Goal: Task Accomplishment & Management: Manage account settings

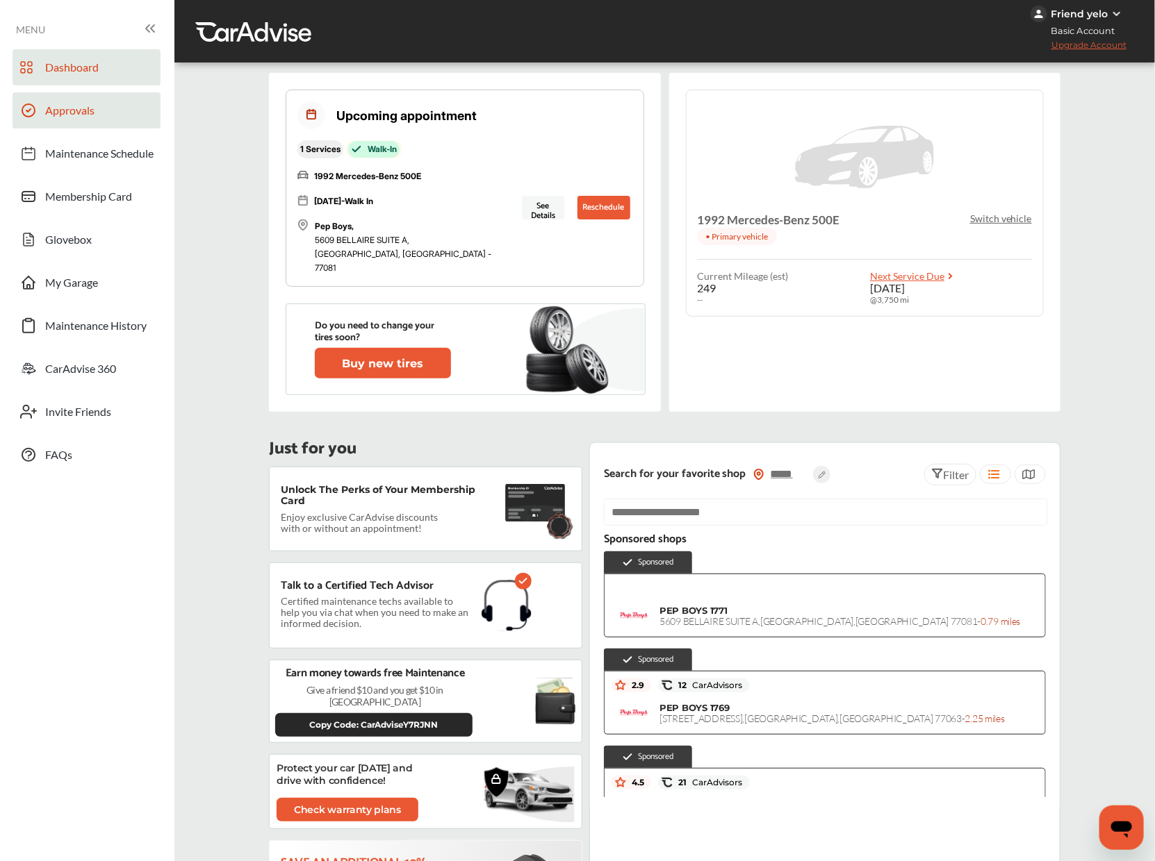
click at [139, 117] on link "Approvals" at bounding box center [87, 110] width 148 height 36
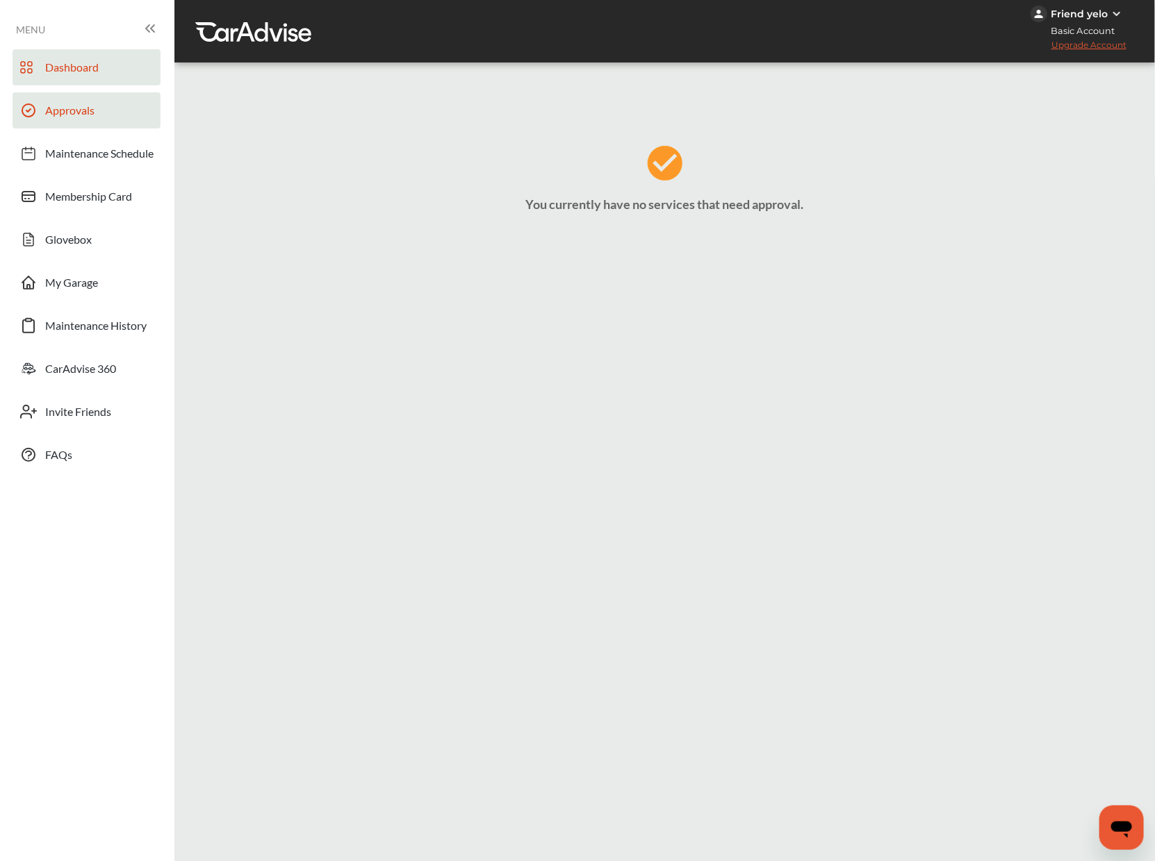
click at [69, 82] on link "Dashboard" at bounding box center [87, 67] width 148 height 36
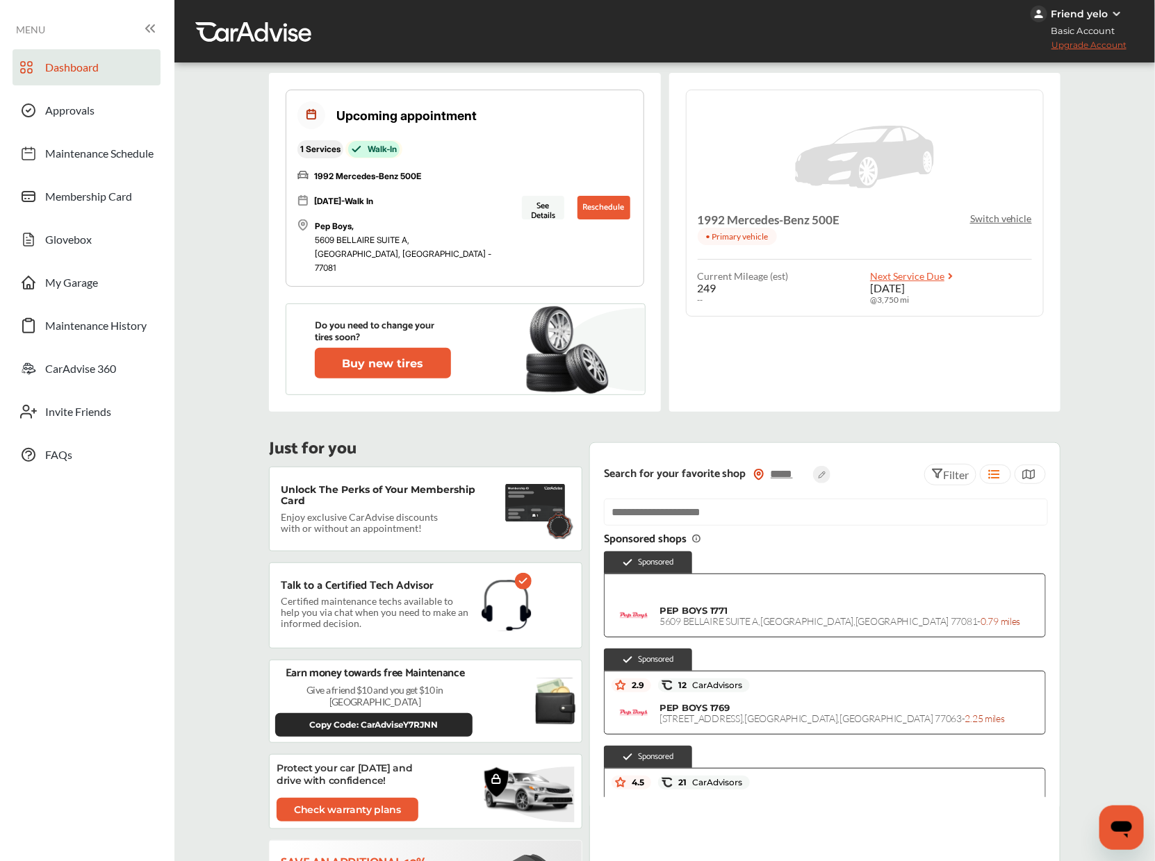
click at [996, 223] on p "Switch vehicle" at bounding box center [1001, 219] width 62 height 12
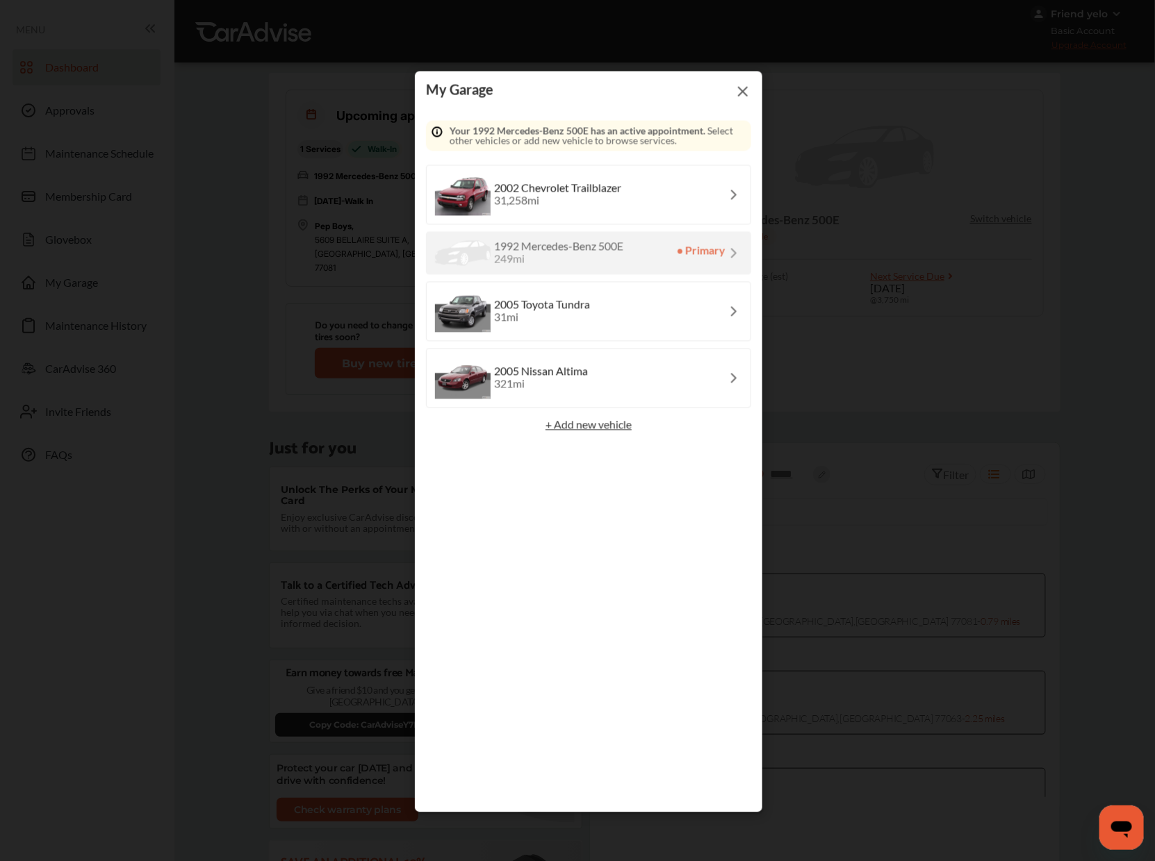
click at [621, 201] on div "31,258 mi" at bounding box center [557, 201] width 127 height 14
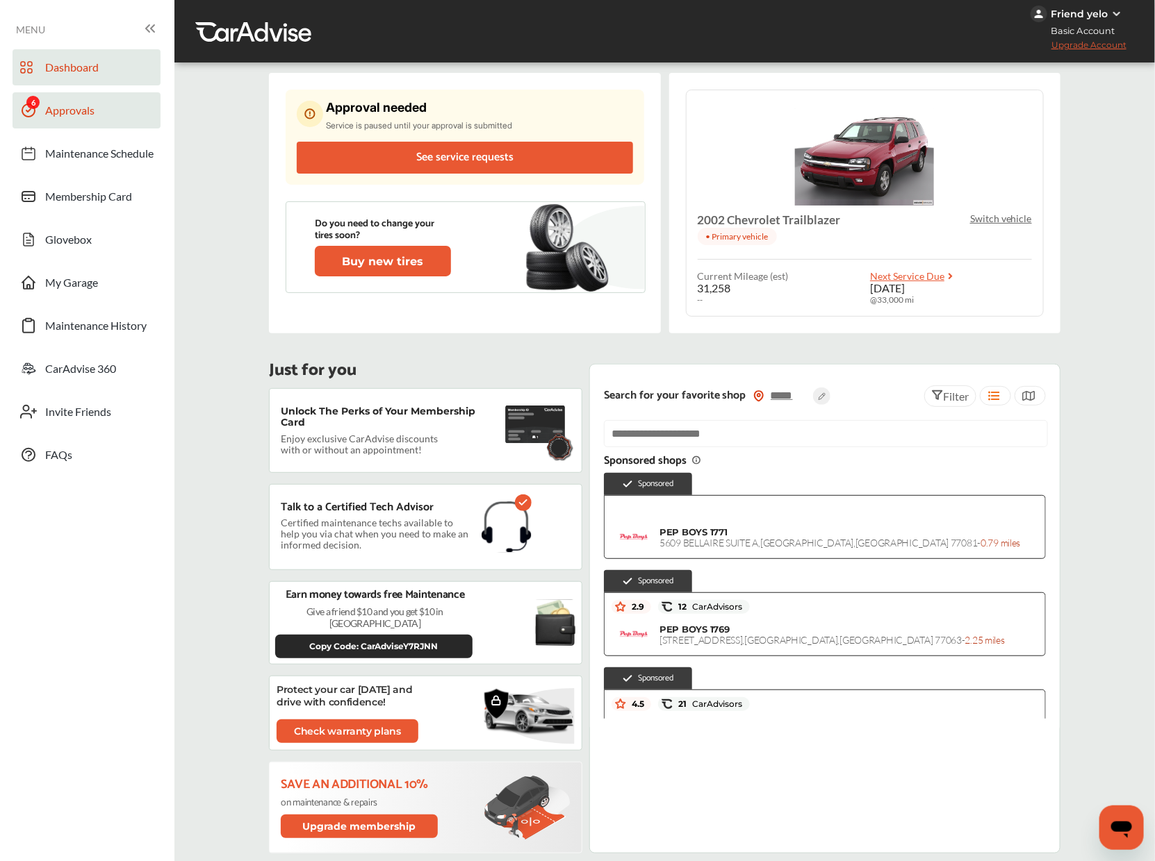
click at [104, 115] on link "Approvals" at bounding box center [87, 110] width 148 height 36
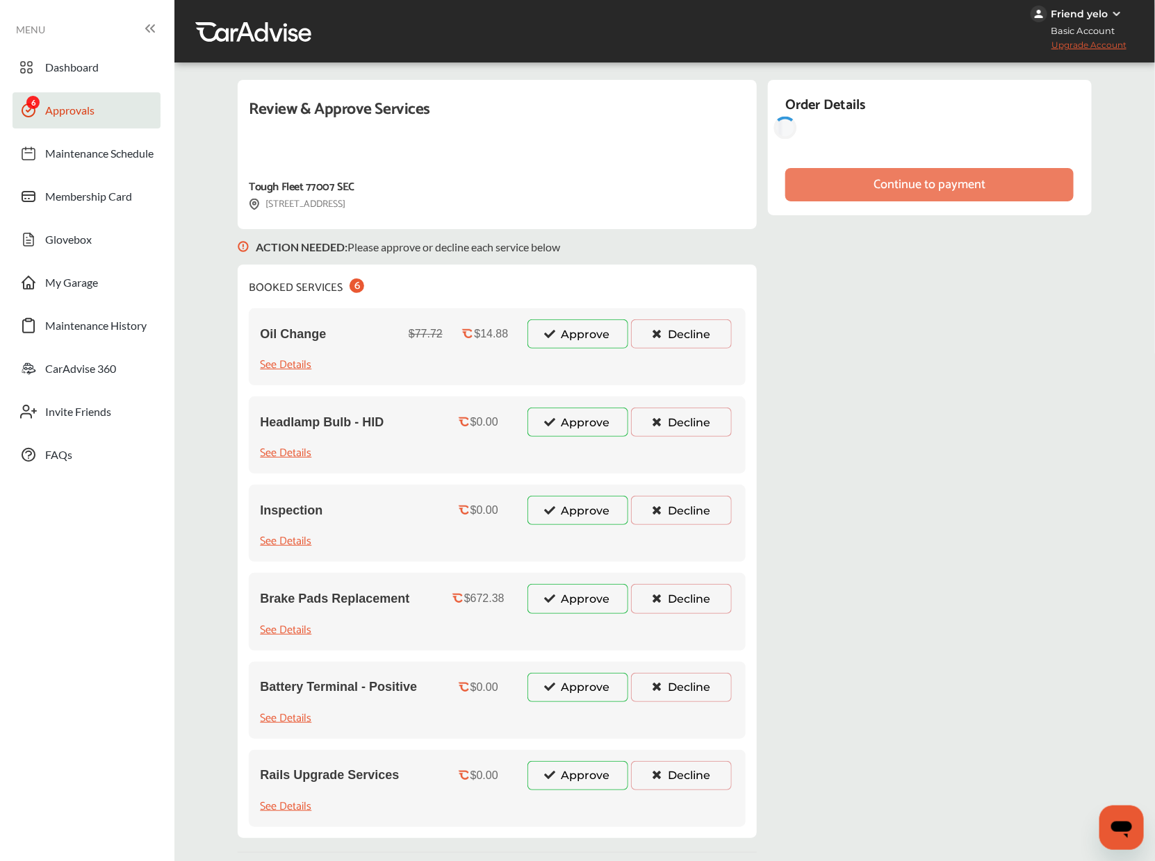
click at [592, 337] on button "Approve" at bounding box center [577, 334] width 101 height 29
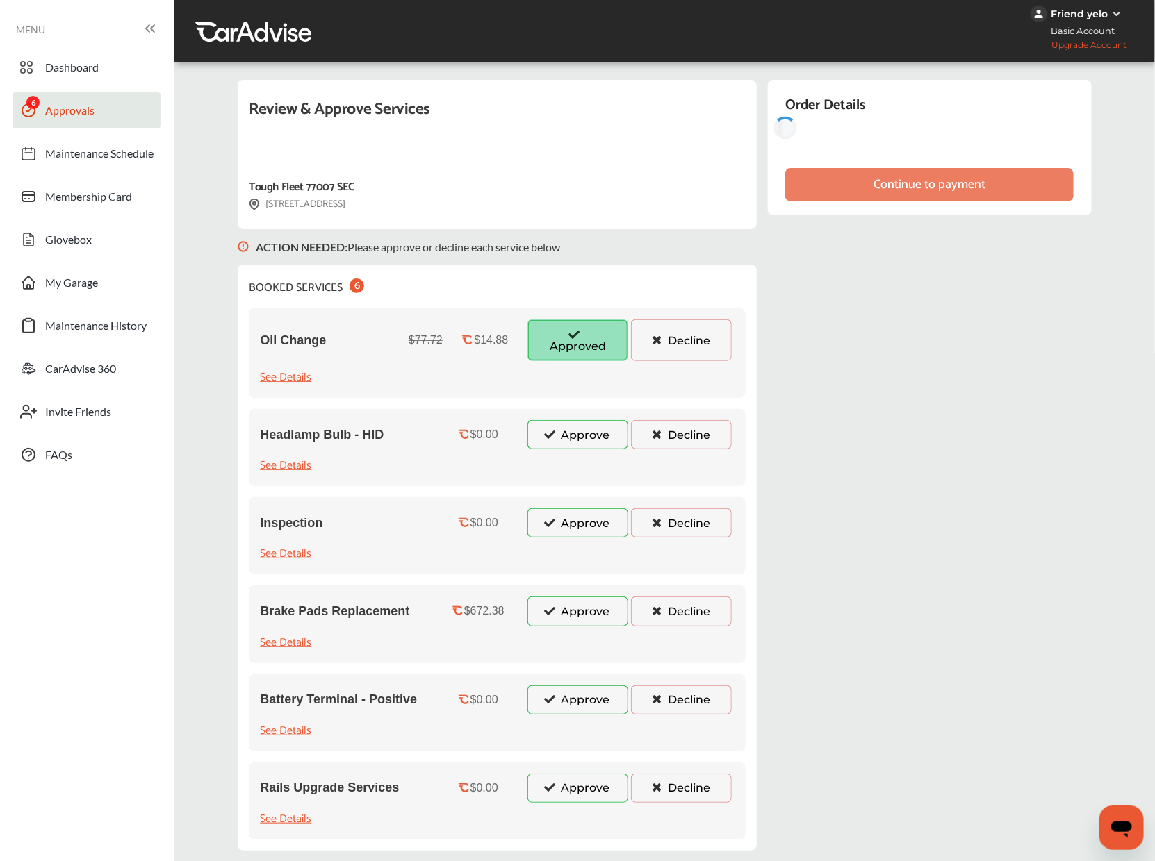
click at [594, 427] on button "Approve" at bounding box center [577, 434] width 101 height 29
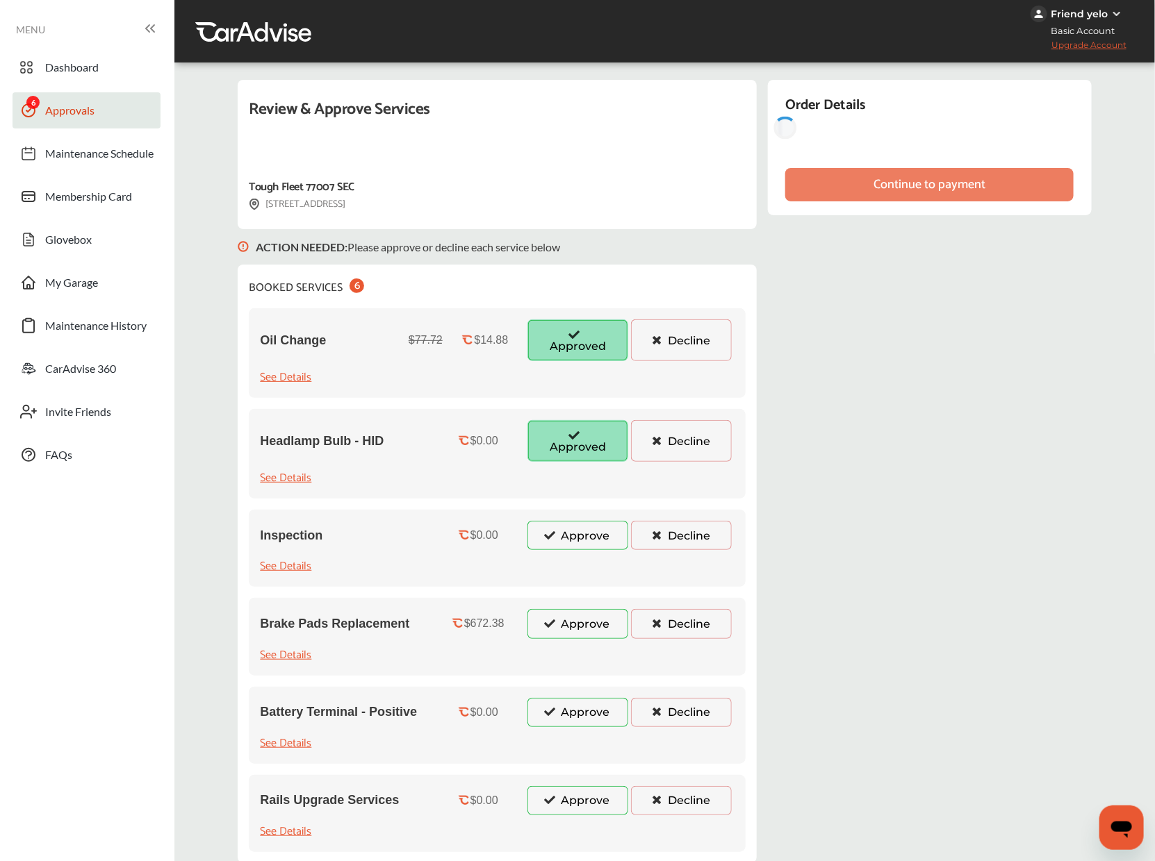
click at [583, 550] on div "Inspection $0.00 Approve Decline See Details" at bounding box center [497, 548] width 497 height 77
click at [583, 515] on div "Inspection $0.00 Approve Decline See Details" at bounding box center [497, 548] width 497 height 77
click at [583, 526] on button "Approve" at bounding box center [577, 535] width 101 height 29
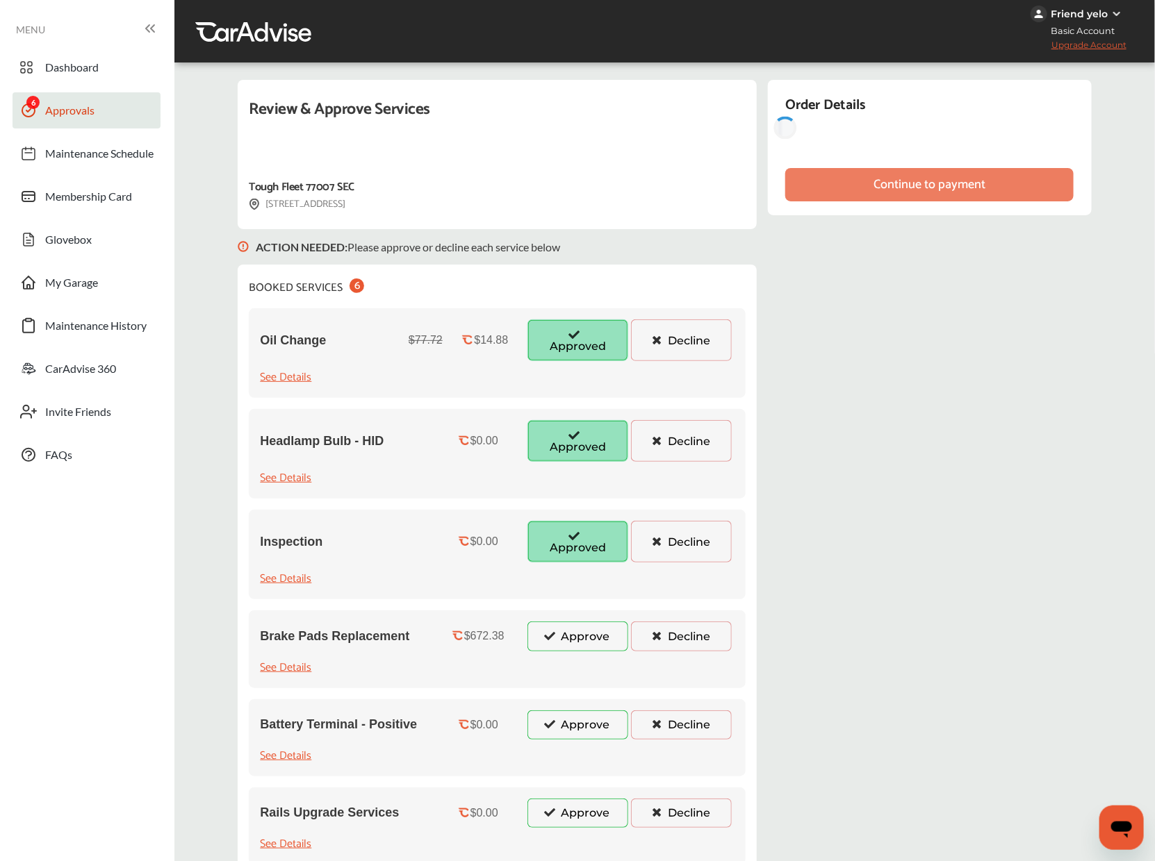
click at [288, 377] on div "See Details" at bounding box center [285, 377] width 51 height 19
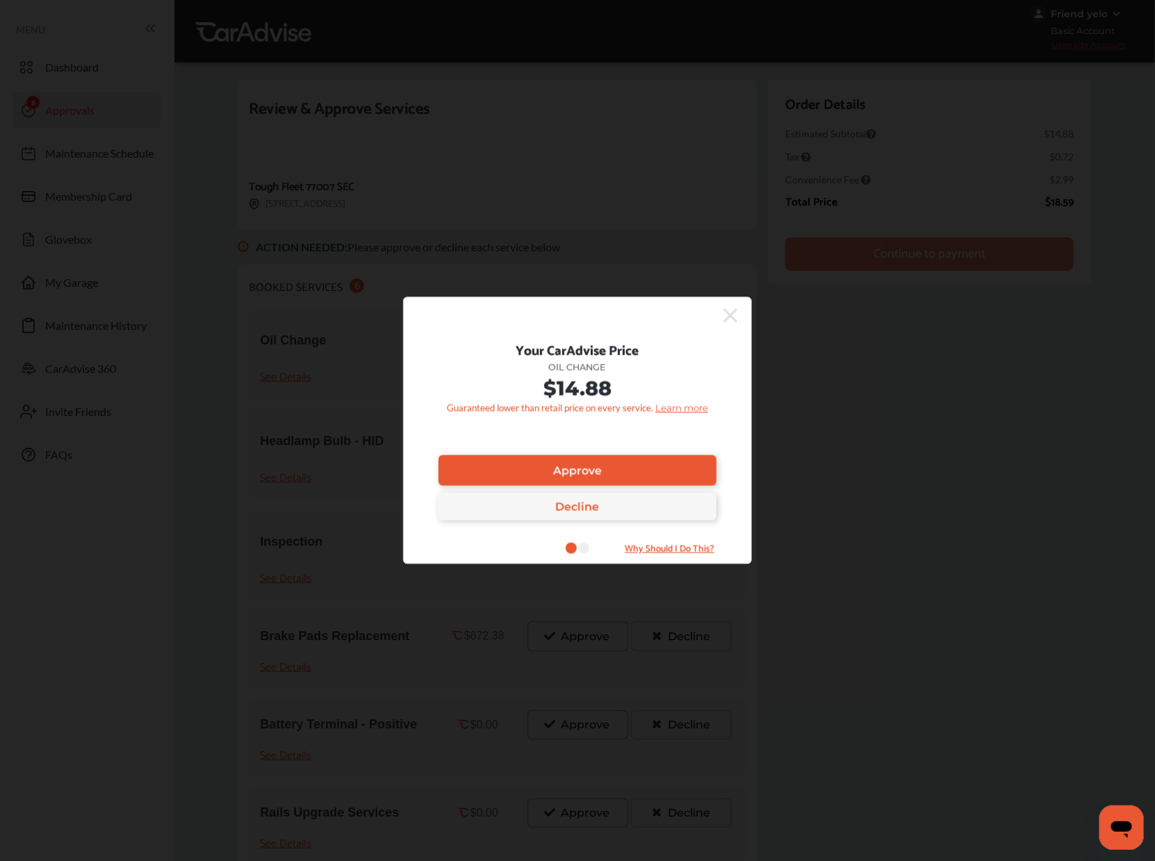
click at [581, 551] on icon at bounding box center [583, 548] width 11 height 11
click at [739, 304] on div "Your CarAdvise Price Oil Change $14.88 Guaranteed lower than retail price on ev…" at bounding box center [577, 430] width 349 height 267
click at [723, 324] on icon at bounding box center [730, 316] width 14 height 22
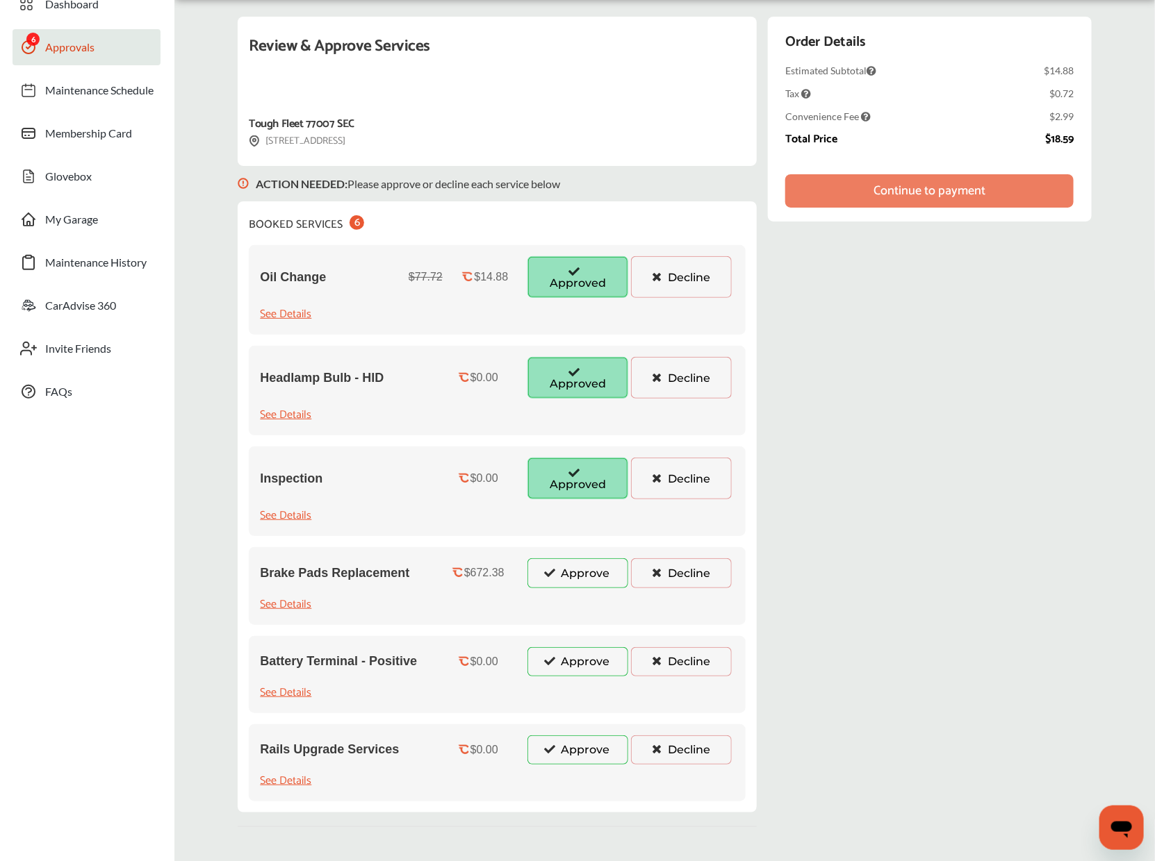
scroll to position [134, 0]
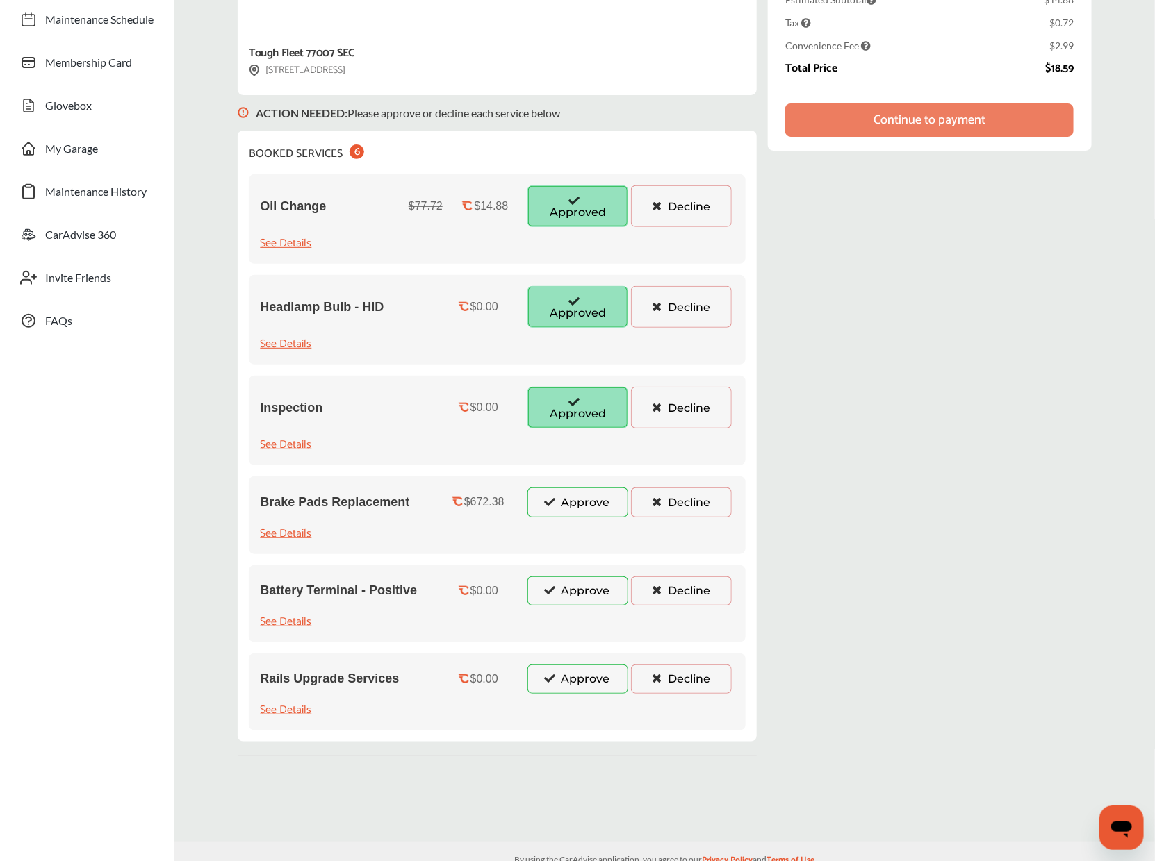
click at [576, 499] on button "Approve" at bounding box center [577, 502] width 101 height 29
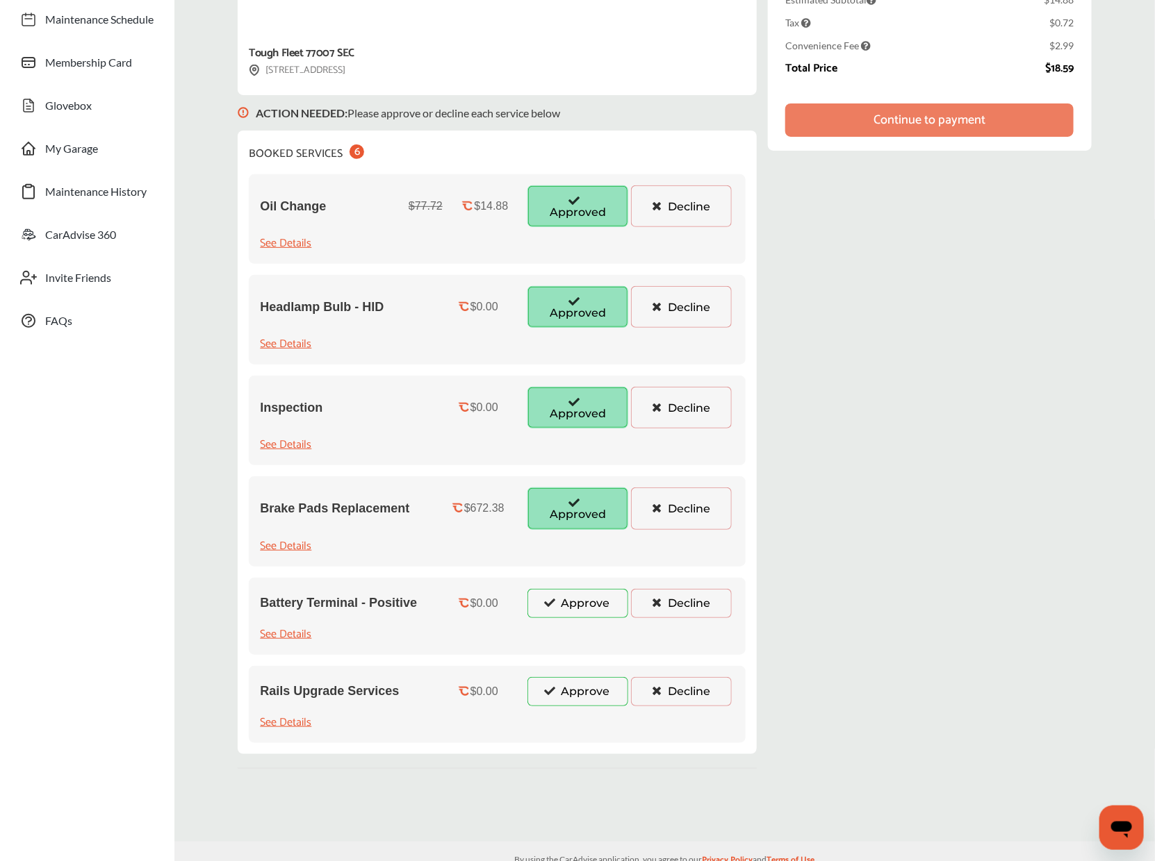
click at [576, 589] on button "Approve" at bounding box center [577, 603] width 101 height 29
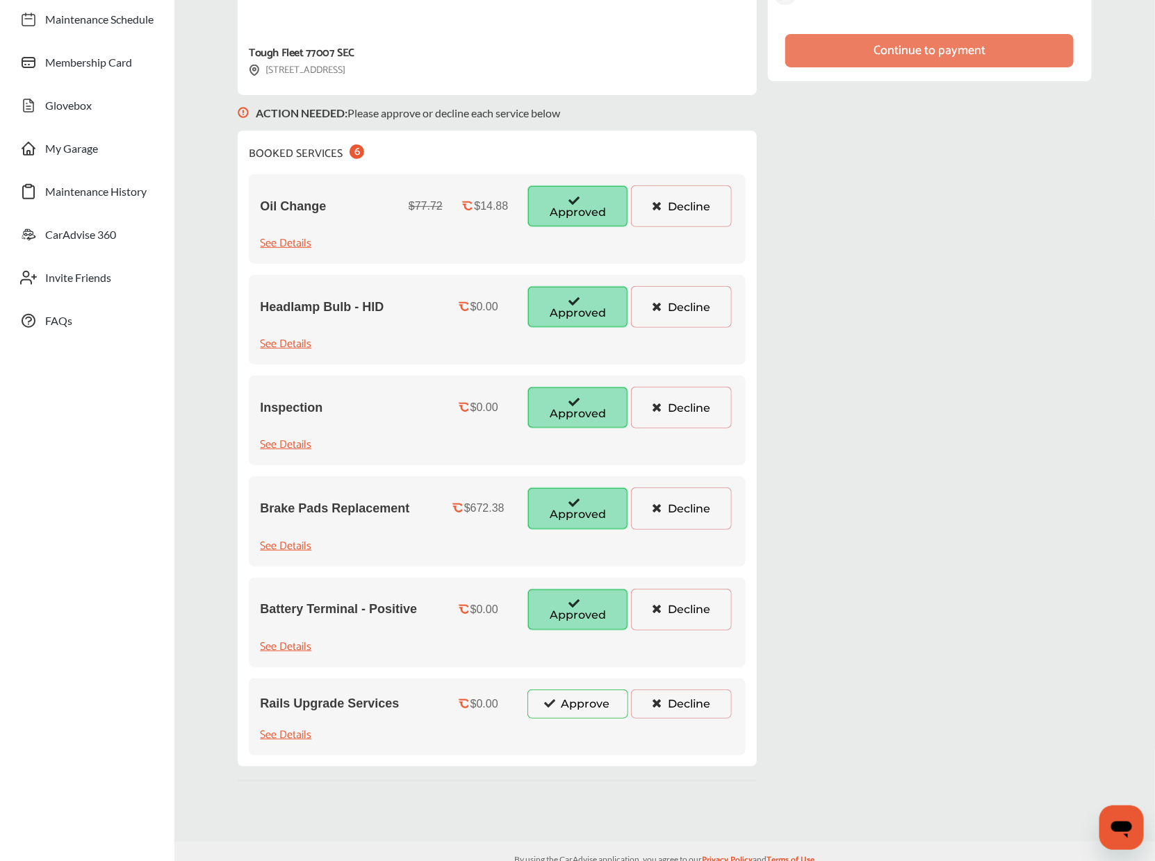
click at [576, 701] on button "Approve" at bounding box center [577, 704] width 101 height 29
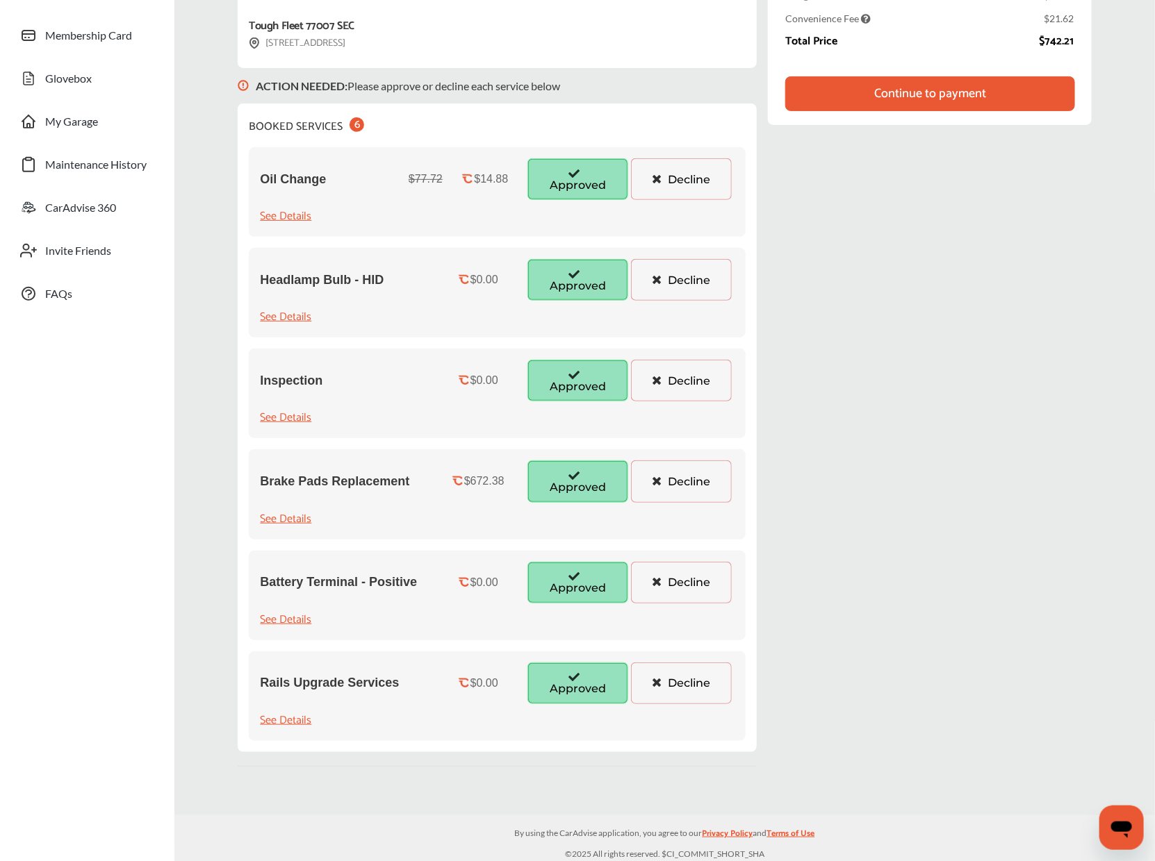
scroll to position [0, 0]
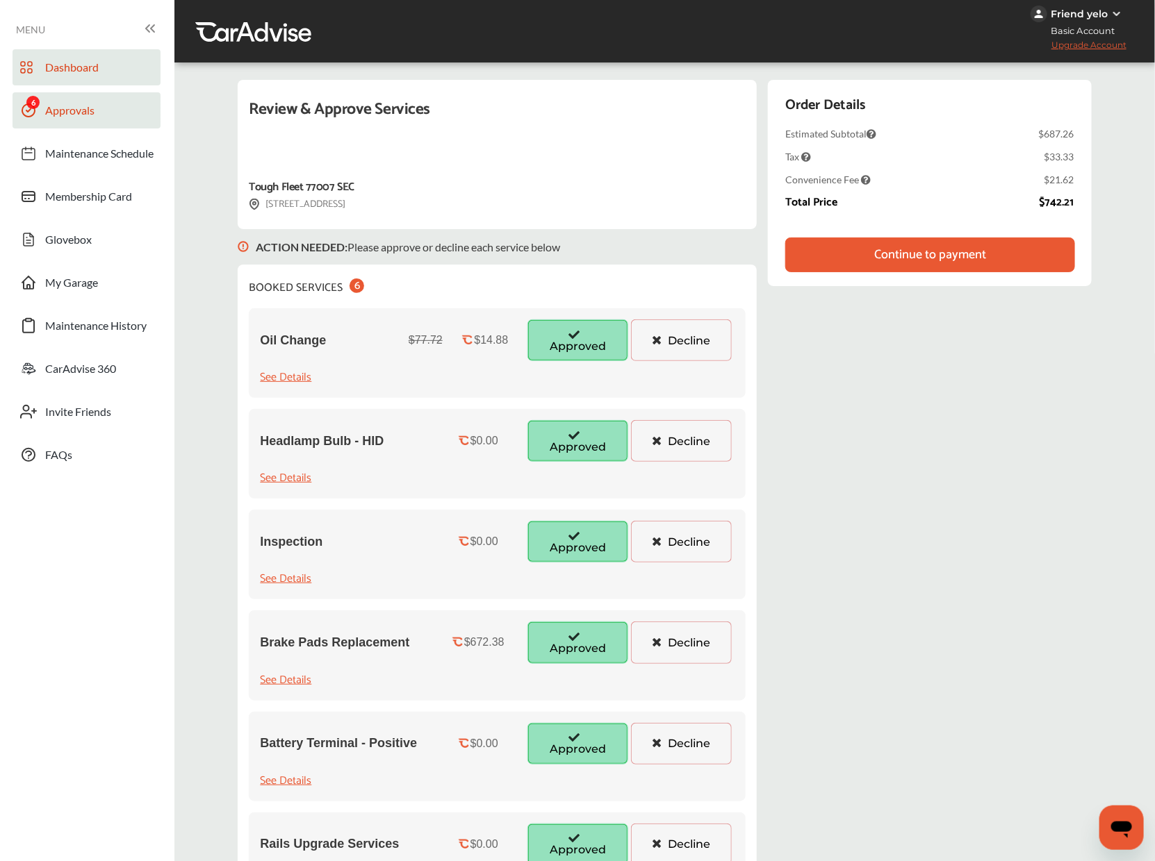
click at [86, 65] on span "Dashboard" at bounding box center [71, 69] width 53 height 18
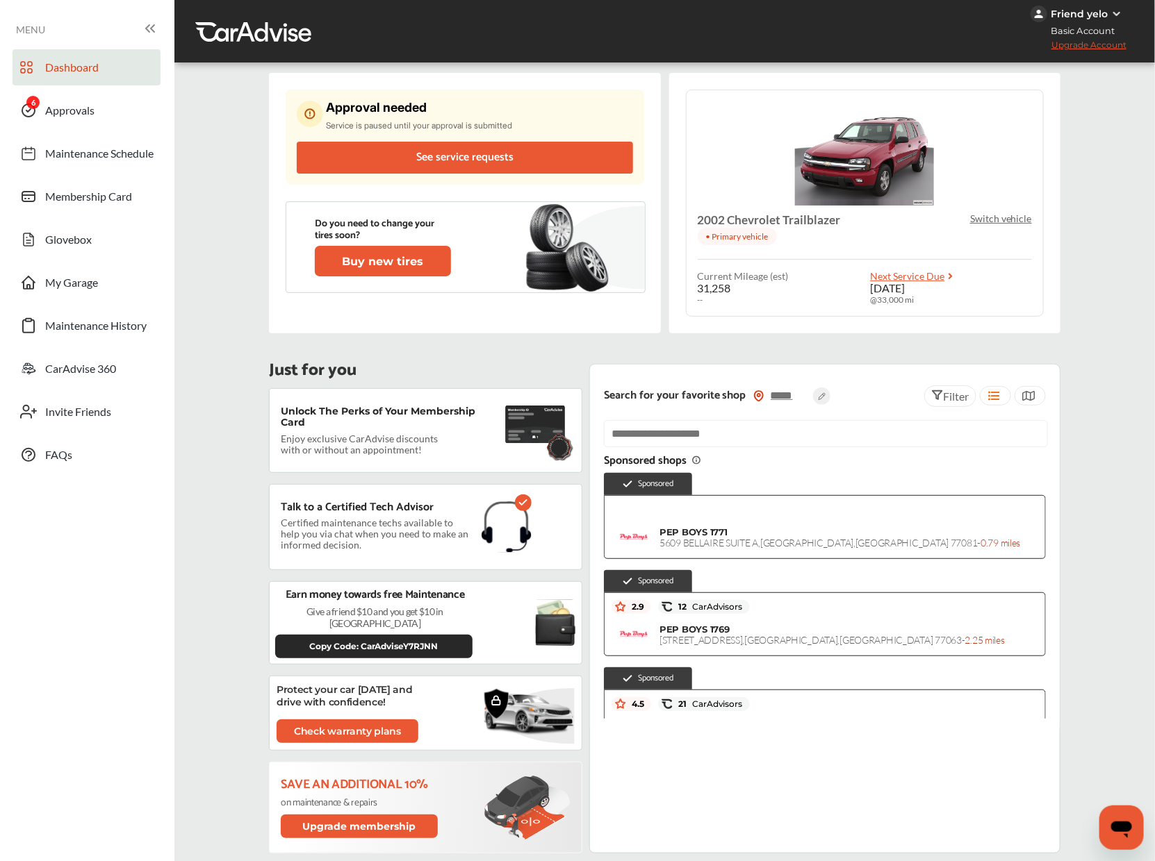
click at [999, 217] on p "Switch vehicle" at bounding box center [1001, 219] width 62 height 12
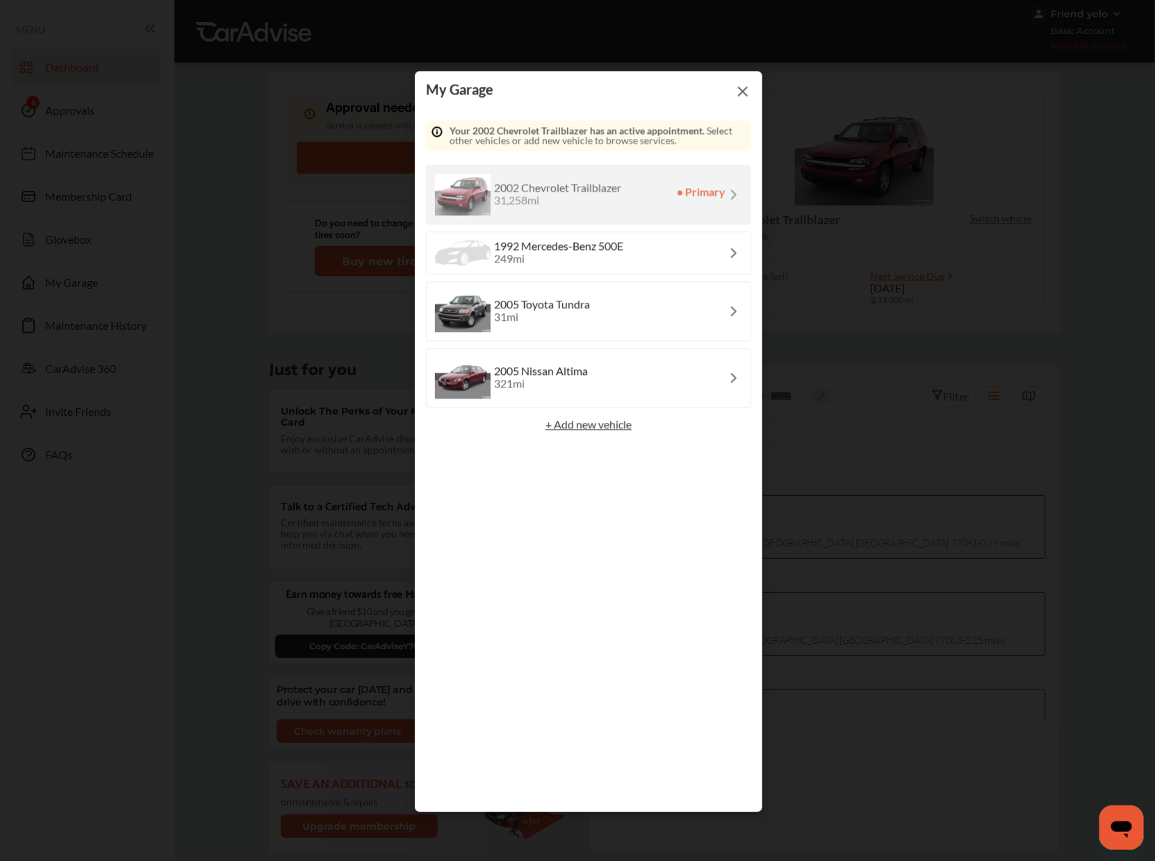
click at [626, 329] on div "2005 Toyota Tundra 31 mi" at bounding box center [588, 312] width 325 height 60
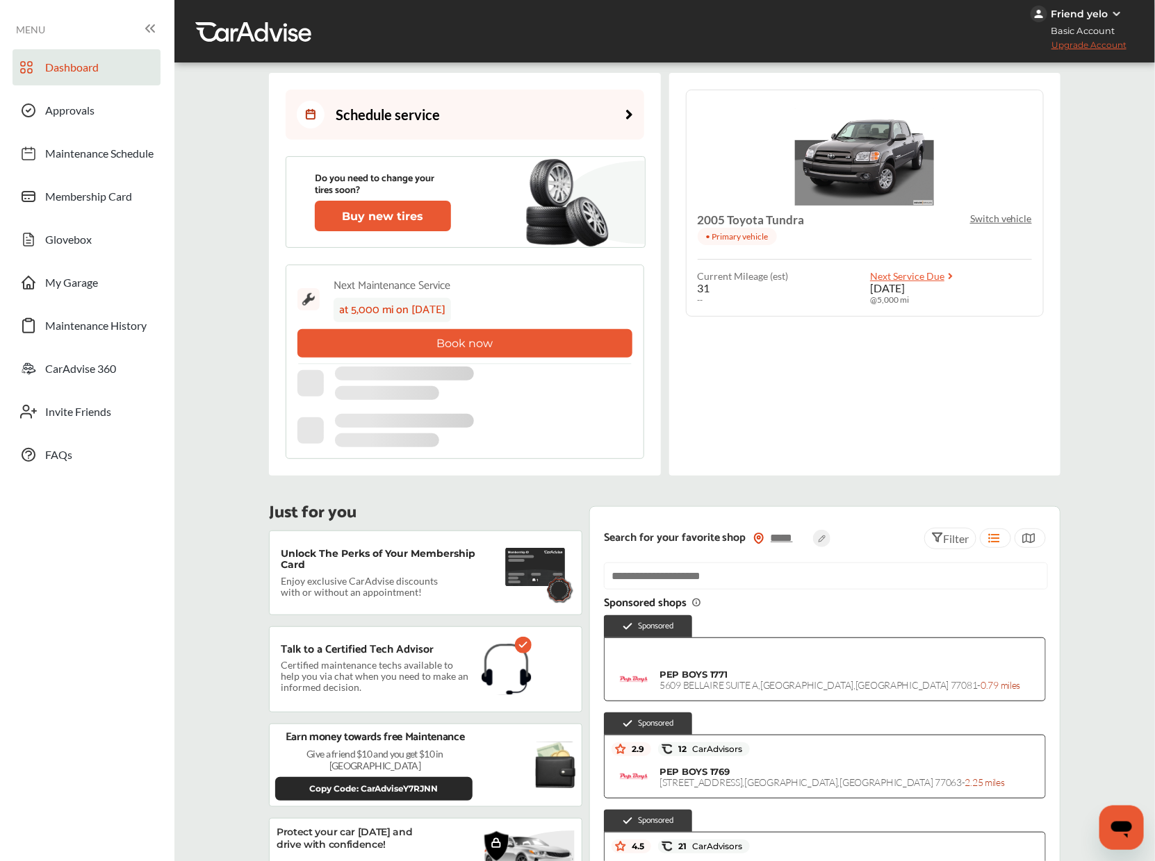
click at [488, 110] on link "Schedule service" at bounding box center [465, 115] width 358 height 50
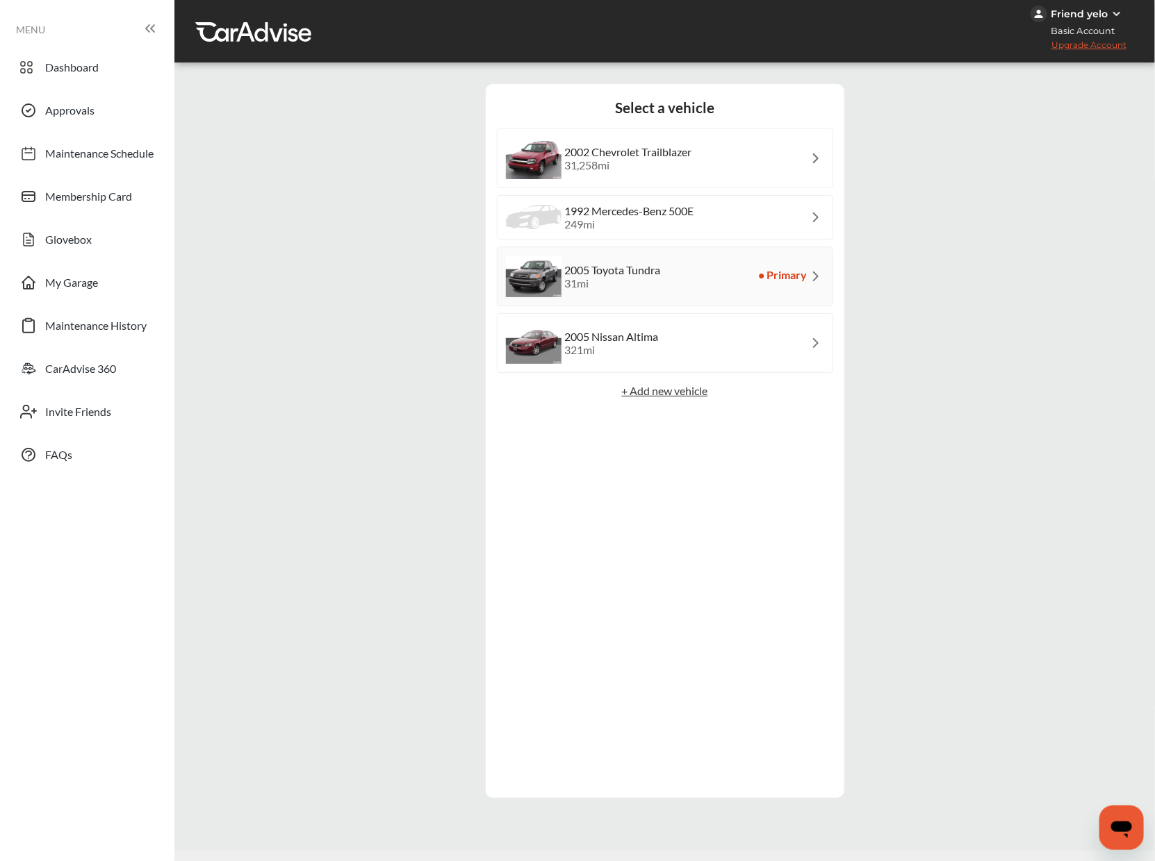
click at [675, 395] on p "+ Add new vehicle" at bounding box center [665, 390] width 336 height 13
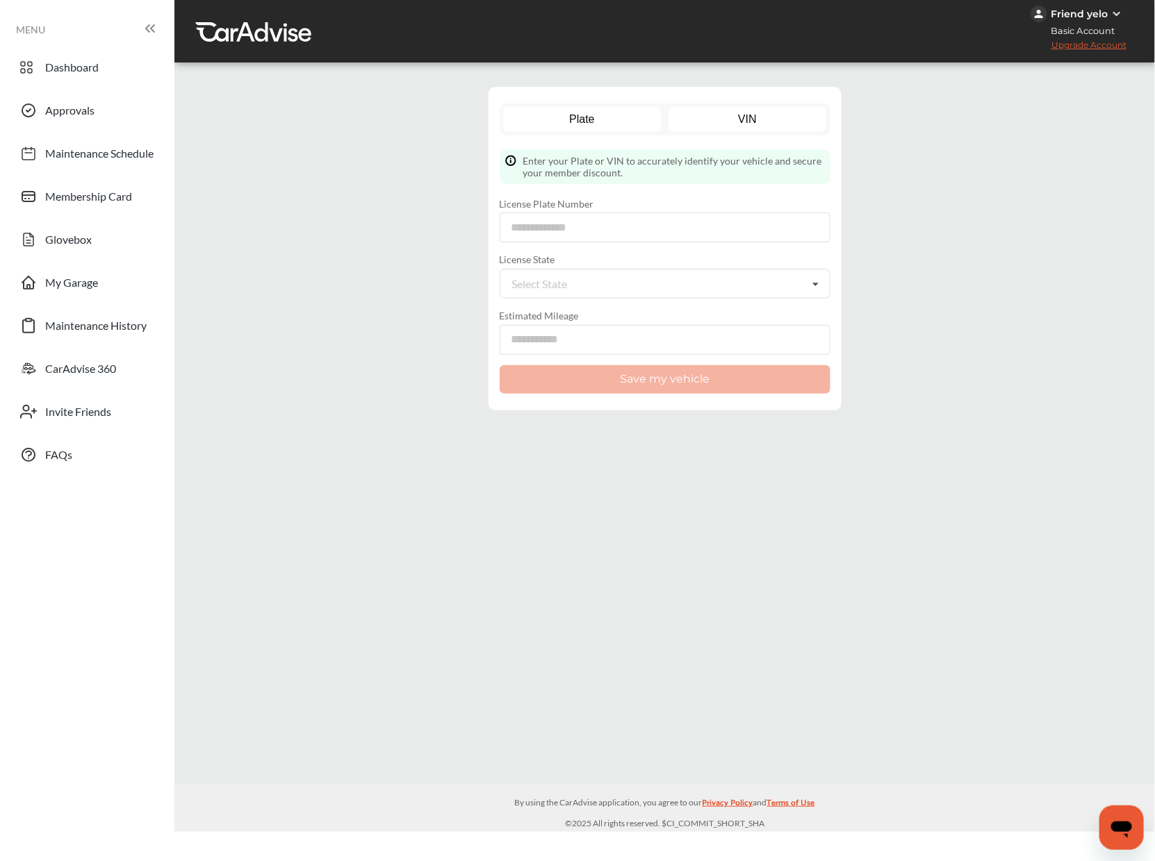
click at [743, 122] on link "VIN" at bounding box center [747, 119] width 158 height 25
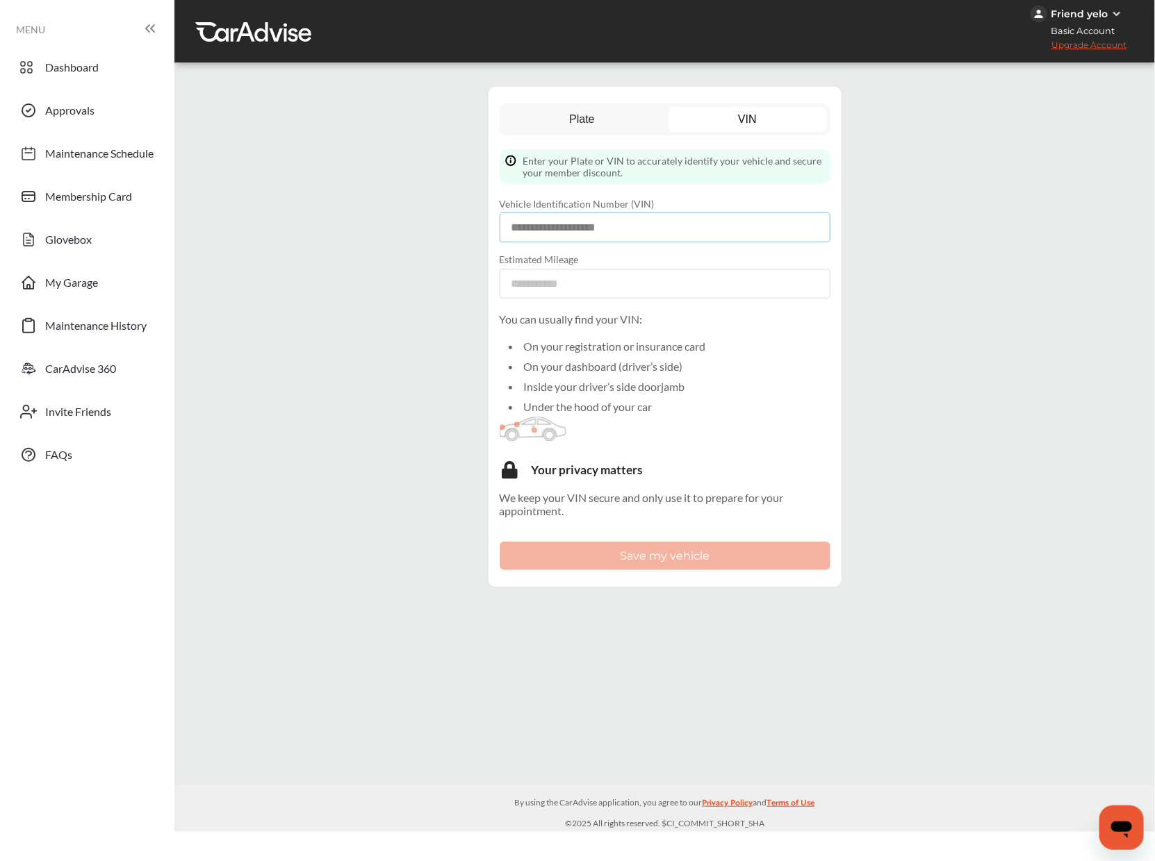
click at [637, 221] on input at bounding box center [664, 228] width 331 height 30
click at [550, 119] on link "Plate" at bounding box center [582, 119] width 158 height 25
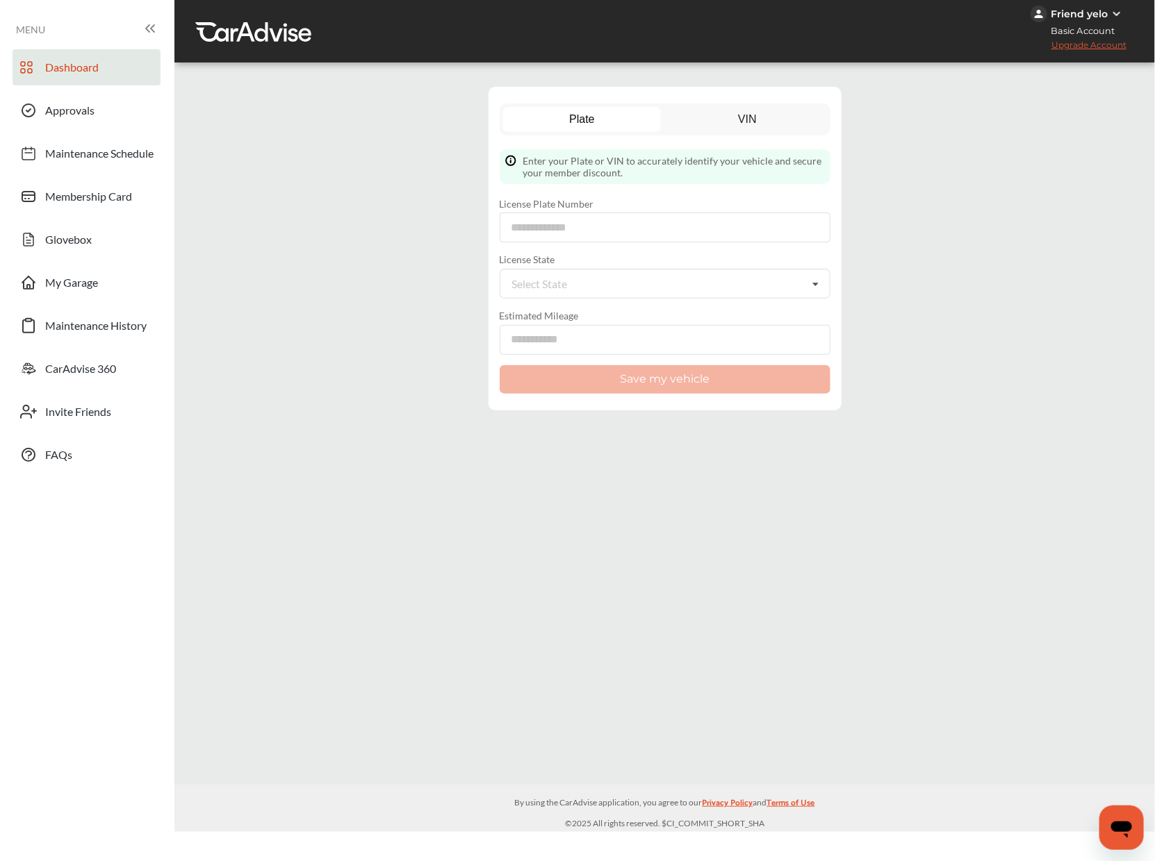
click at [103, 76] on link "Dashboard" at bounding box center [87, 67] width 148 height 36
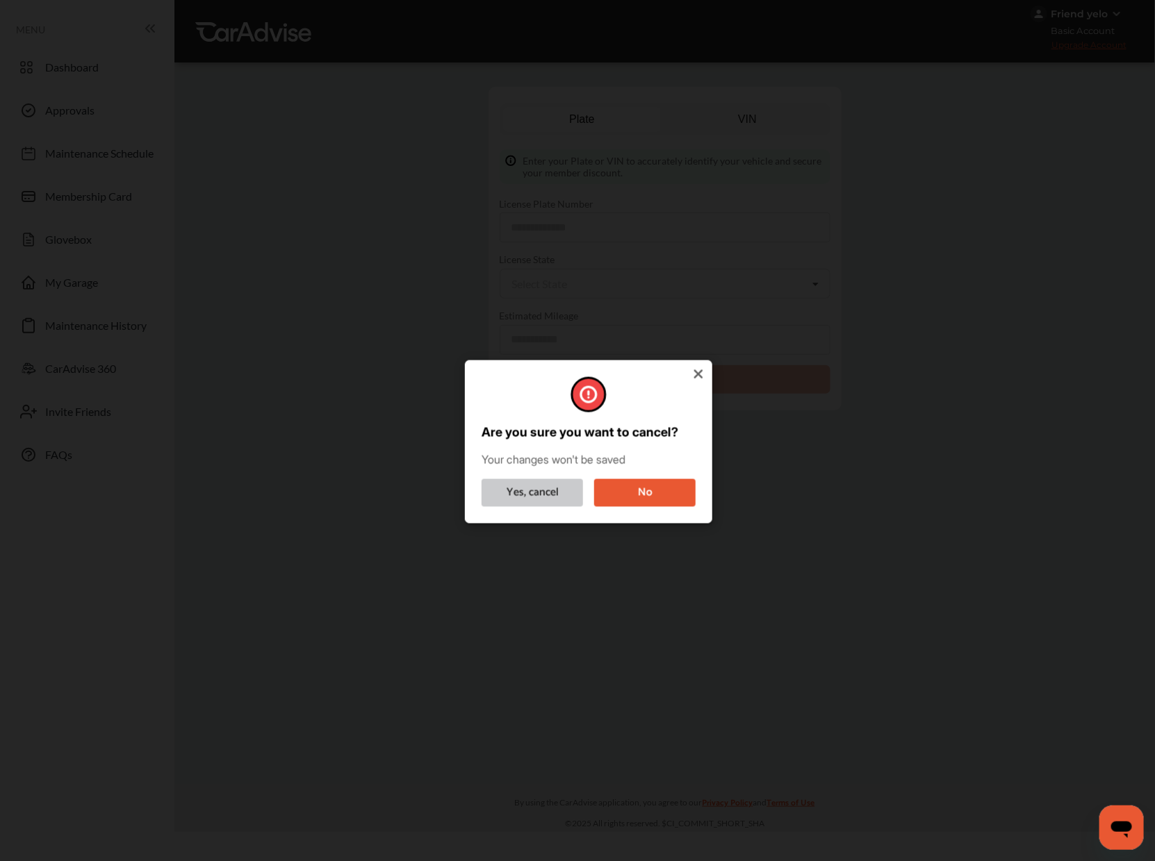
click at [571, 499] on button "Yes, cancel" at bounding box center [531, 493] width 101 height 28
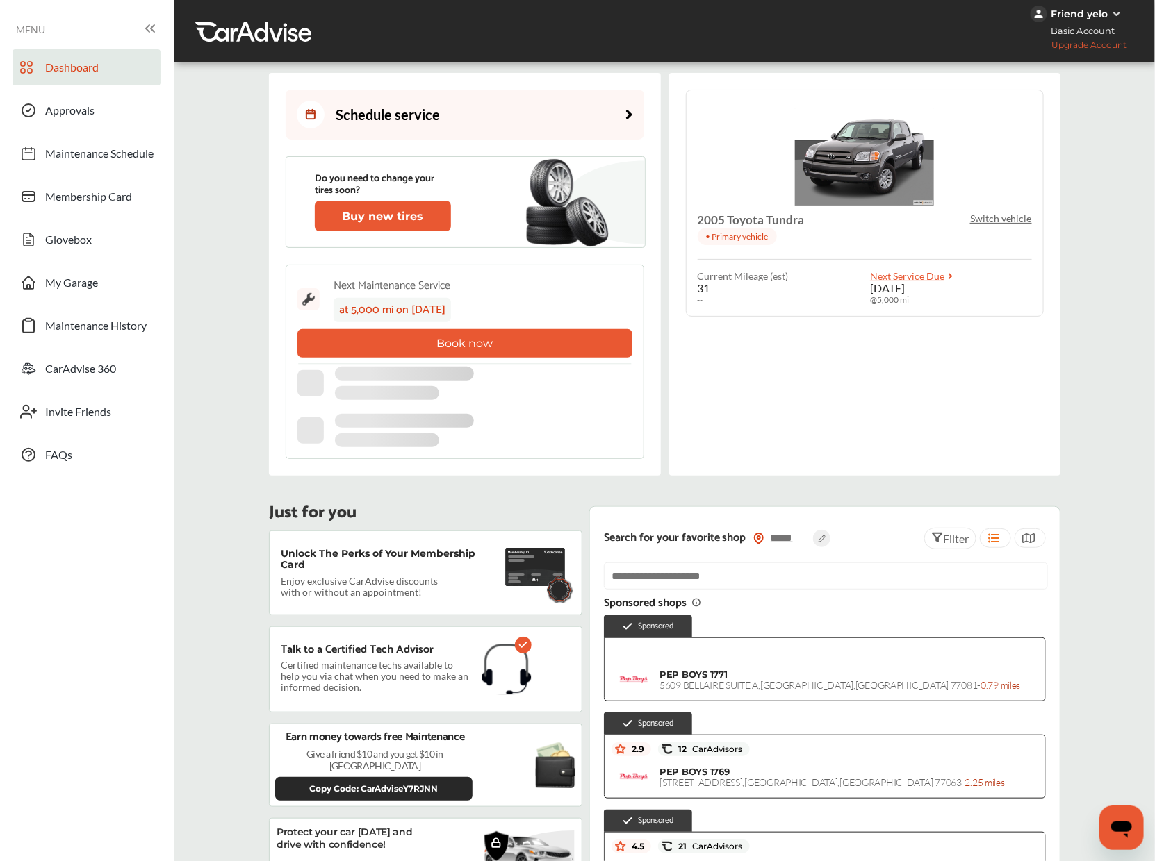
click at [527, 111] on link "Schedule service" at bounding box center [465, 115] width 358 height 50
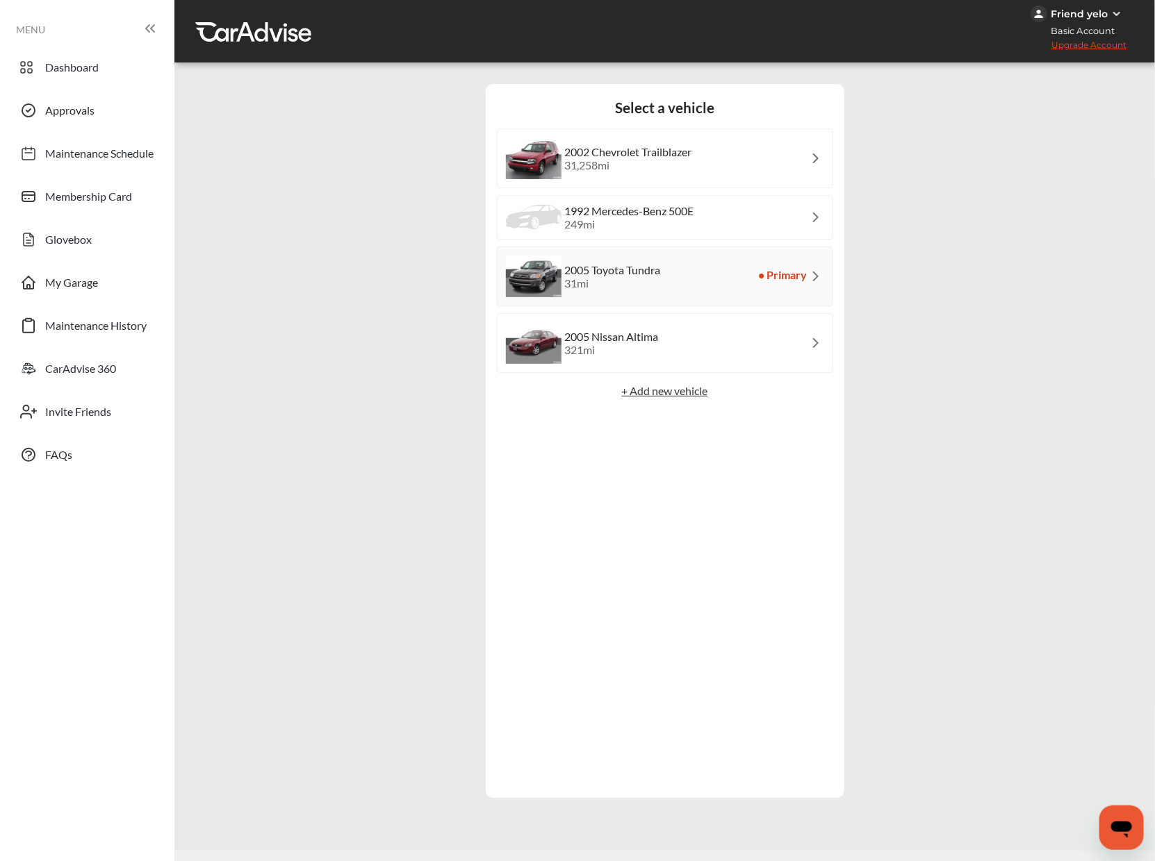
click at [686, 388] on p "+ Add new vehicle" at bounding box center [665, 390] width 336 height 13
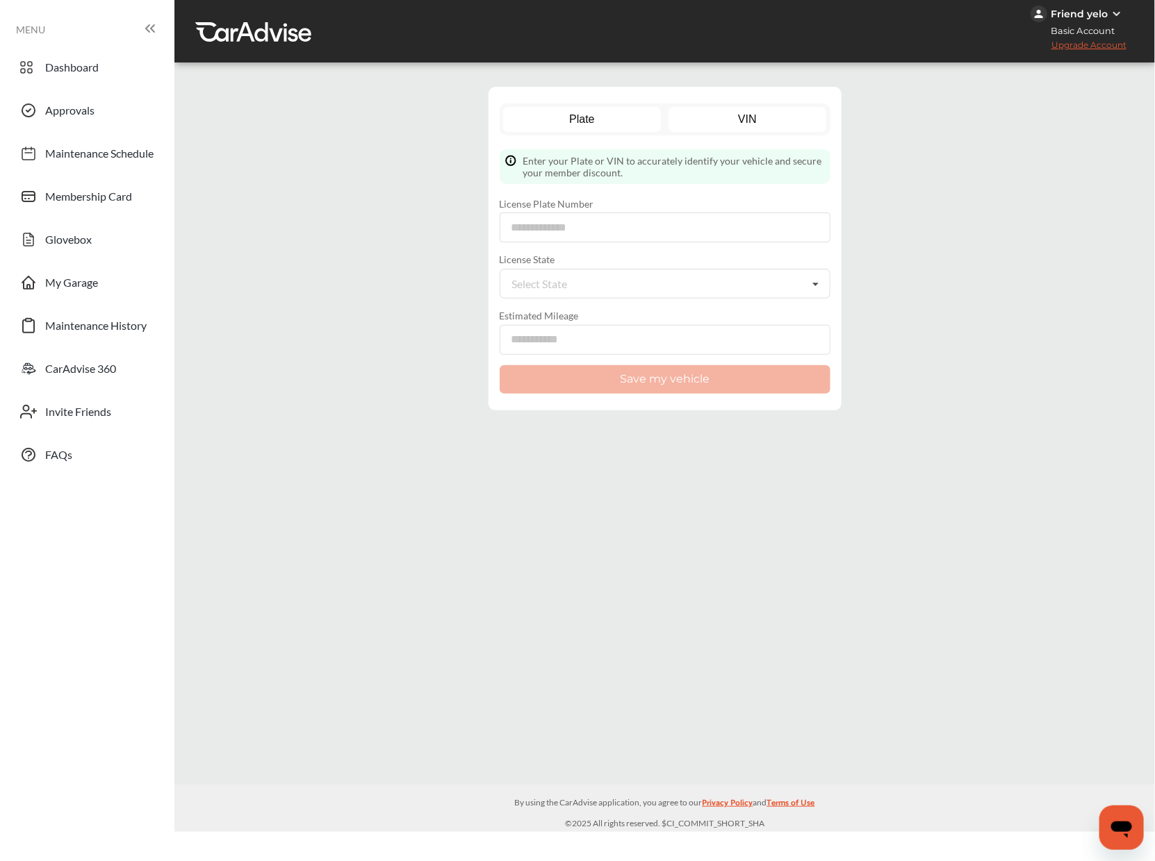
click at [738, 116] on link "VIN" at bounding box center [747, 119] width 158 height 25
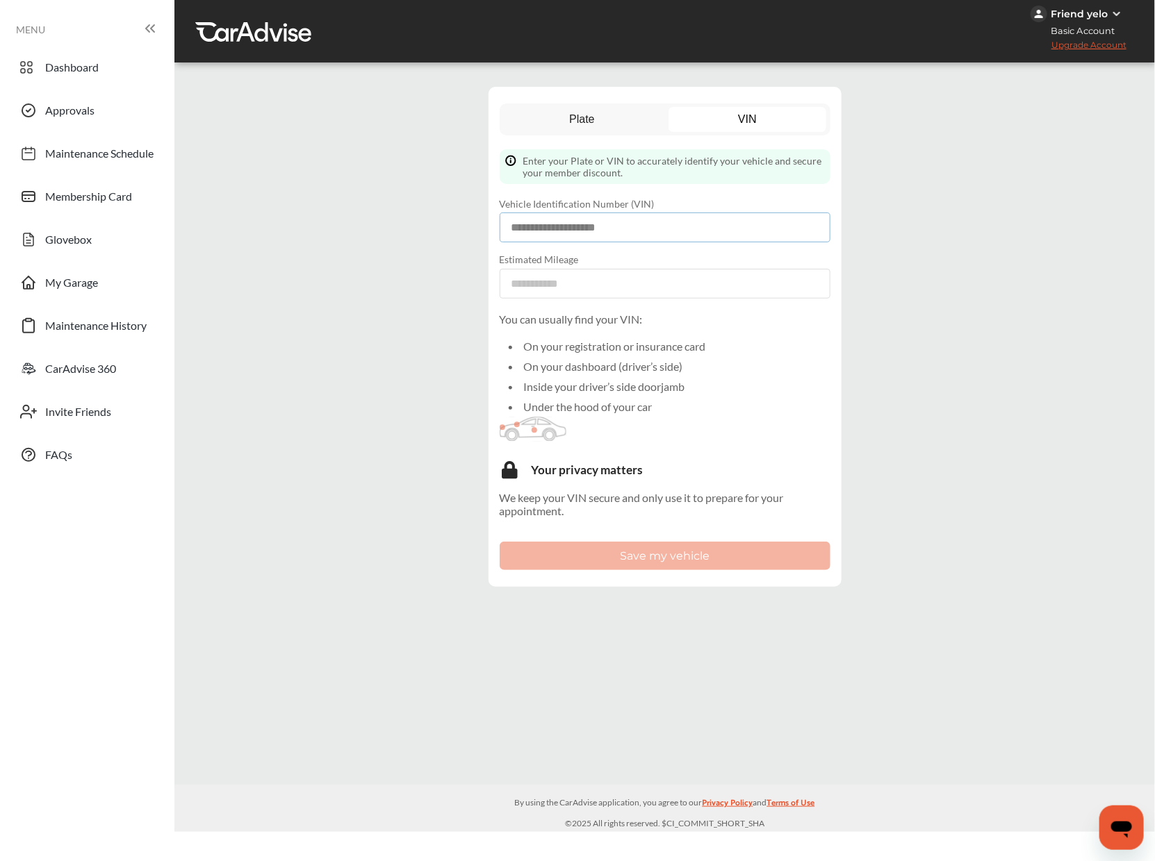
click at [629, 214] on input at bounding box center [664, 228] width 331 height 30
paste input "**********"
type input "**********"
click at [577, 295] on input "number" at bounding box center [664, 284] width 331 height 30
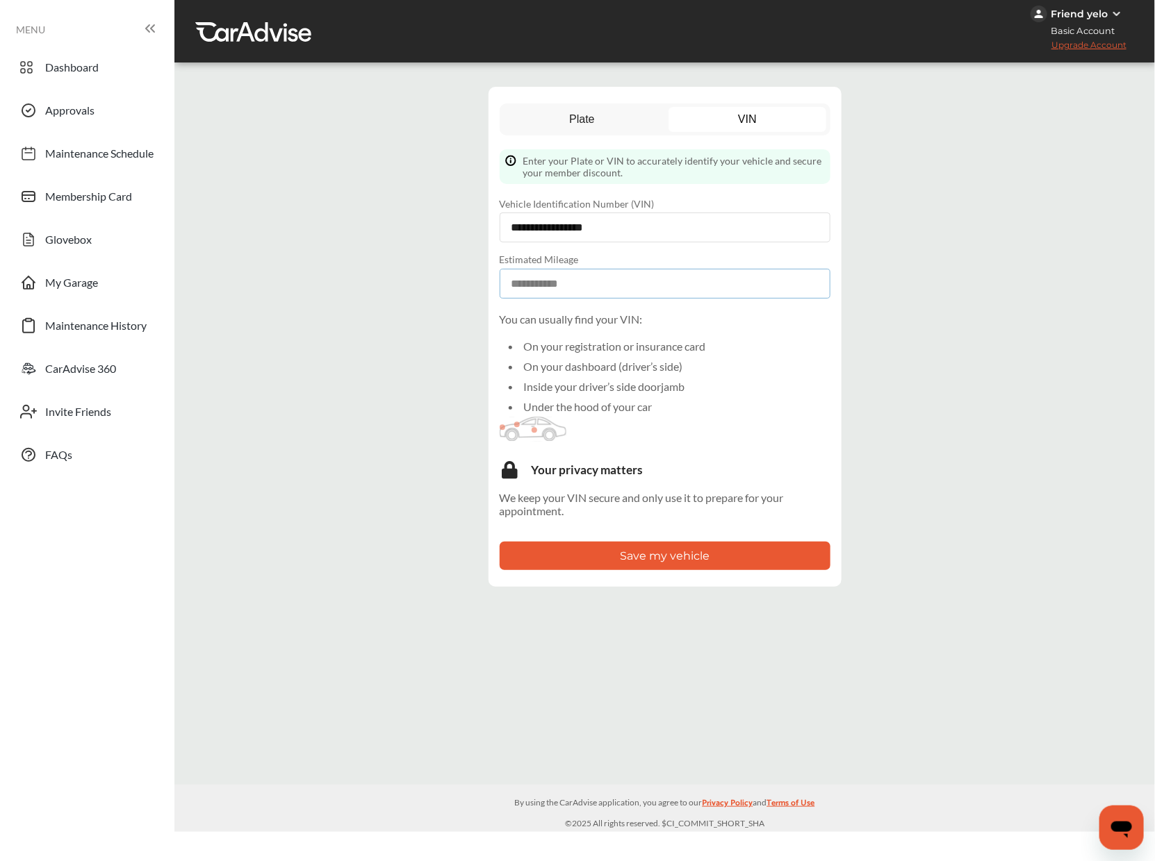
type input "***"
click at [590, 562] on button "Save my vehicle" at bounding box center [664, 556] width 331 height 28
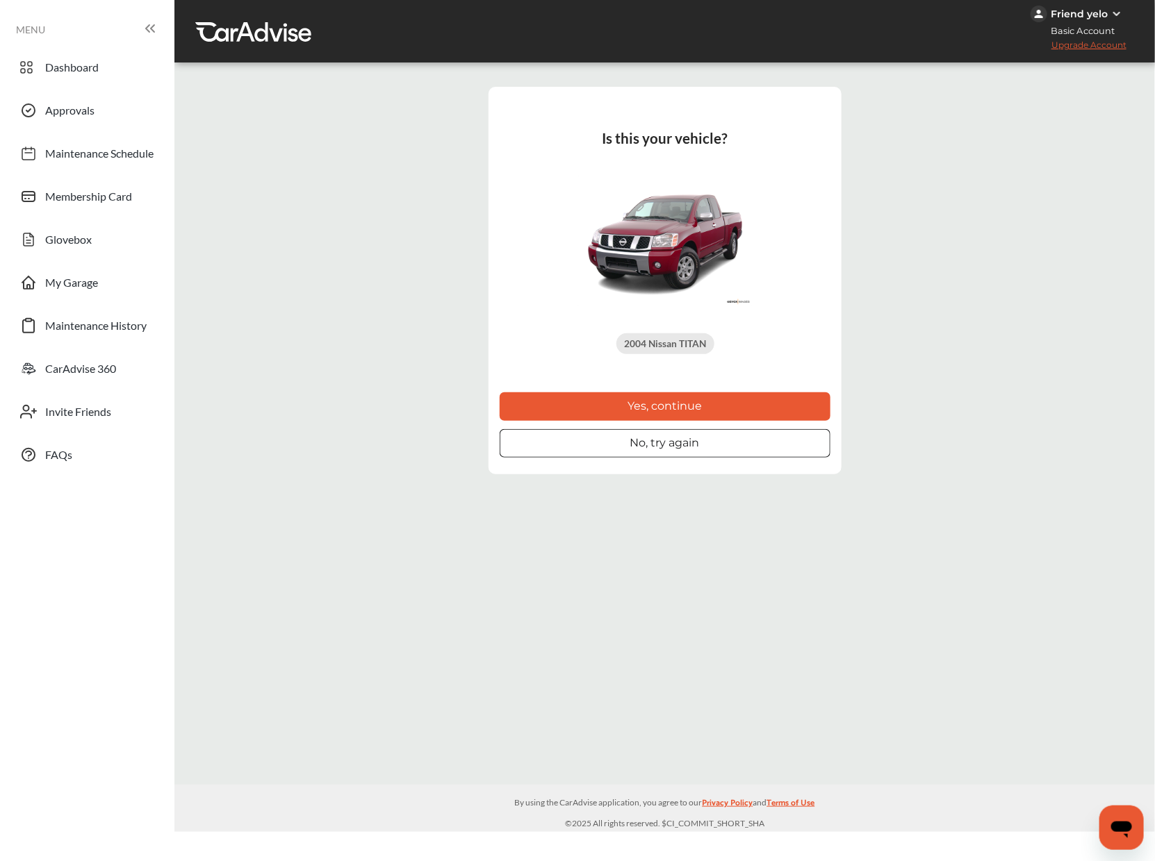
click at [625, 402] on button "Yes, continue" at bounding box center [664, 406] width 331 height 28
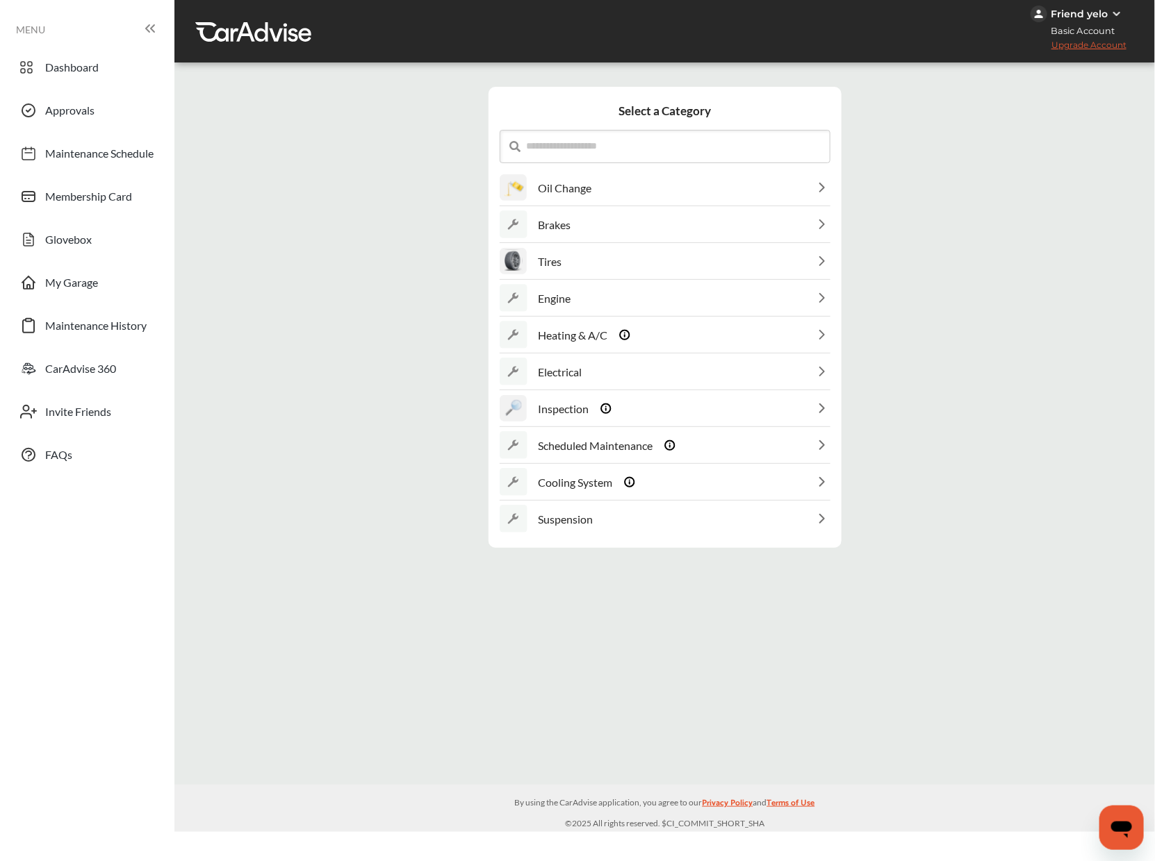
click at [578, 183] on p "Oil Change" at bounding box center [564, 187] width 53 height 13
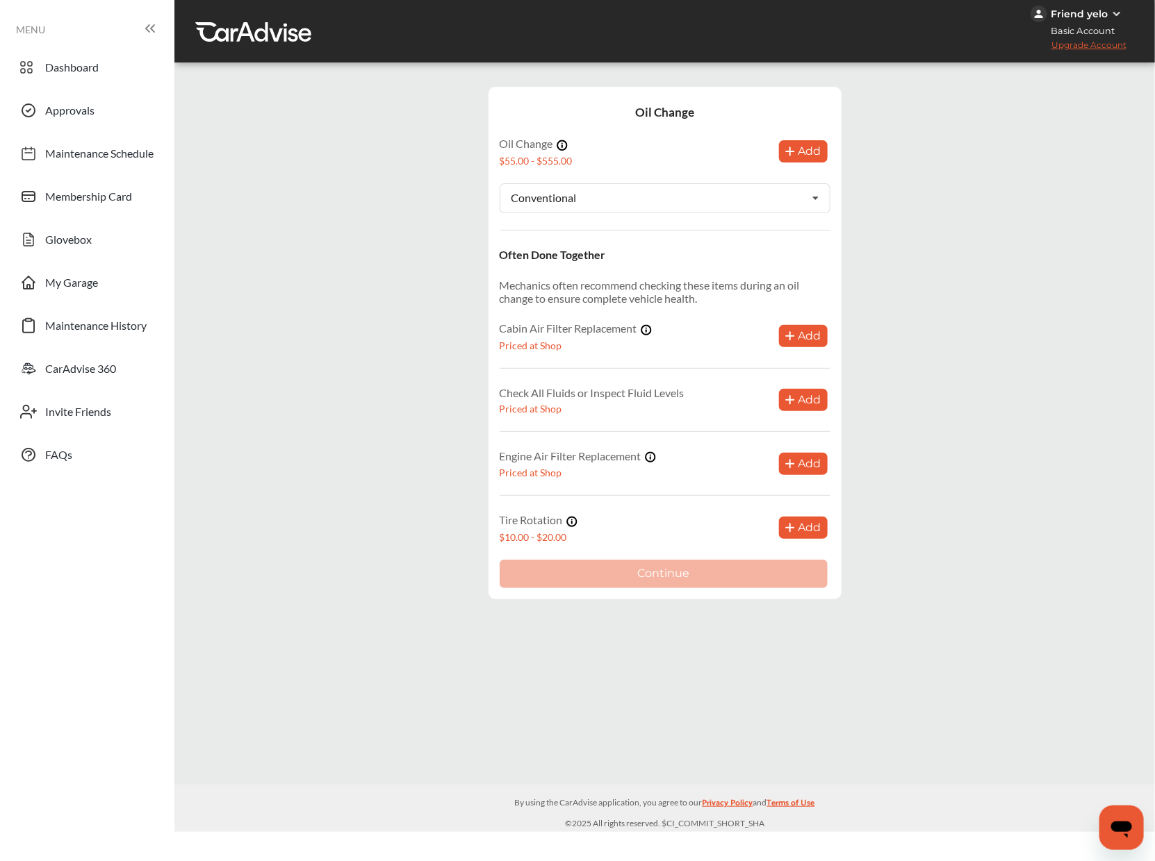
click at [797, 143] on button "Add" at bounding box center [803, 151] width 49 height 22
click at [129, 68] on link "Dashboard" at bounding box center [87, 67] width 148 height 36
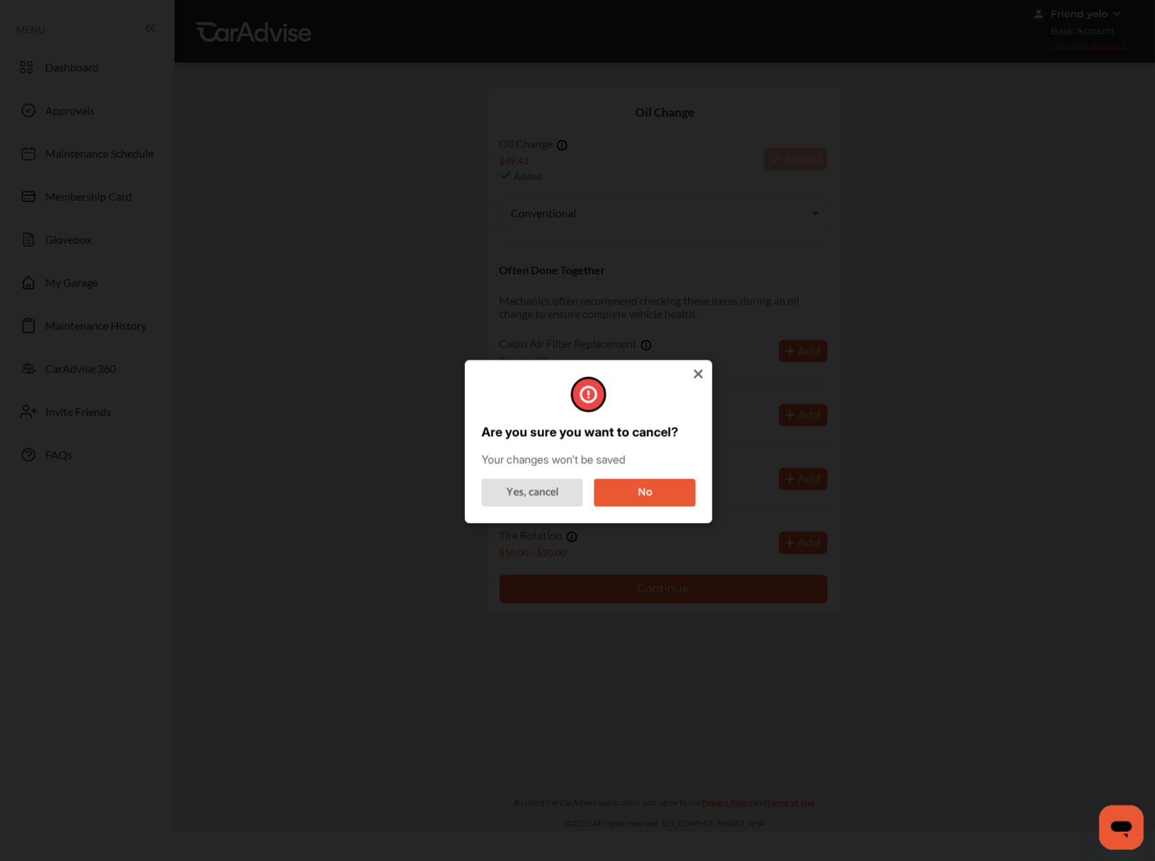
click at [630, 491] on button "No" at bounding box center [644, 493] width 101 height 28
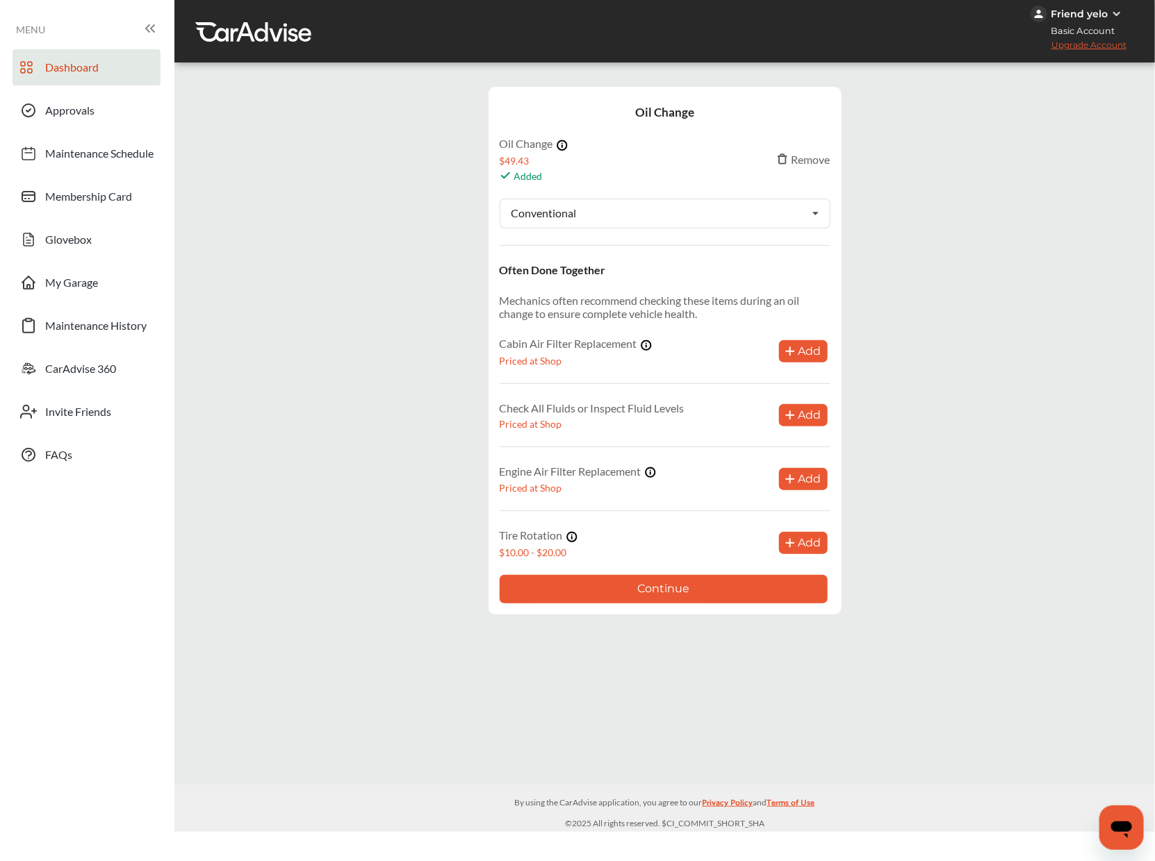
click at [78, 51] on link "Dashboard" at bounding box center [87, 67] width 148 height 36
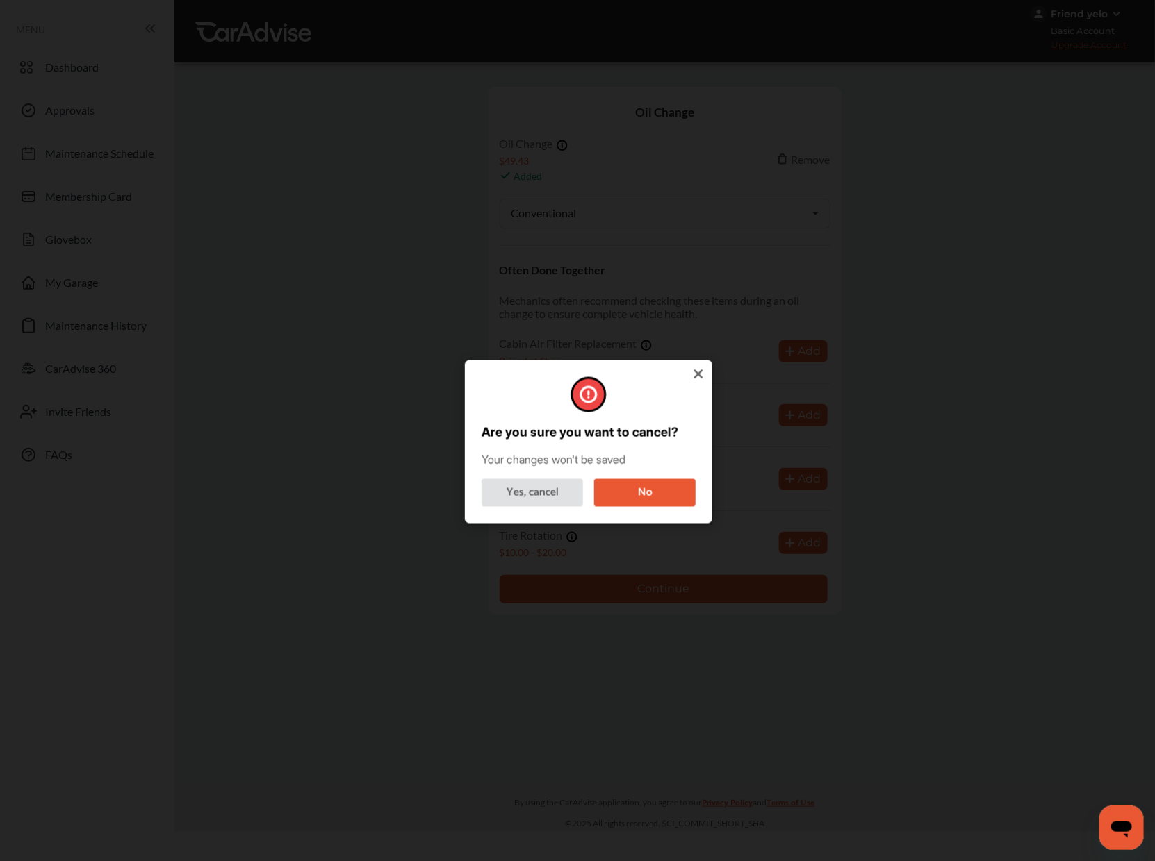
click at [696, 368] on icon at bounding box center [698, 374] width 14 height 14
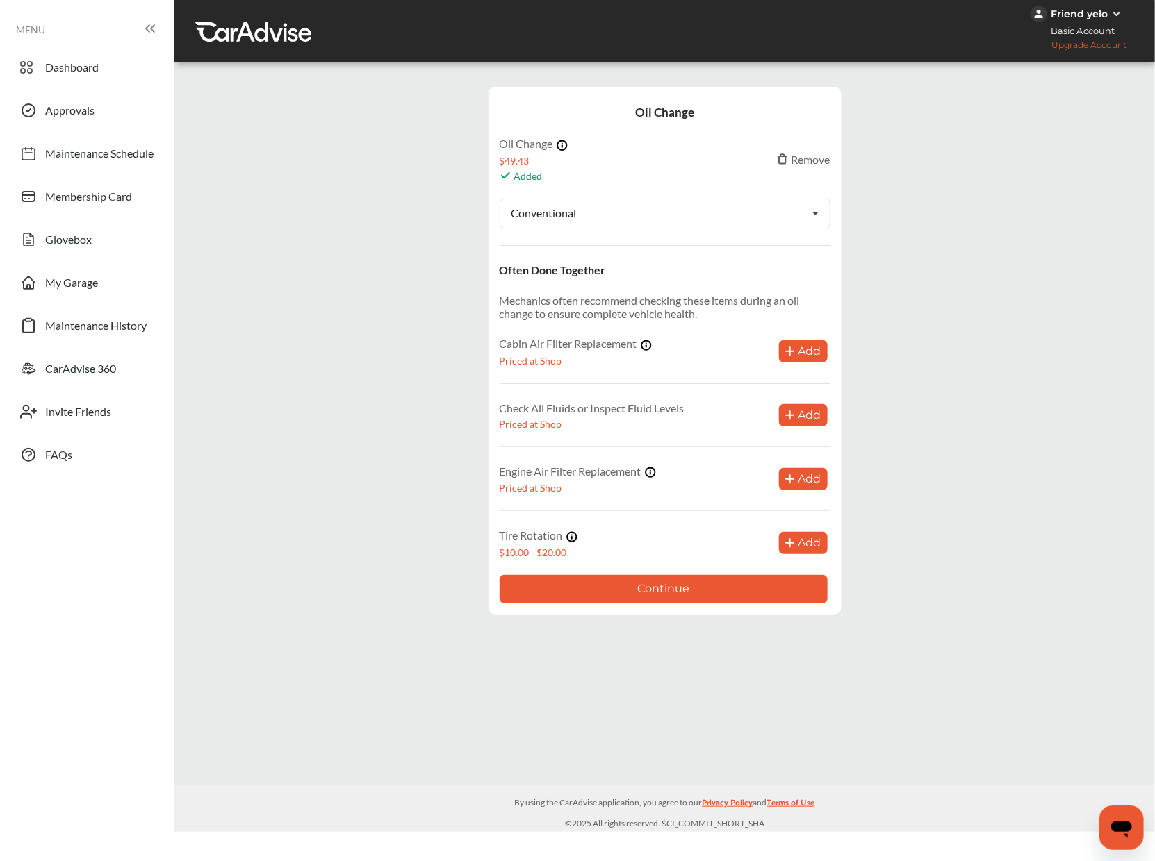
click at [246, 52] on div "Friend yelo Basic Account Upgrade Account My Account Membership Card Sign Out" at bounding box center [664, 31] width 980 height 63
click at [241, 33] on div at bounding box center [253, 31] width 116 height 21
click at [108, 88] on div "Dashboard Approvals Maintenance Schedule Membership Card Glovebox My Garage Mai…" at bounding box center [87, 261] width 160 height 424
click at [108, 123] on link "Approvals" at bounding box center [87, 110] width 148 height 36
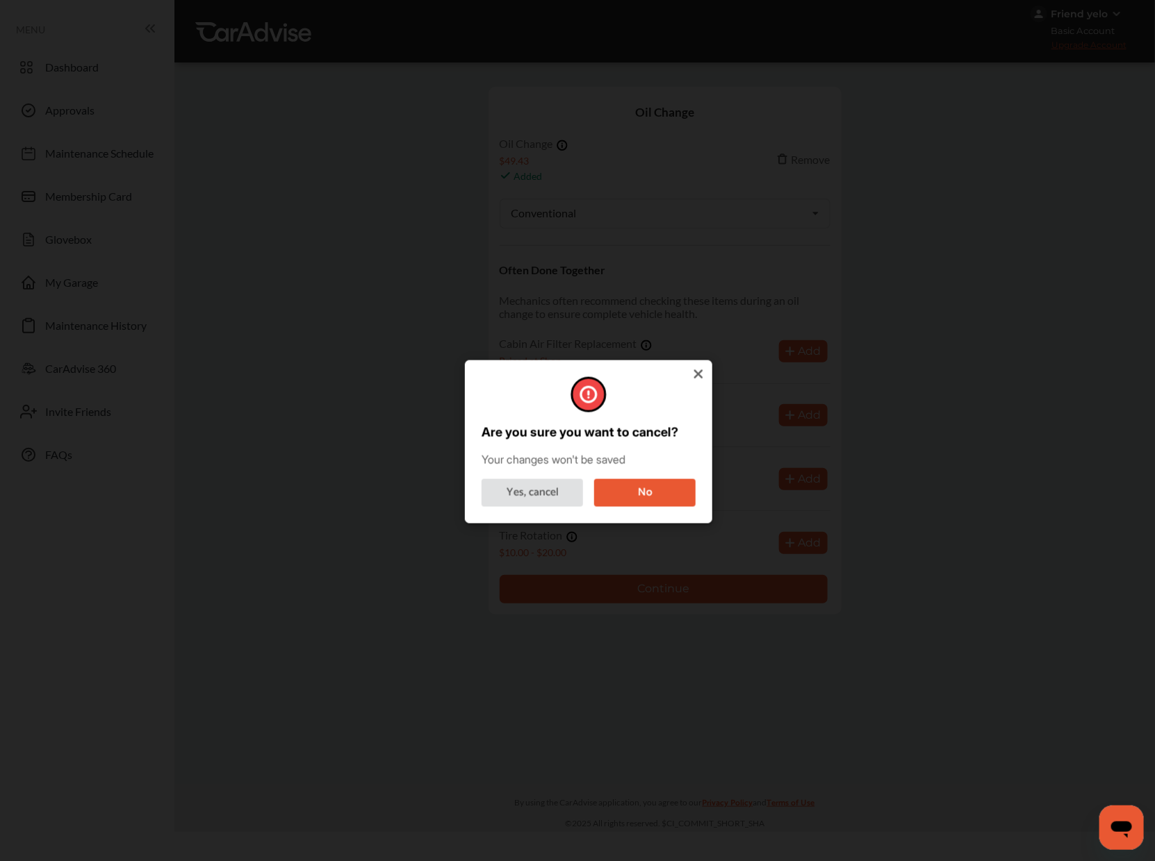
click at [700, 376] on icon at bounding box center [698, 374] width 9 height 9
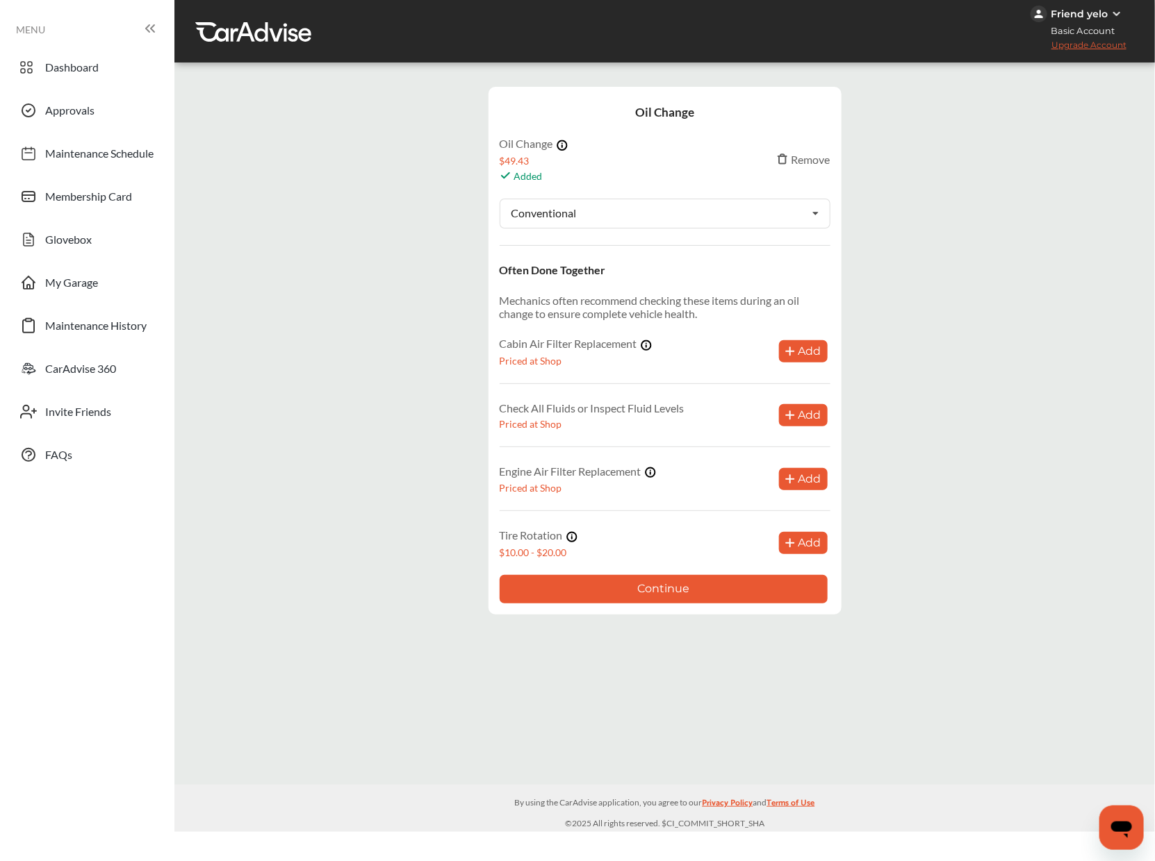
click at [1098, 4] on div "Friend yelo Basic Account Upgrade Account" at bounding box center [1092, 31] width 124 height 63
click at [1098, 8] on div "Friend yelo" at bounding box center [1078, 14] width 57 height 13
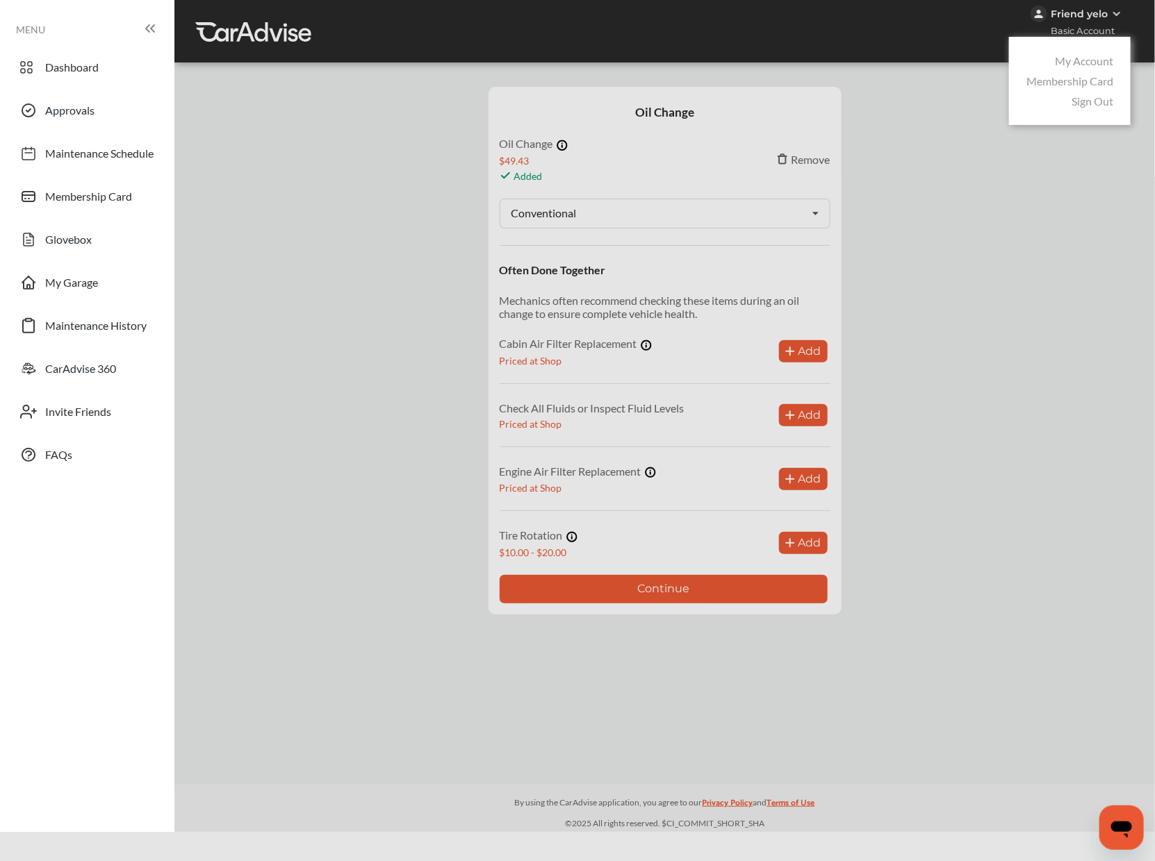
click at [1075, 57] on link "My Account" at bounding box center [1084, 60] width 58 height 13
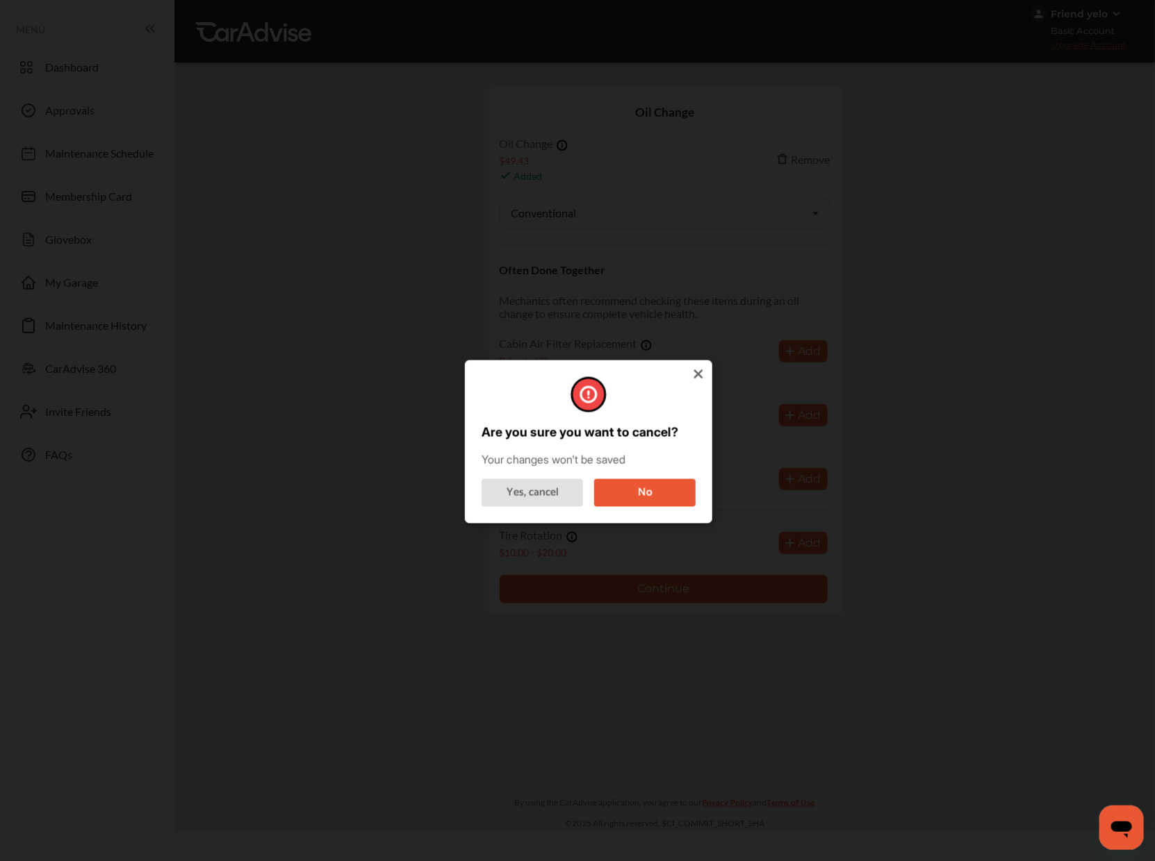
click at [702, 376] on icon at bounding box center [698, 374] width 14 height 14
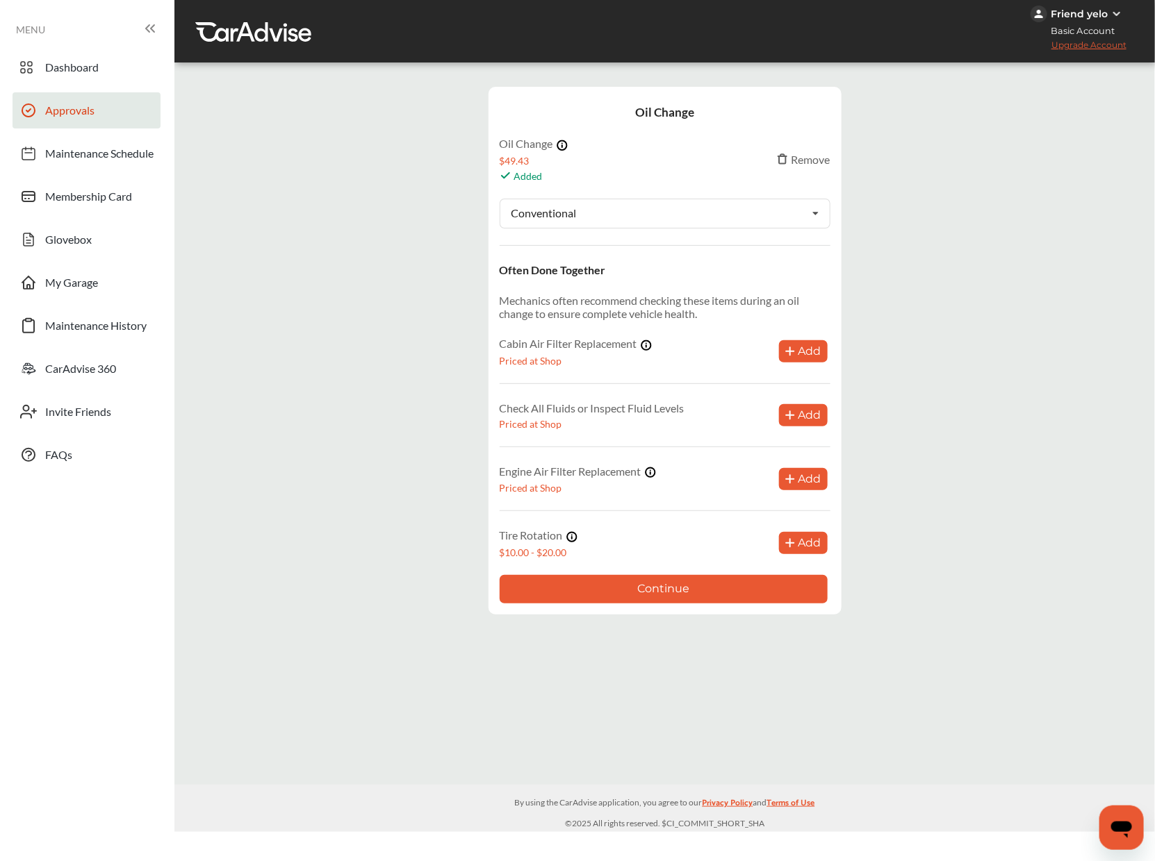
click at [73, 127] on link "Approvals" at bounding box center [87, 110] width 148 height 36
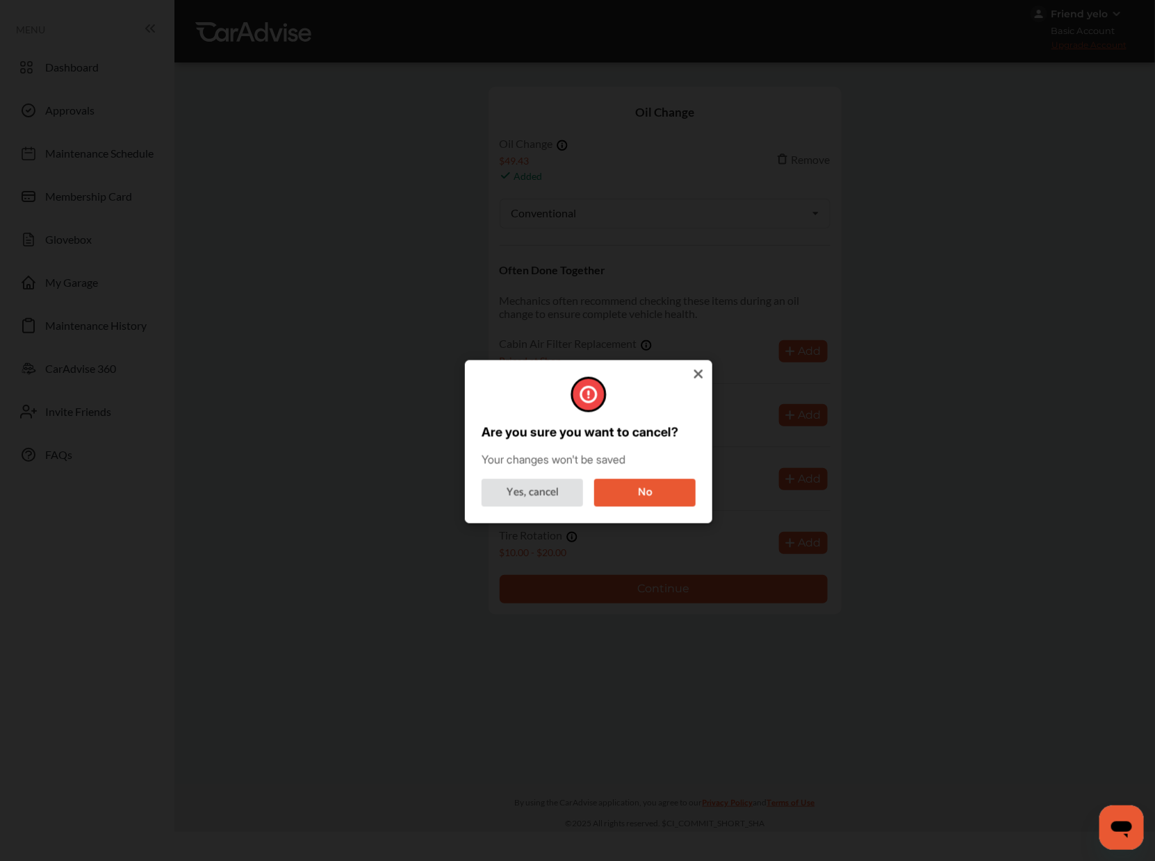
click at [701, 365] on div "Are you sure you want to cancel? Your changes won't be saved Yes, cancel No" at bounding box center [588, 442] width 247 height 163
click at [698, 373] on icon at bounding box center [698, 374] width 9 height 9
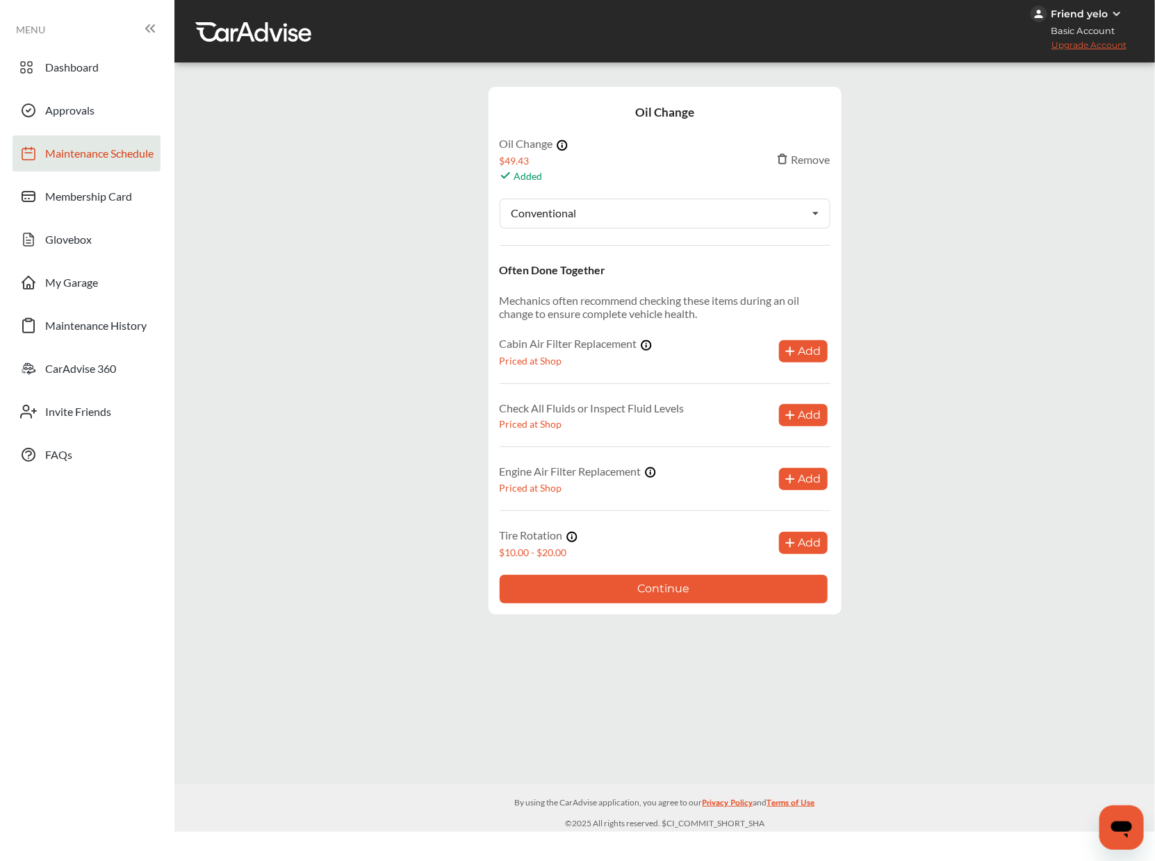
click at [123, 161] on span "Maintenance Schedule" at bounding box center [99, 156] width 108 height 18
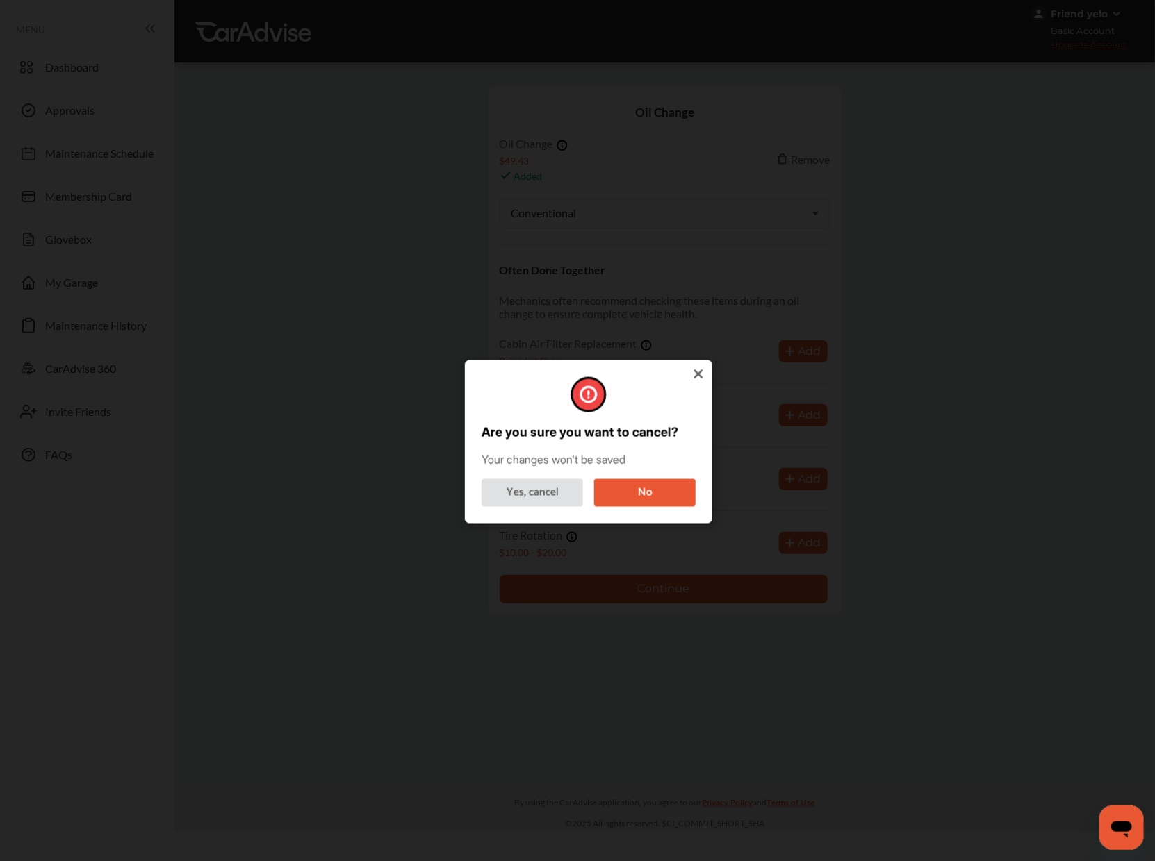
click at [703, 366] on div "Are you sure you want to cancel? Your changes won't be saved Yes, cancel No" at bounding box center [588, 442] width 247 height 163
click at [700, 373] on icon at bounding box center [698, 374] width 9 height 9
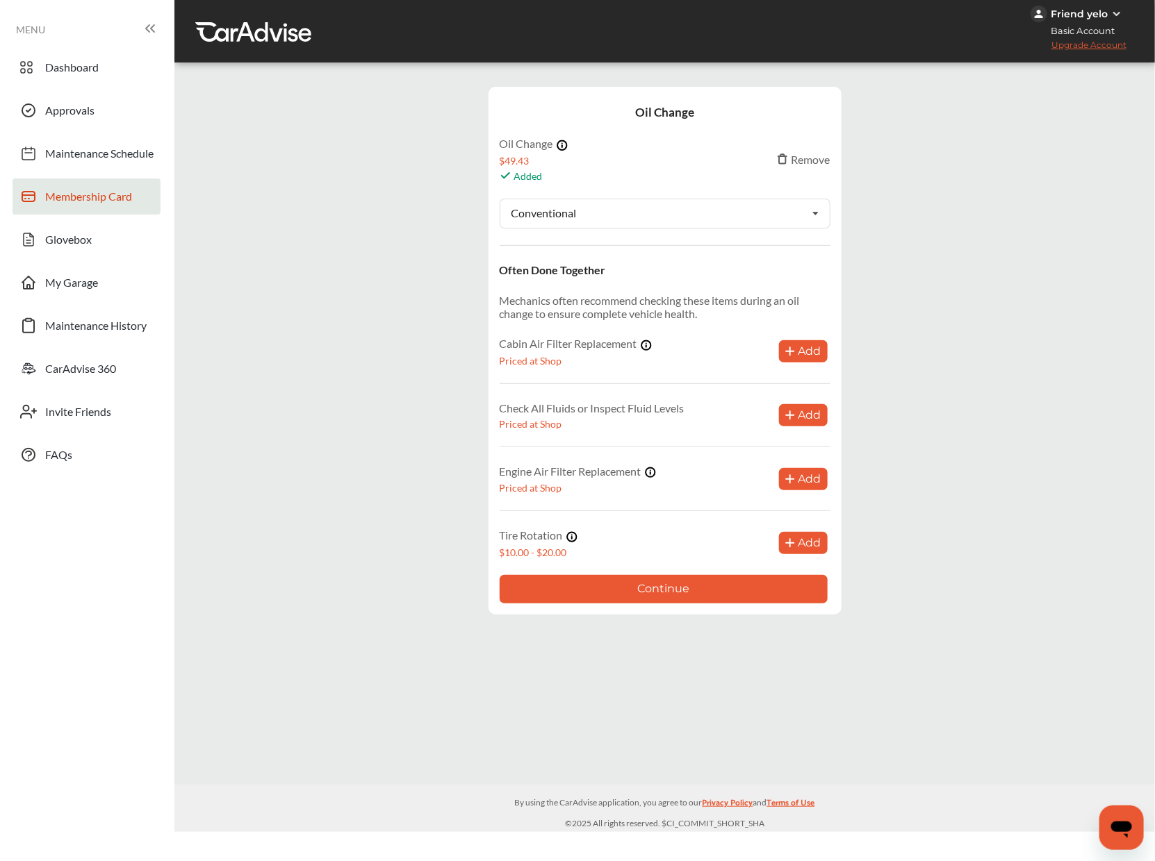
click at [85, 194] on span "Membership Card" at bounding box center [88, 199] width 87 height 18
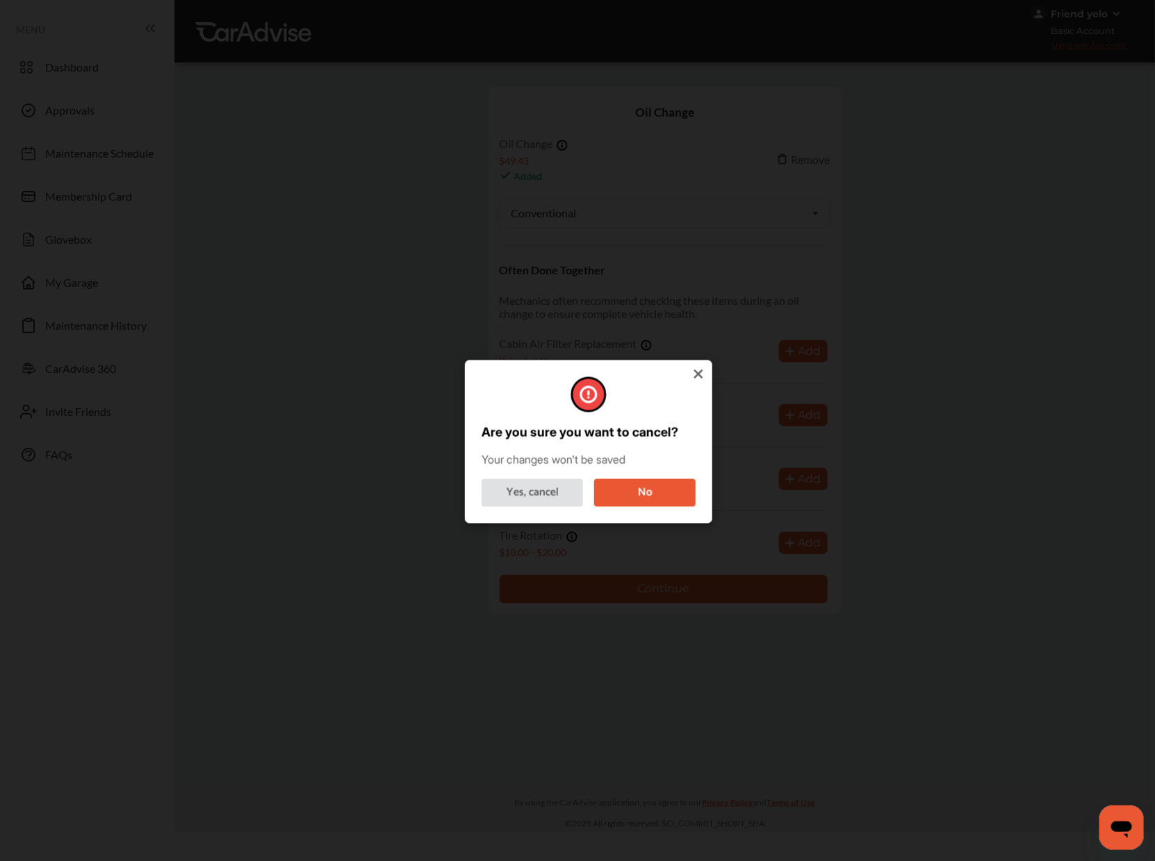
click at [695, 380] on icon at bounding box center [698, 374] width 14 height 14
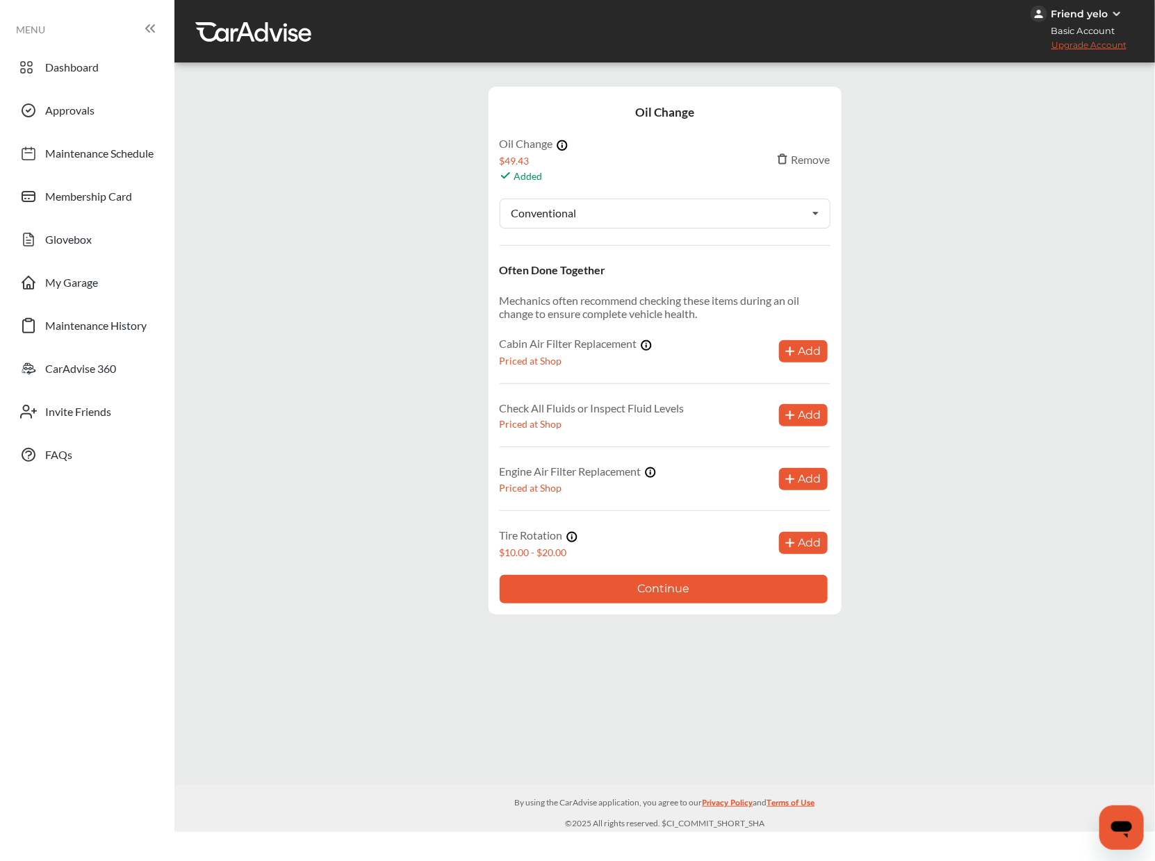
click at [643, 590] on button "Continue" at bounding box center [663, 589] width 328 height 28
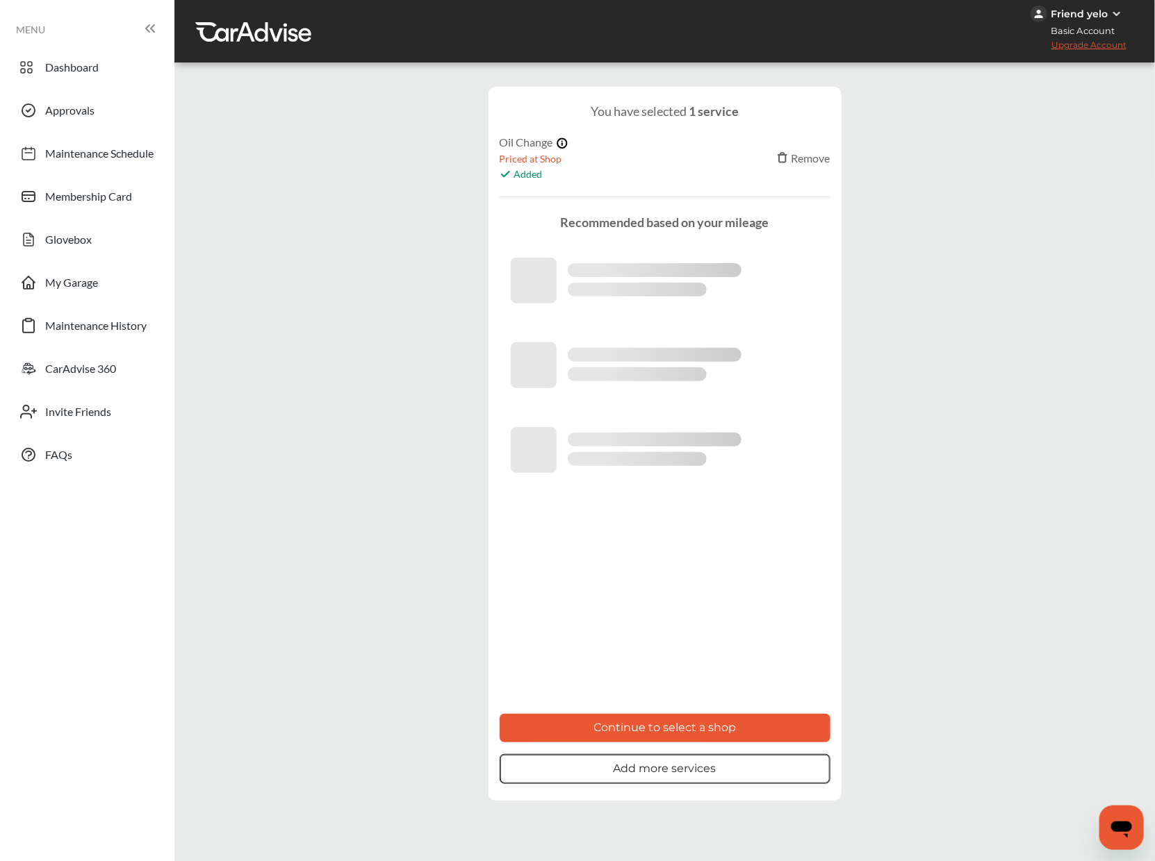
click at [641, 770] on button "Add more services" at bounding box center [664, 769] width 331 height 30
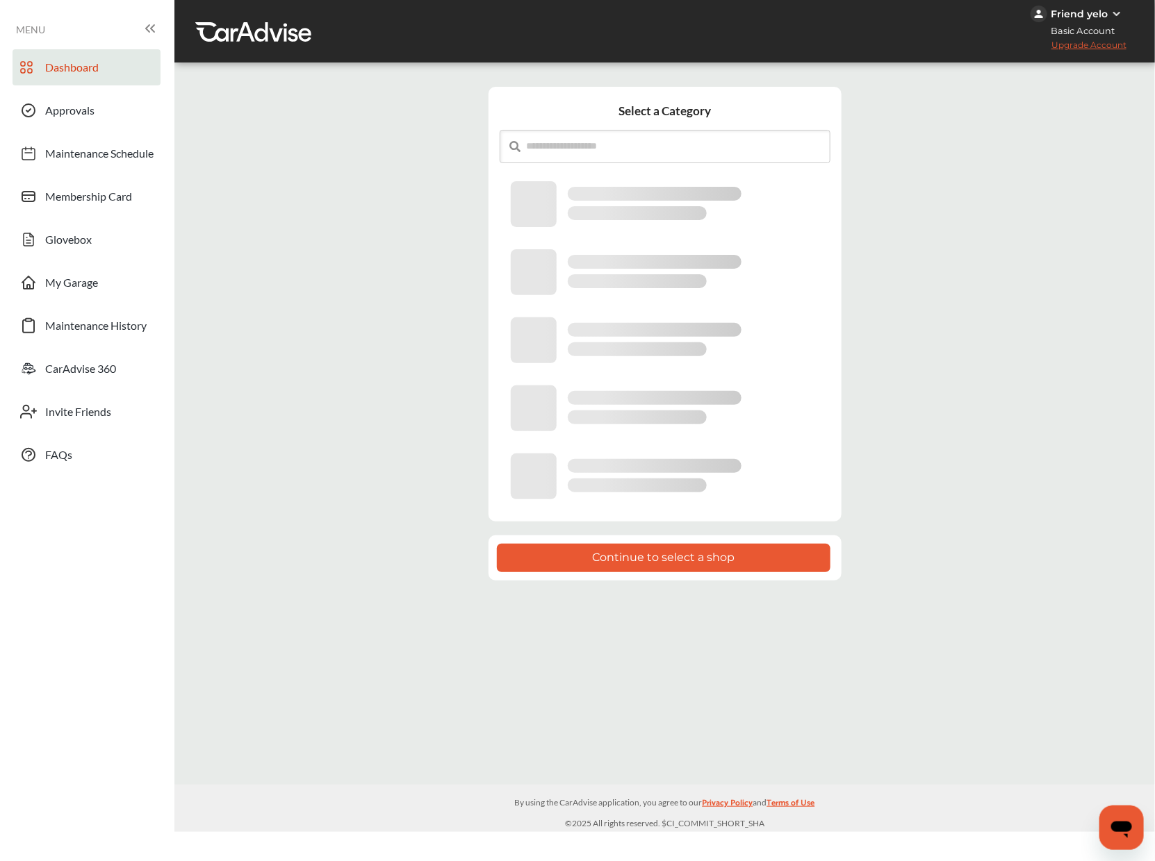
click at [35, 57] on span at bounding box center [28, 67] width 22 height 22
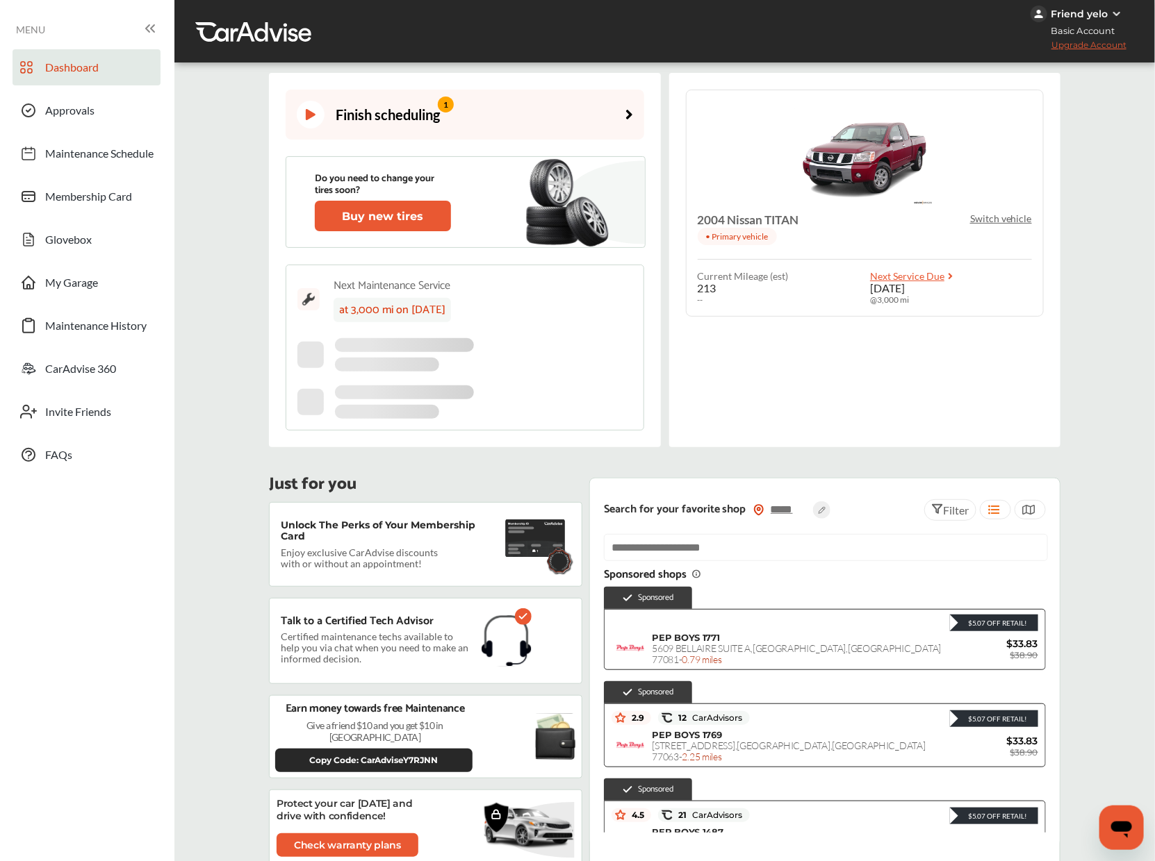
click at [496, 122] on link "Finish scheduling 1" at bounding box center [465, 115] width 358 height 50
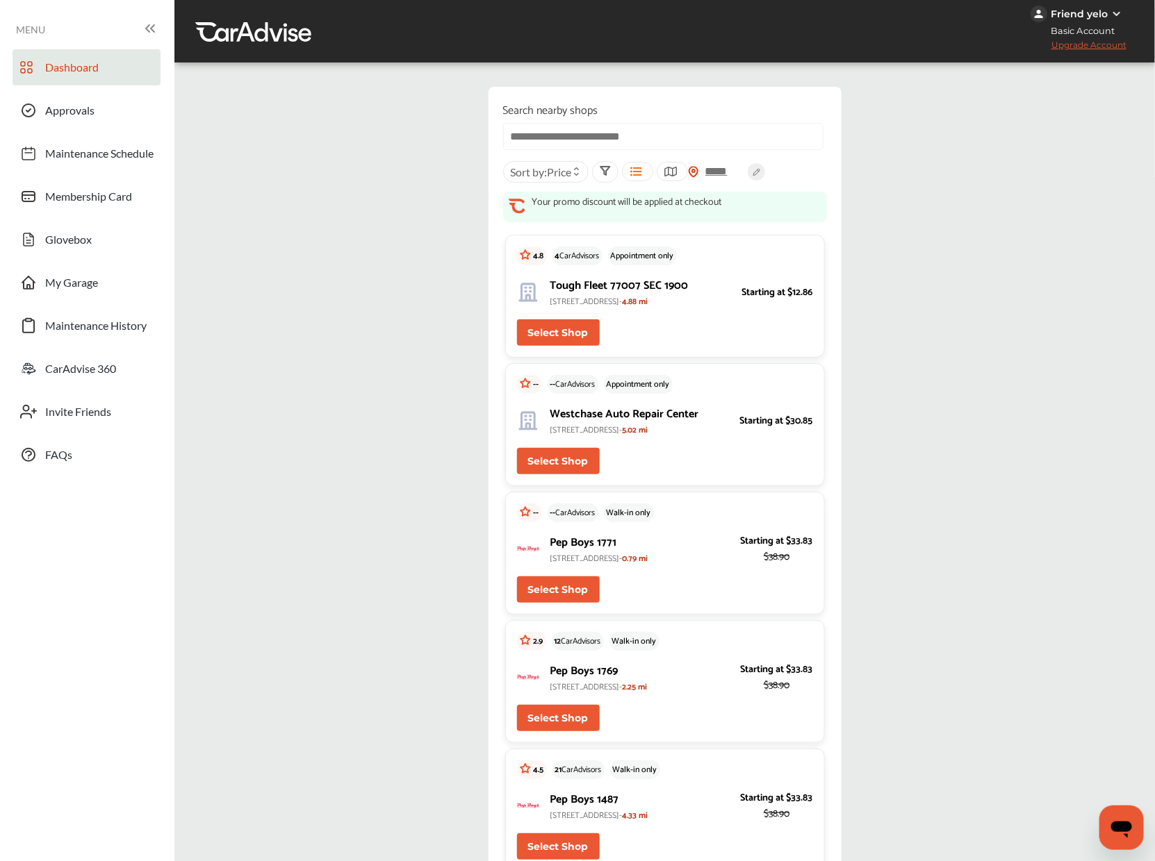
click at [85, 63] on span "Dashboard" at bounding box center [71, 69] width 53 height 18
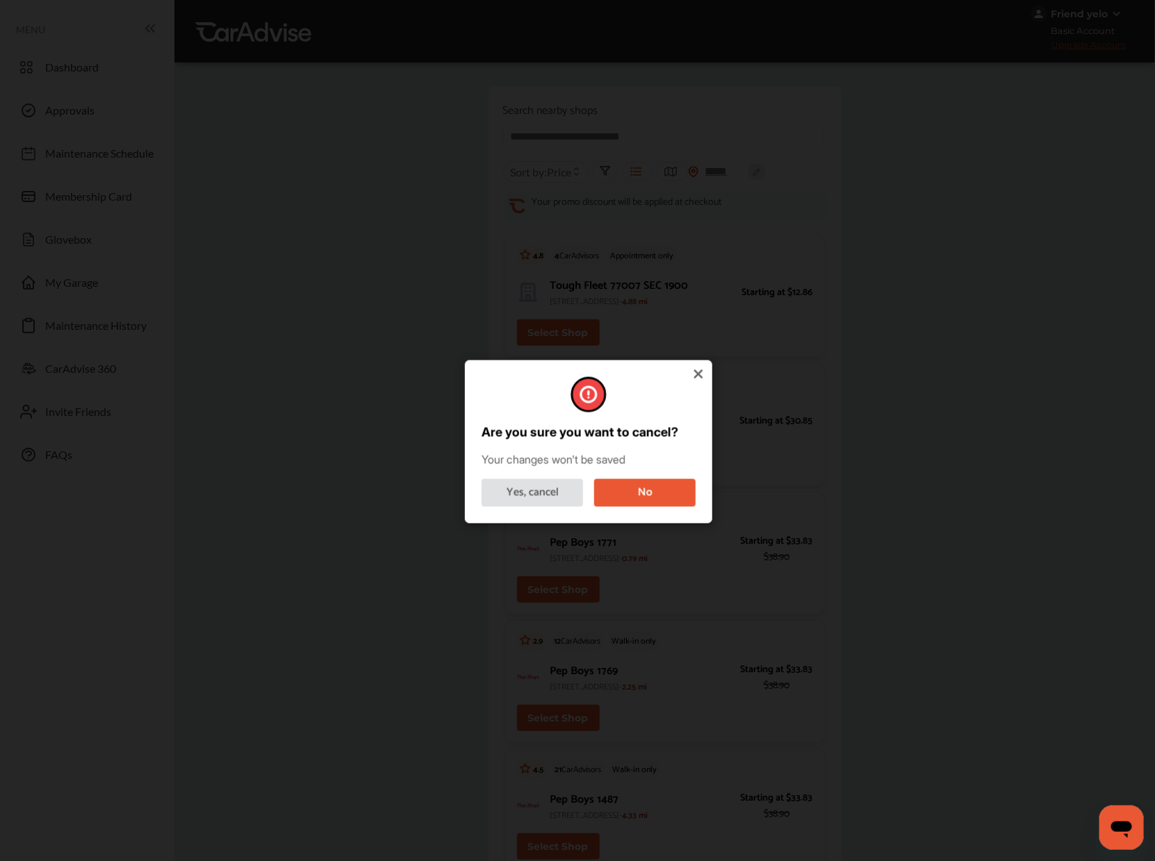
click at [627, 496] on button "No" at bounding box center [644, 493] width 101 height 28
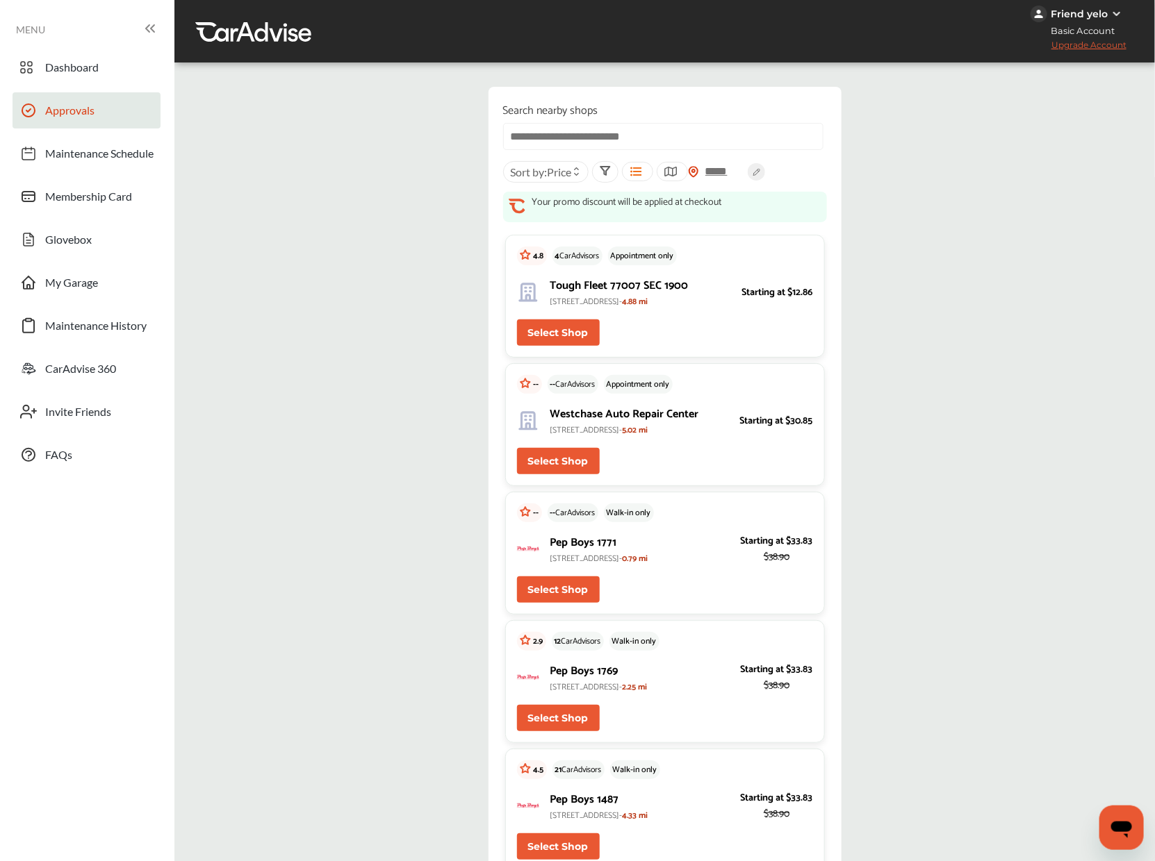
click at [108, 118] on link "Approvals" at bounding box center [87, 110] width 148 height 36
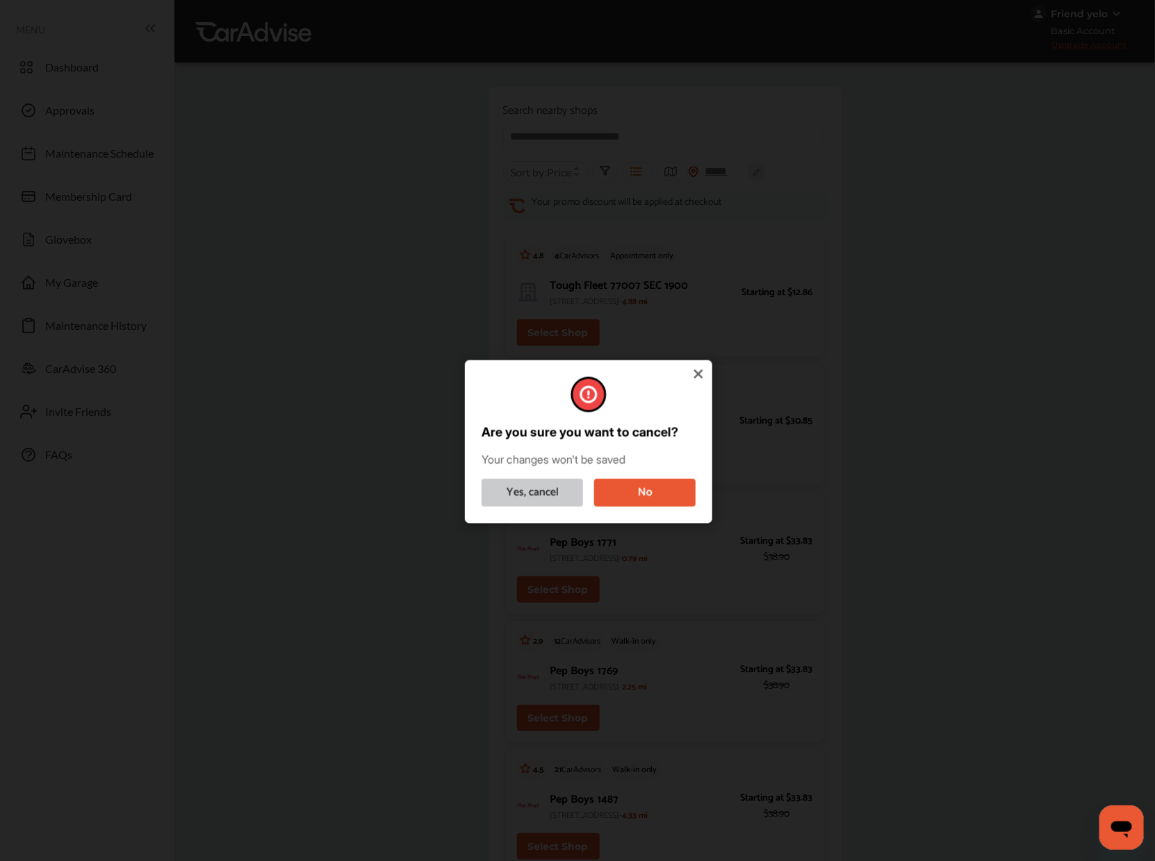
click at [559, 484] on button "Yes, cancel" at bounding box center [531, 493] width 101 height 28
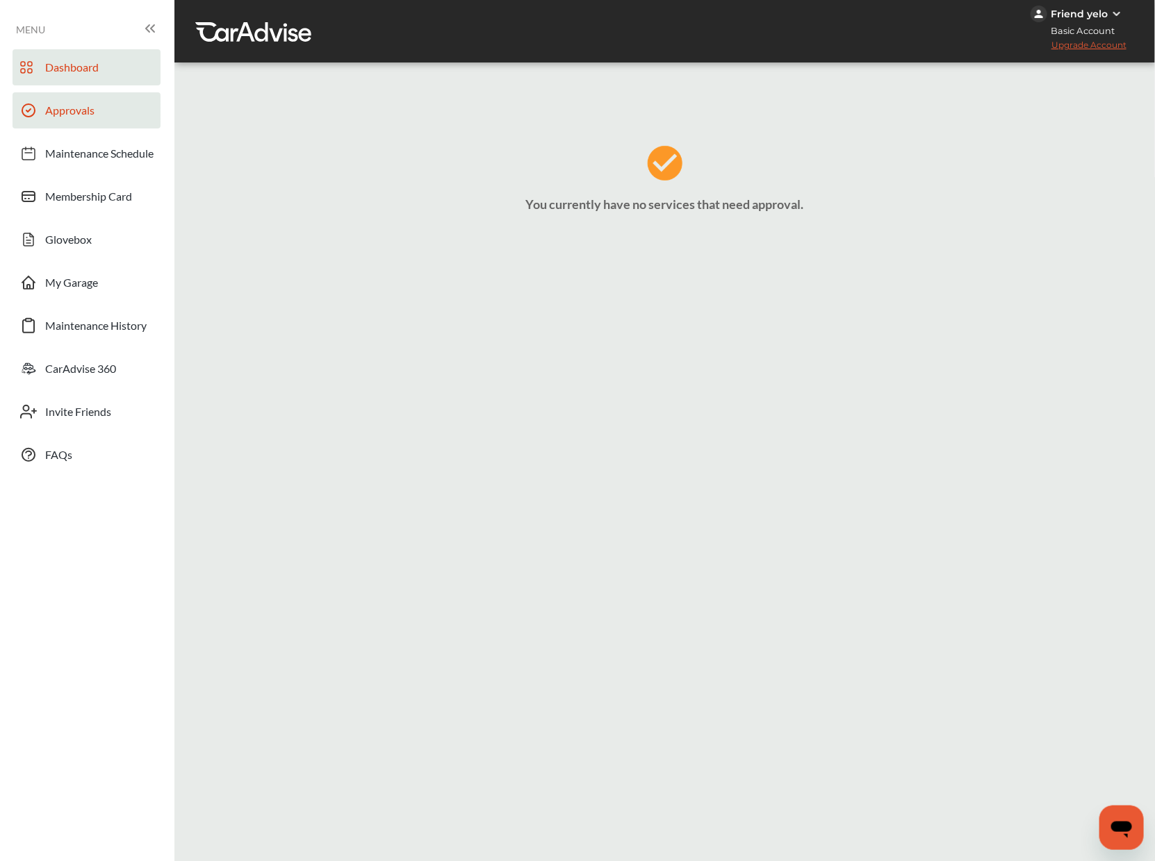
click at [131, 83] on link "Dashboard" at bounding box center [87, 67] width 148 height 36
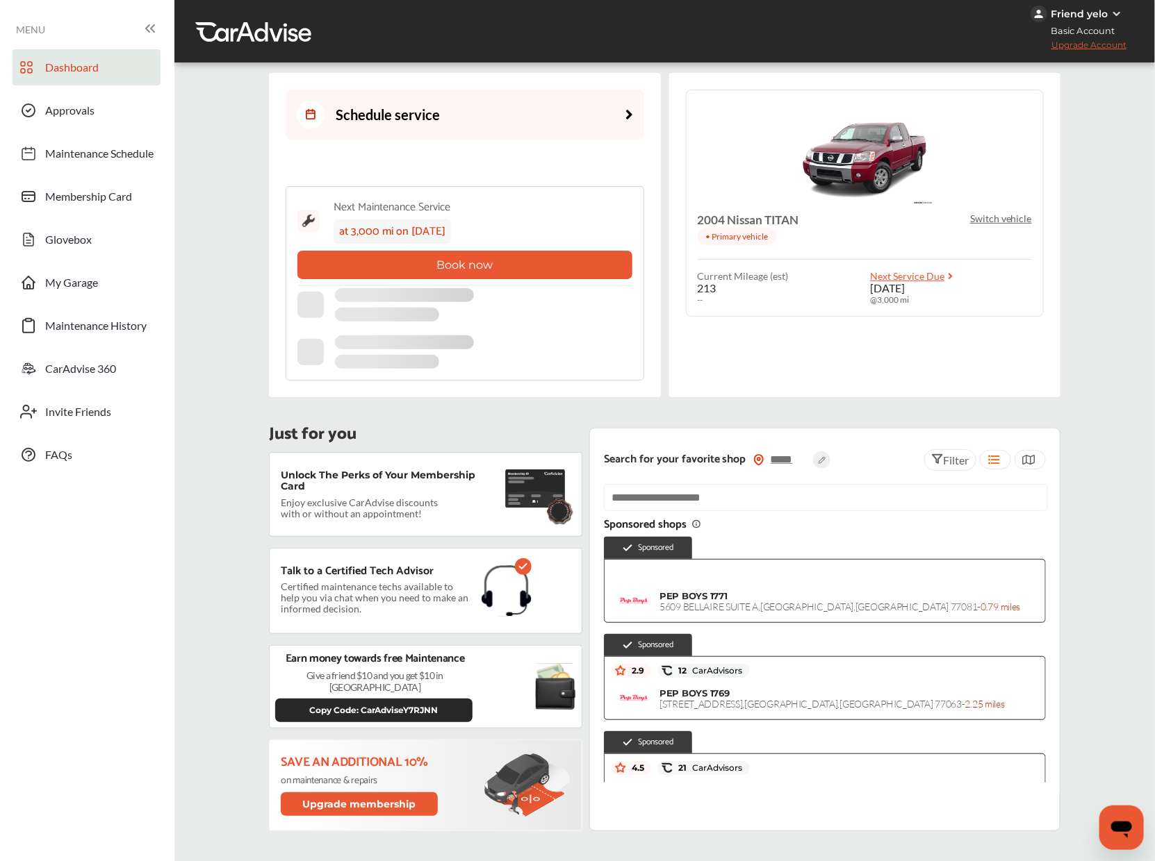
click at [422, 133] on link "Schedule service" at bounding box center [465, 115] width 358 height 50
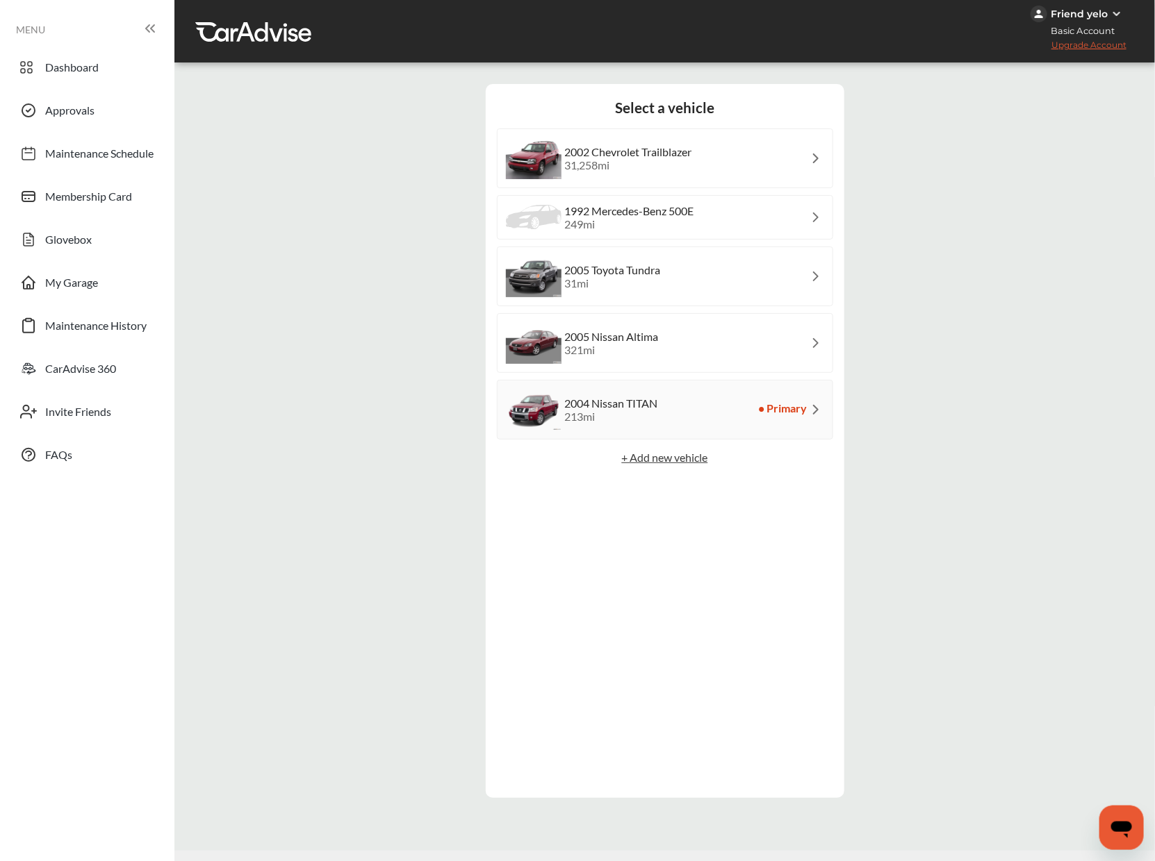
click at [710, 398] on div "2004 Nissan TITAN 213 mi • Primary" at bounding box center [665, 410] width 336 height 60
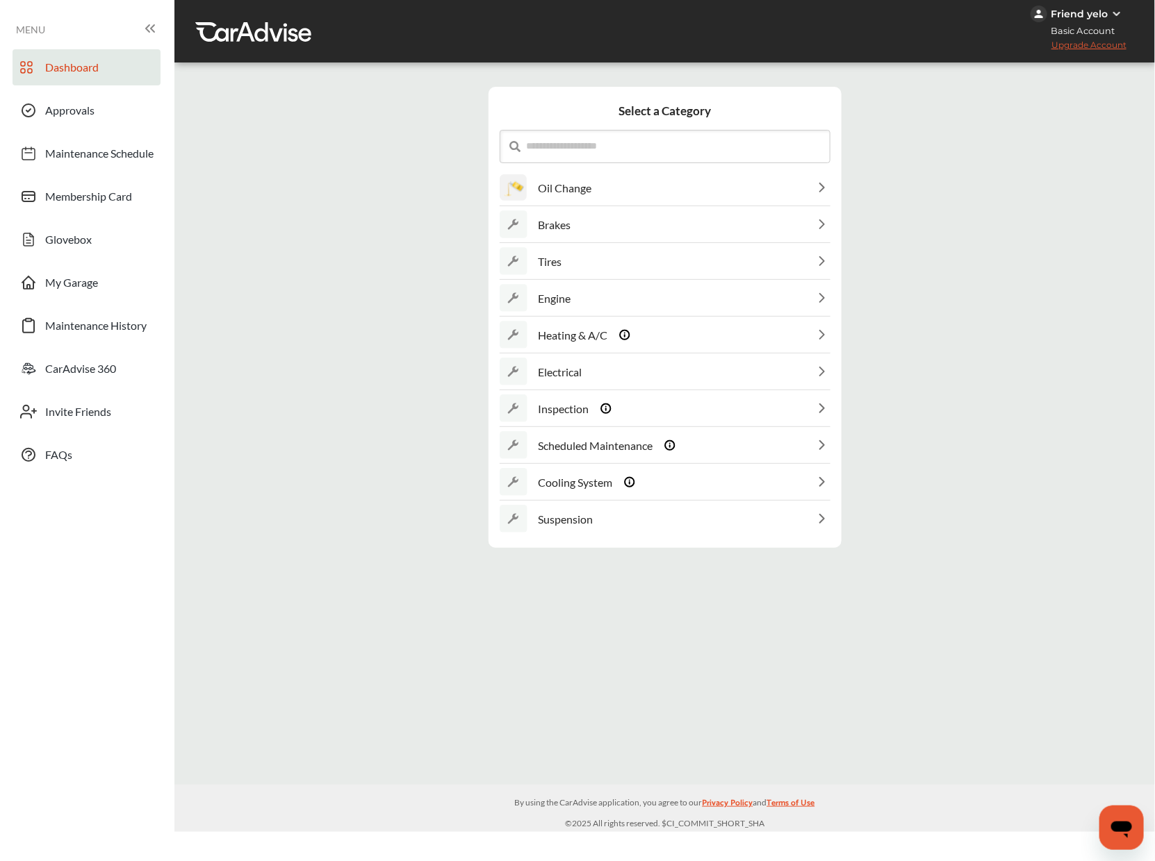
click at [118, 58] on link "Dashboard" at bounding box center [87, 67] width 148 height 36
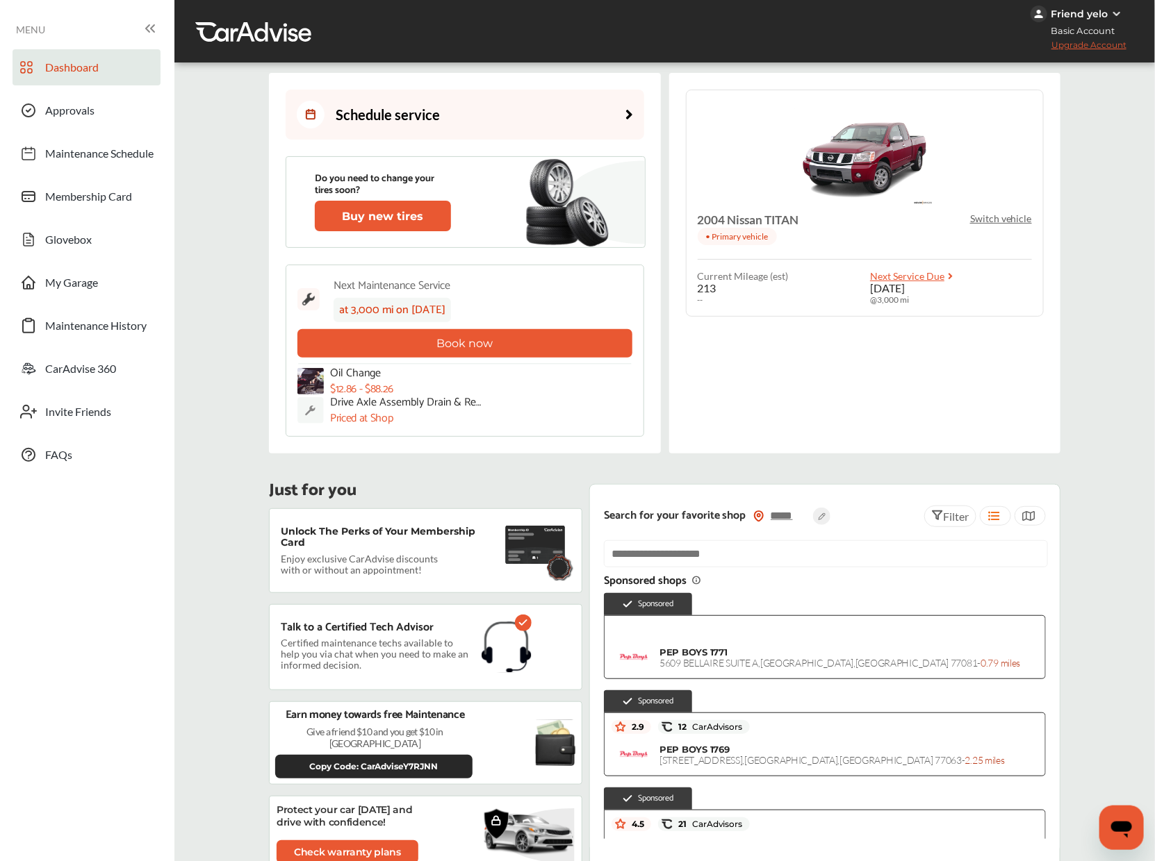
click at [983, 213] on p "Switch vehicle" at bounding box center [1001, 219] width 62 height 12
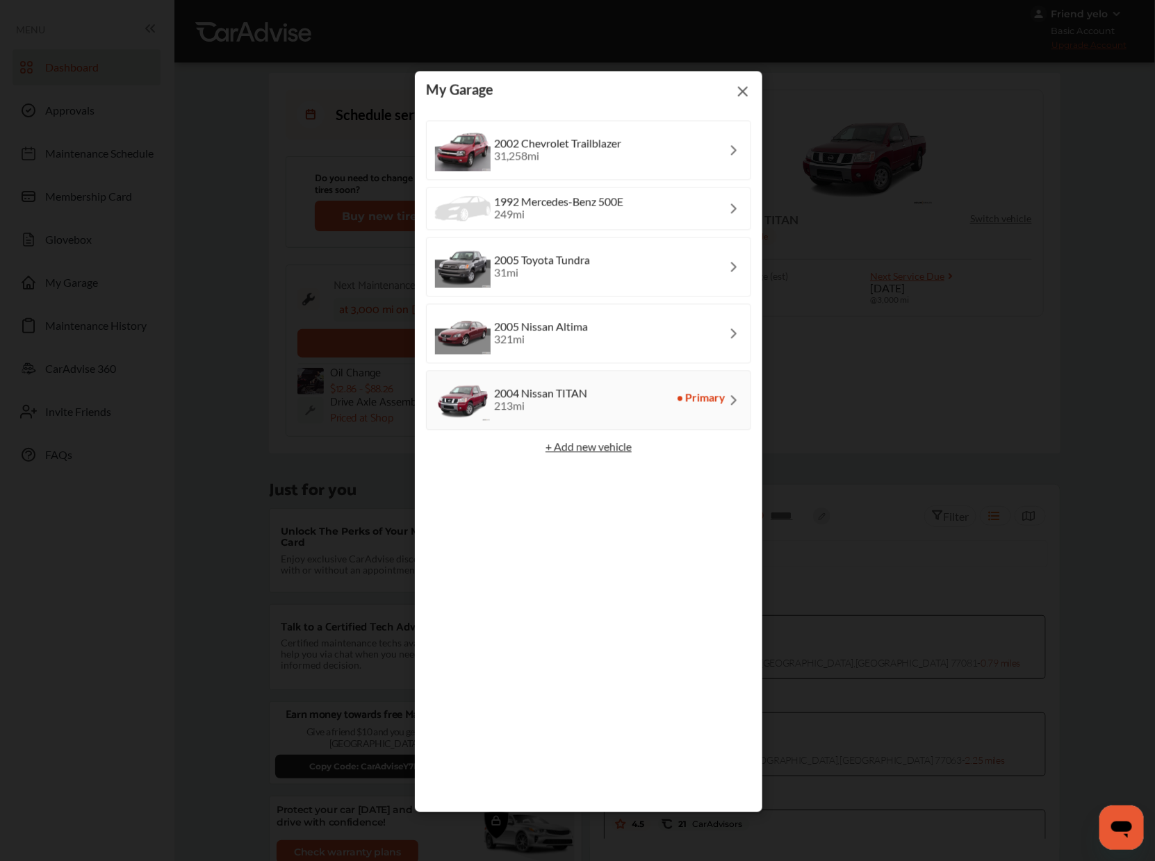
click at [744, 87] on img at bounding box center [742, 91] width 17 height 17
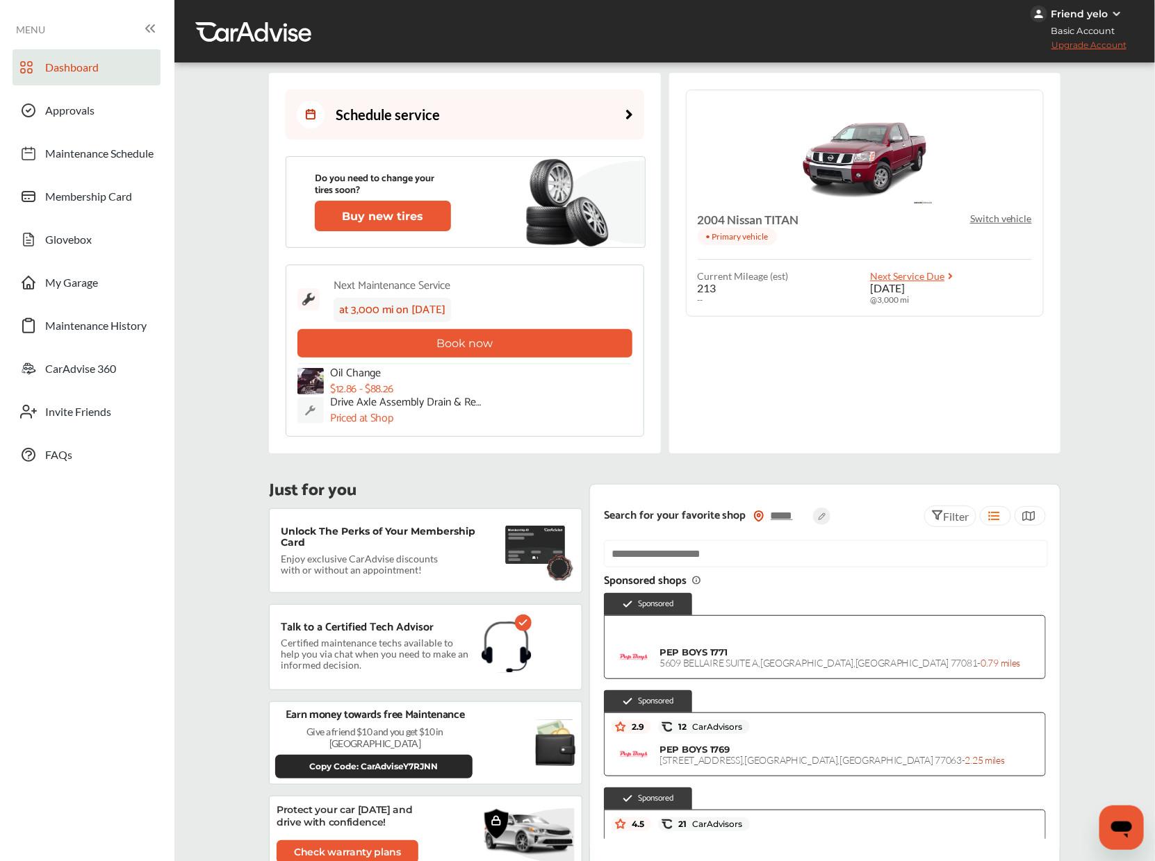
click at [428, 119] on div "Schedule service" at bounding box center [368, 115] width 143 height 28
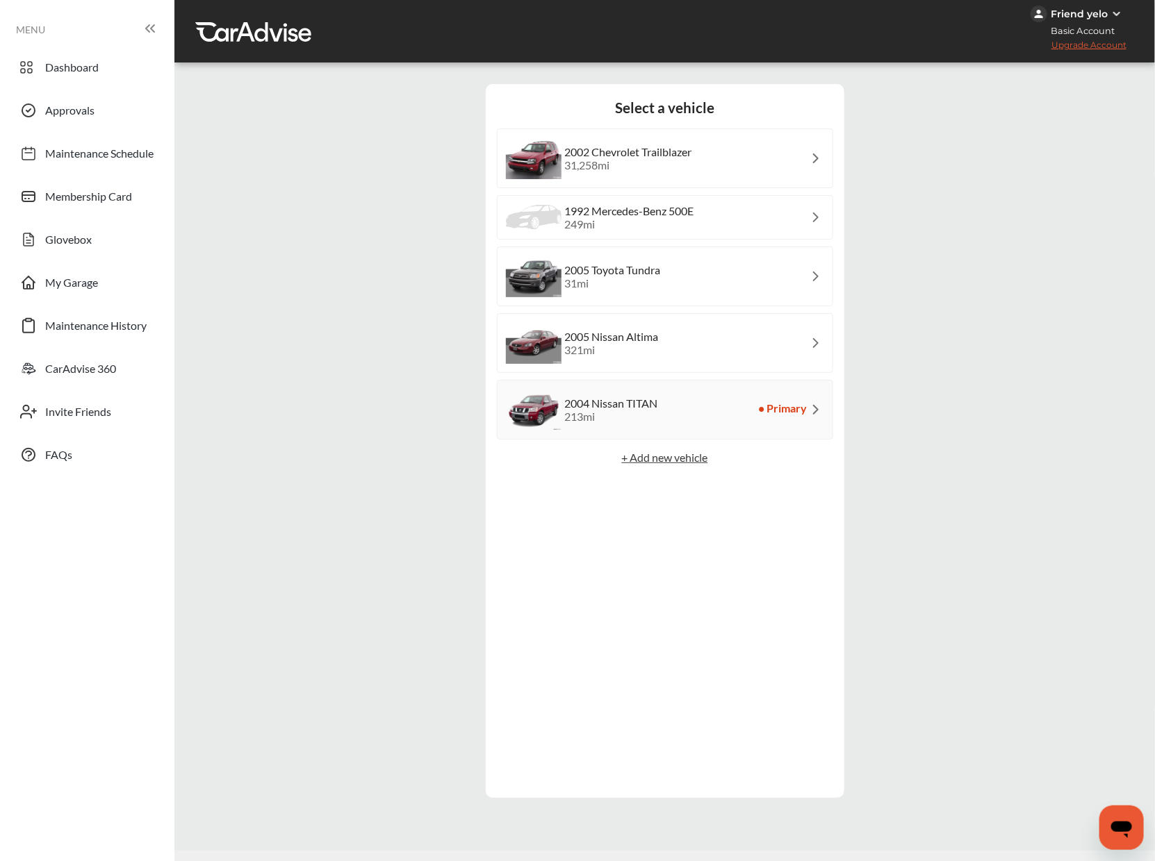
click at [592, 223] on div "249 mi" at bounding box center [629, 223] width 129 height 13
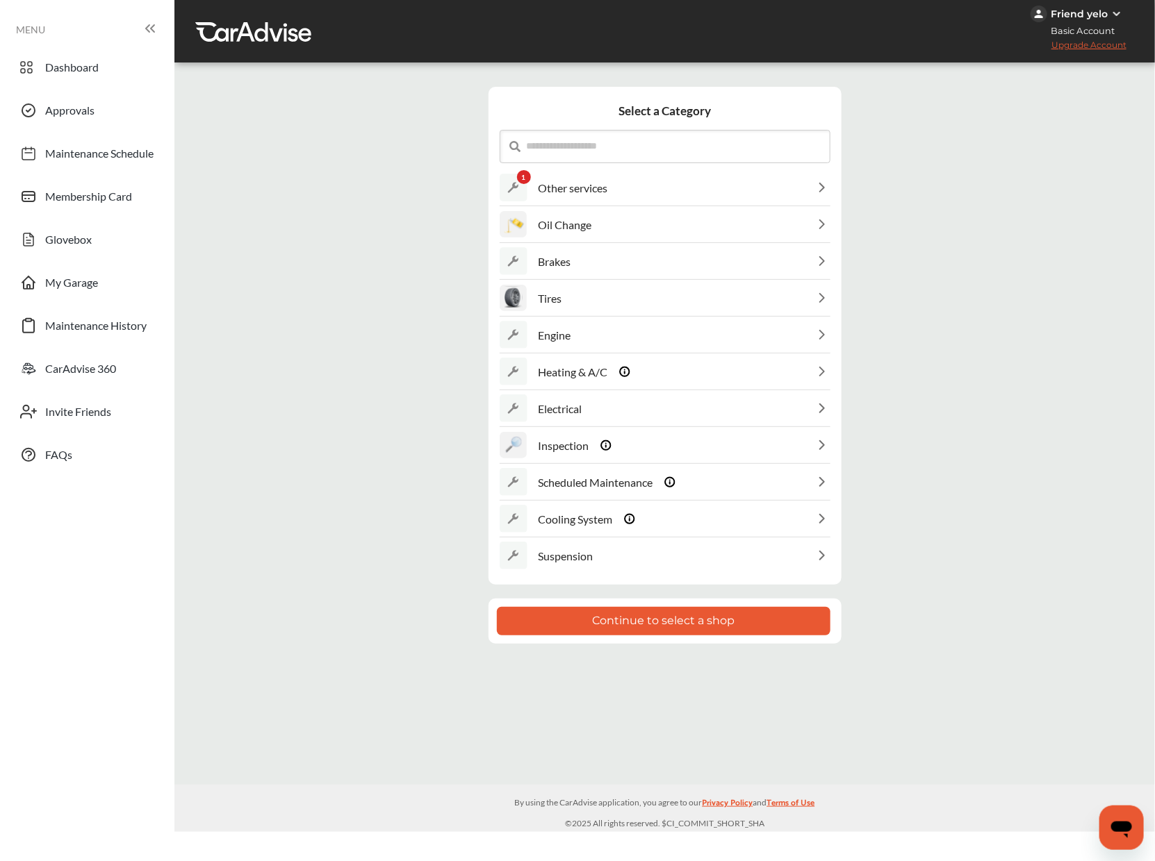
click at [623, 222] on div "Oil Change" at bounding box center [664, 224] width 331 height 35
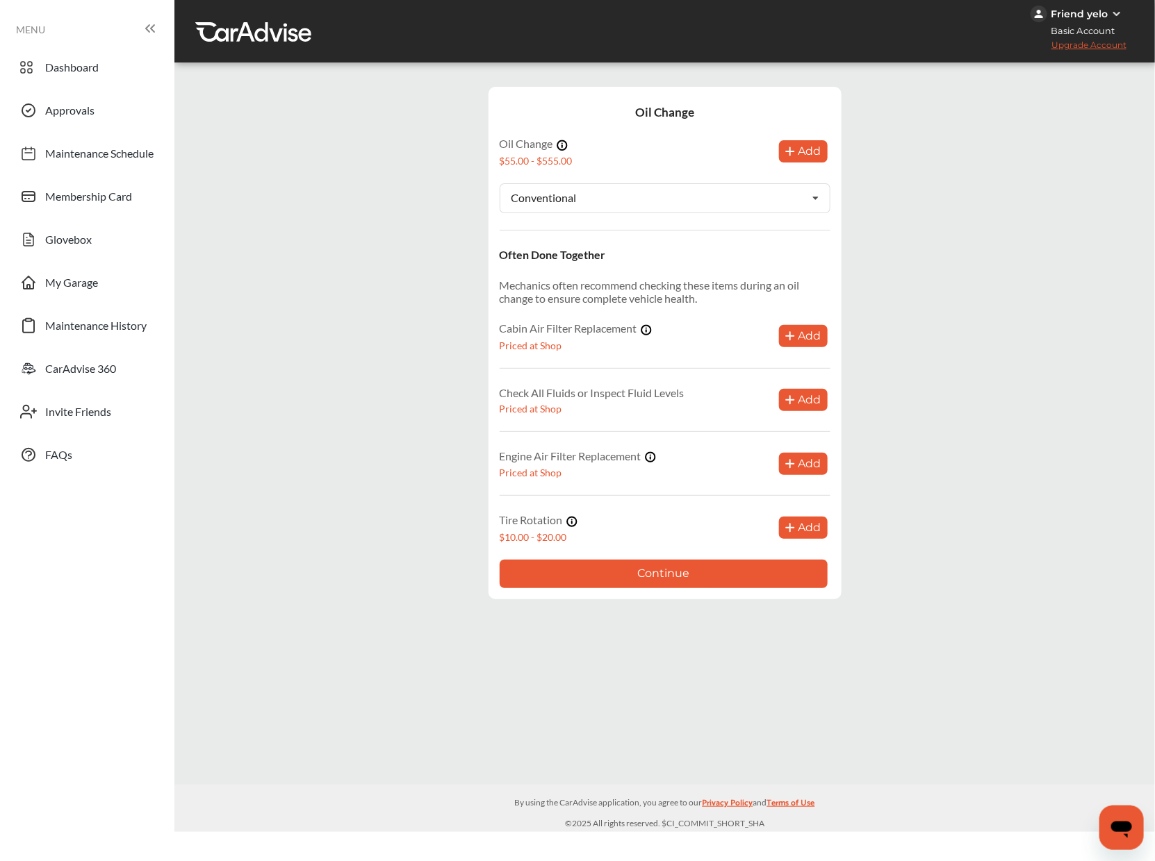
click at [799, 333] on button "Add" at bounding box center [803, 336] width 49 height 22
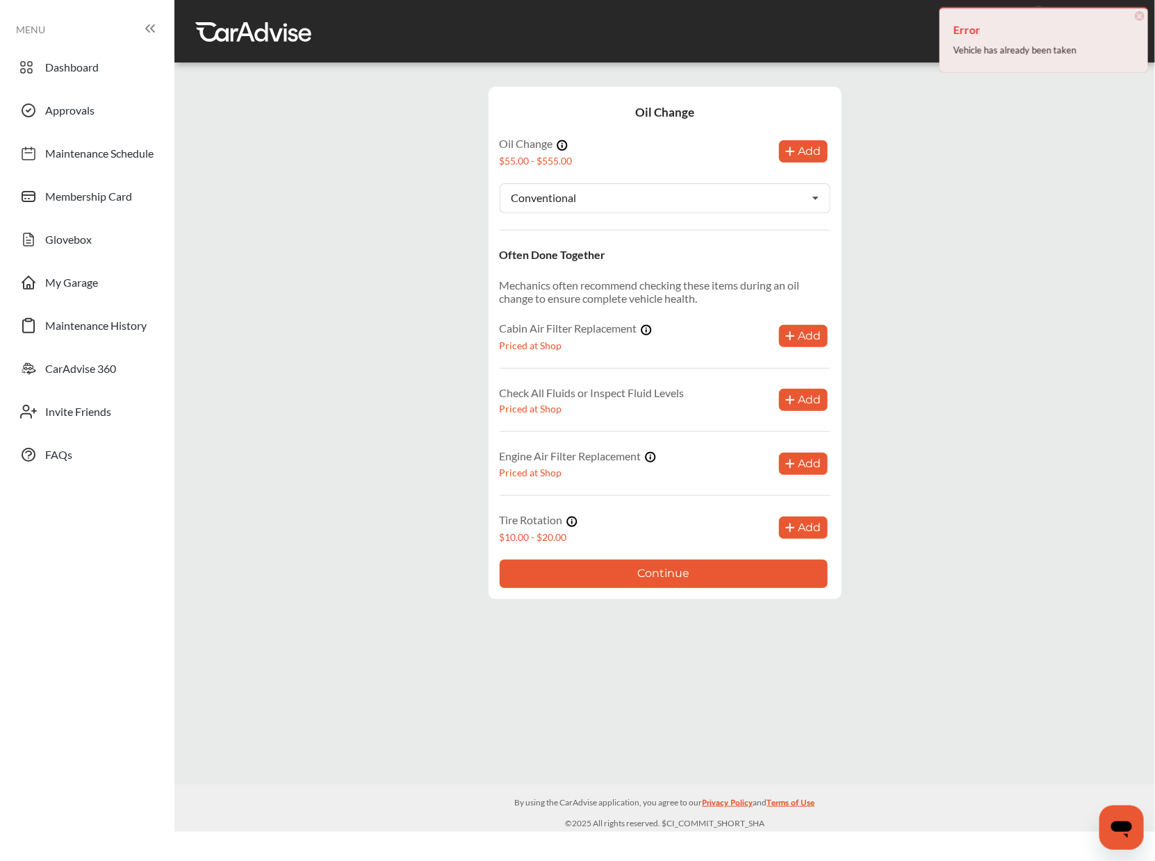
click at [670, 582] on button "Continue" at bounding box center [663, 574] width 328 height 28
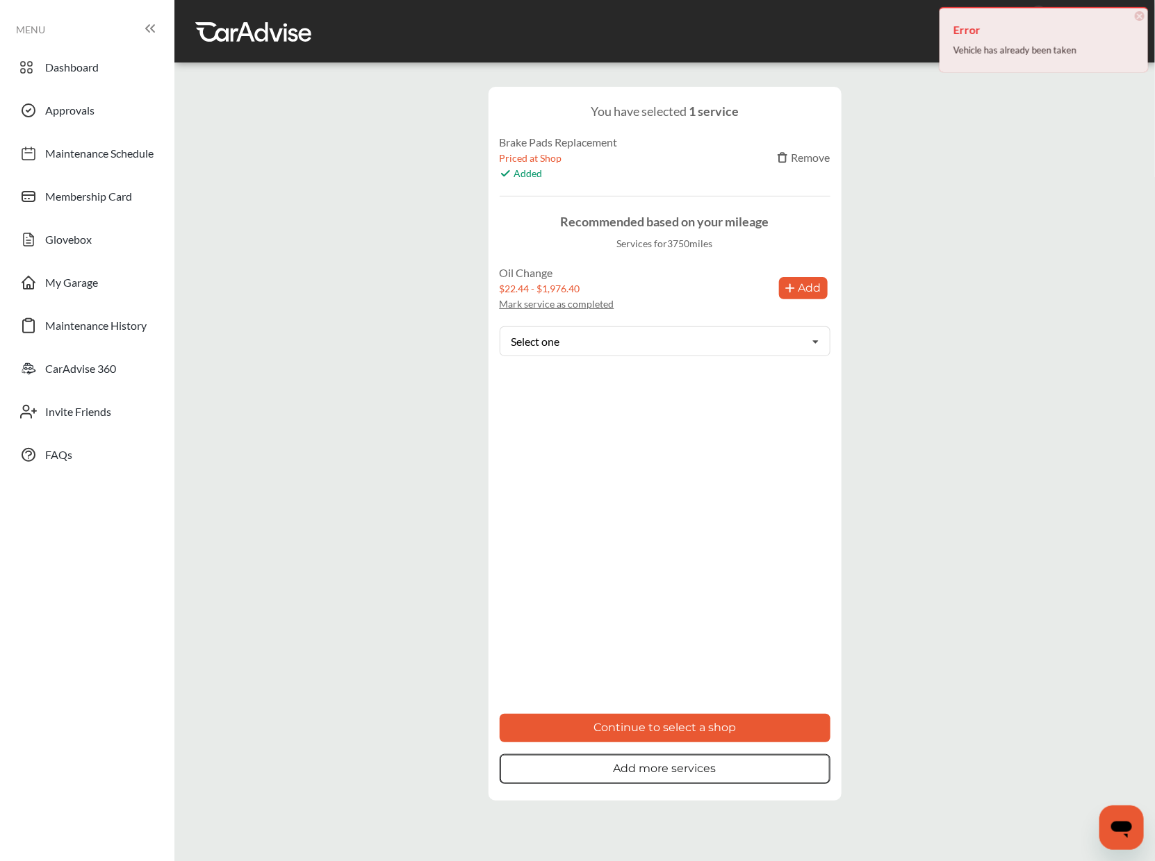
click at [1137, 17] on span "×" at bounding box center [1139, 16] width 10 height 10
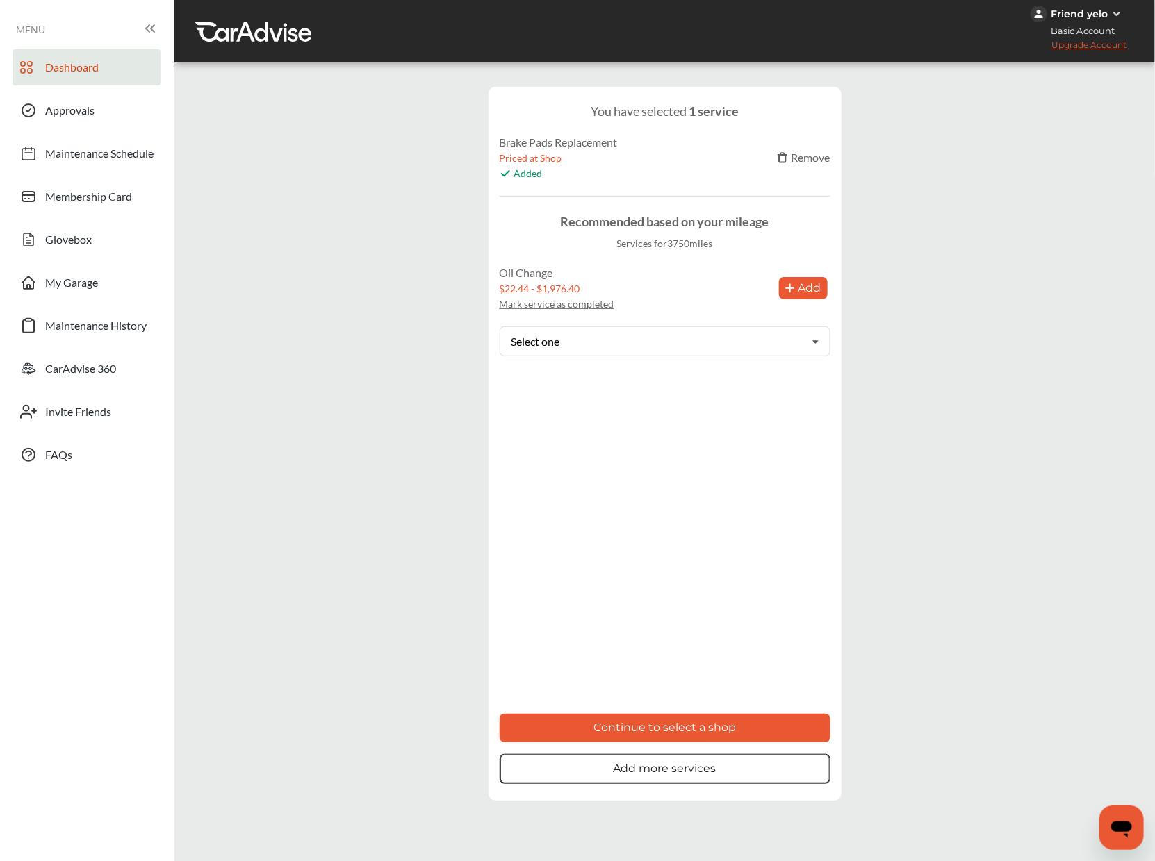
click at [44, 65] on link "Dashboard" at bounding box center [87, 67] width 148 height 36
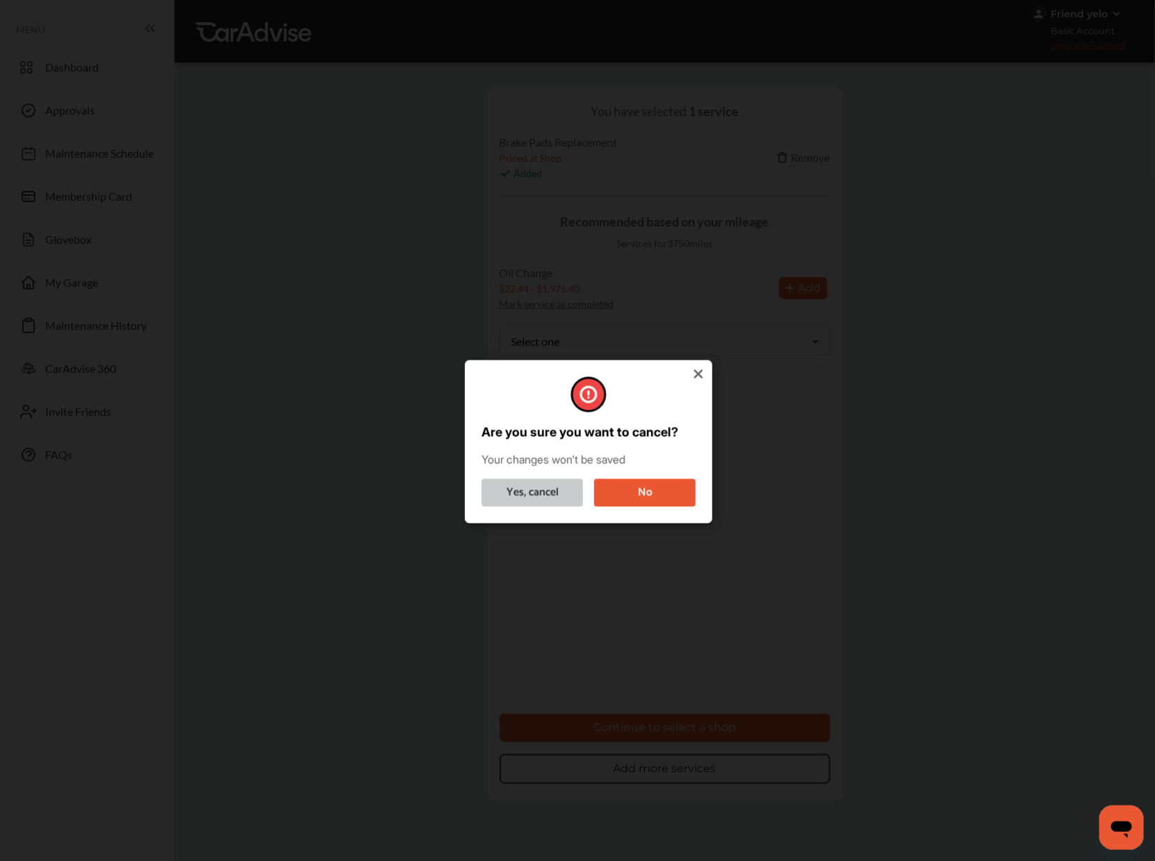
click at [524, 484] on button "Yes, cancel" at bounding box center [531, 493] width 101 height 28
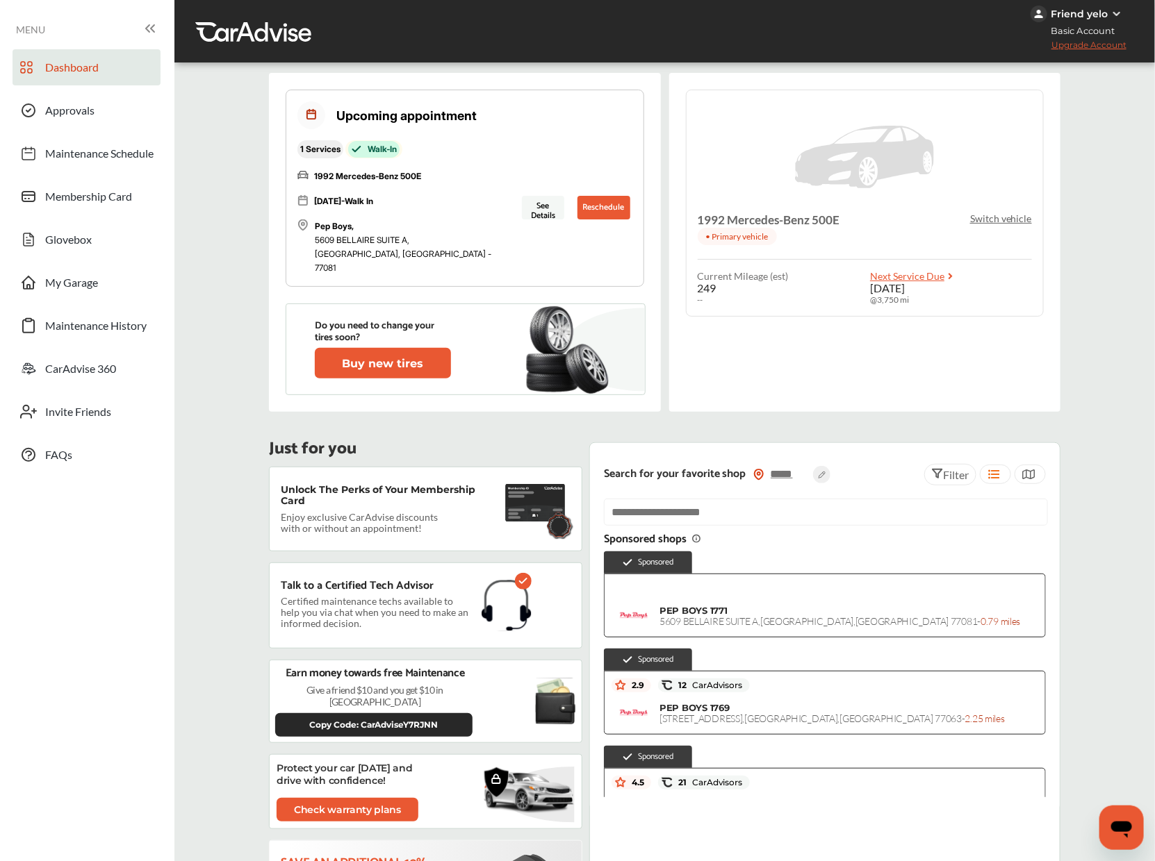
click at [1002, 221] on p "Switch vehicle" at bounding box center [1001, 219] width 62 height 12
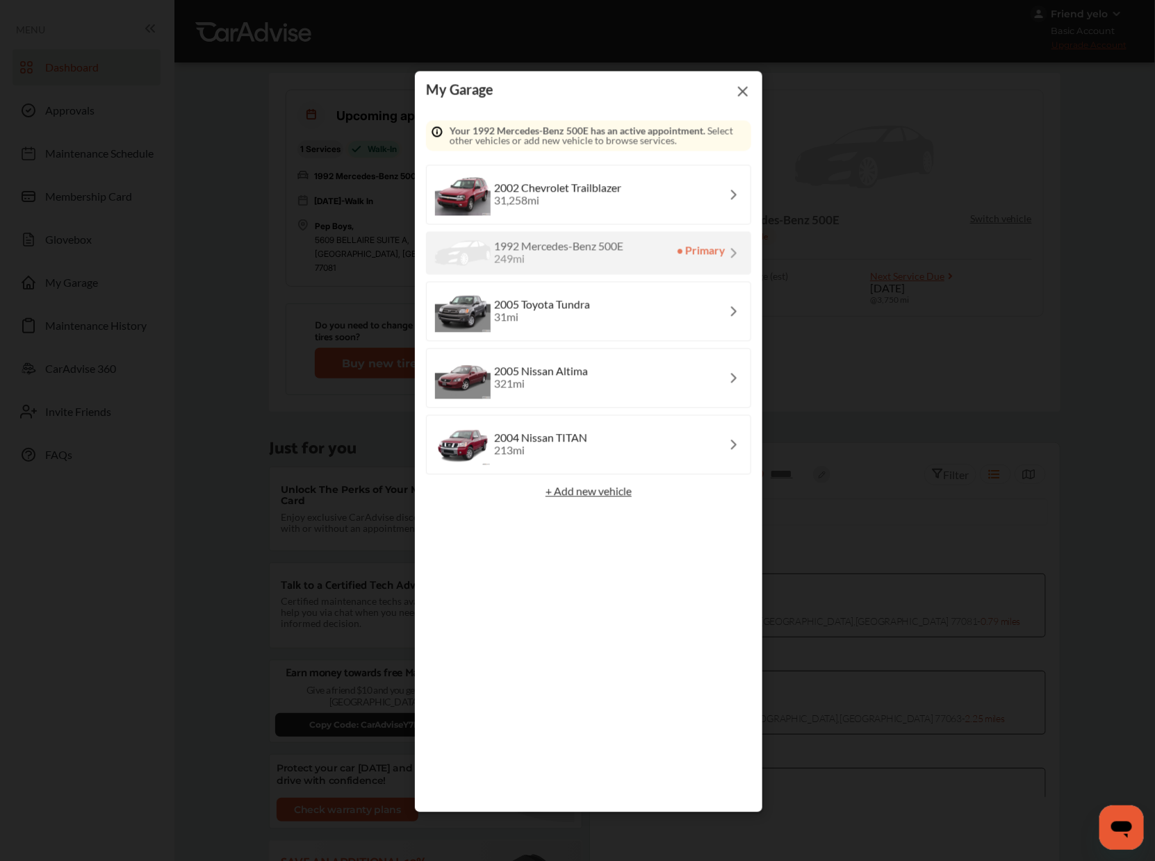
click at [581, 189] on div "2002 Chevrolet Trailblazer 31,258 mi" at bounding box center [557, 195] width 127 height 25
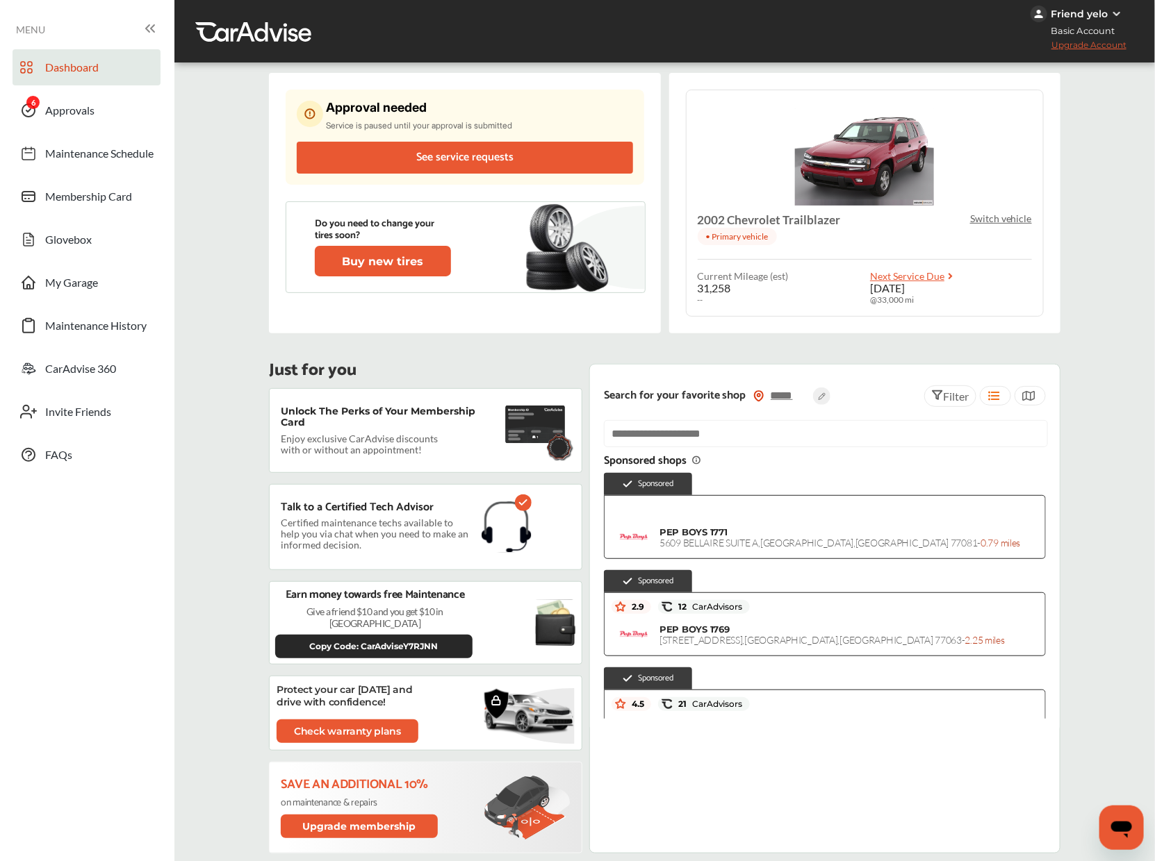
click at [1000, 220] on p "Switch vehicle" at bounding box center [1001, 219] width 62 height 12
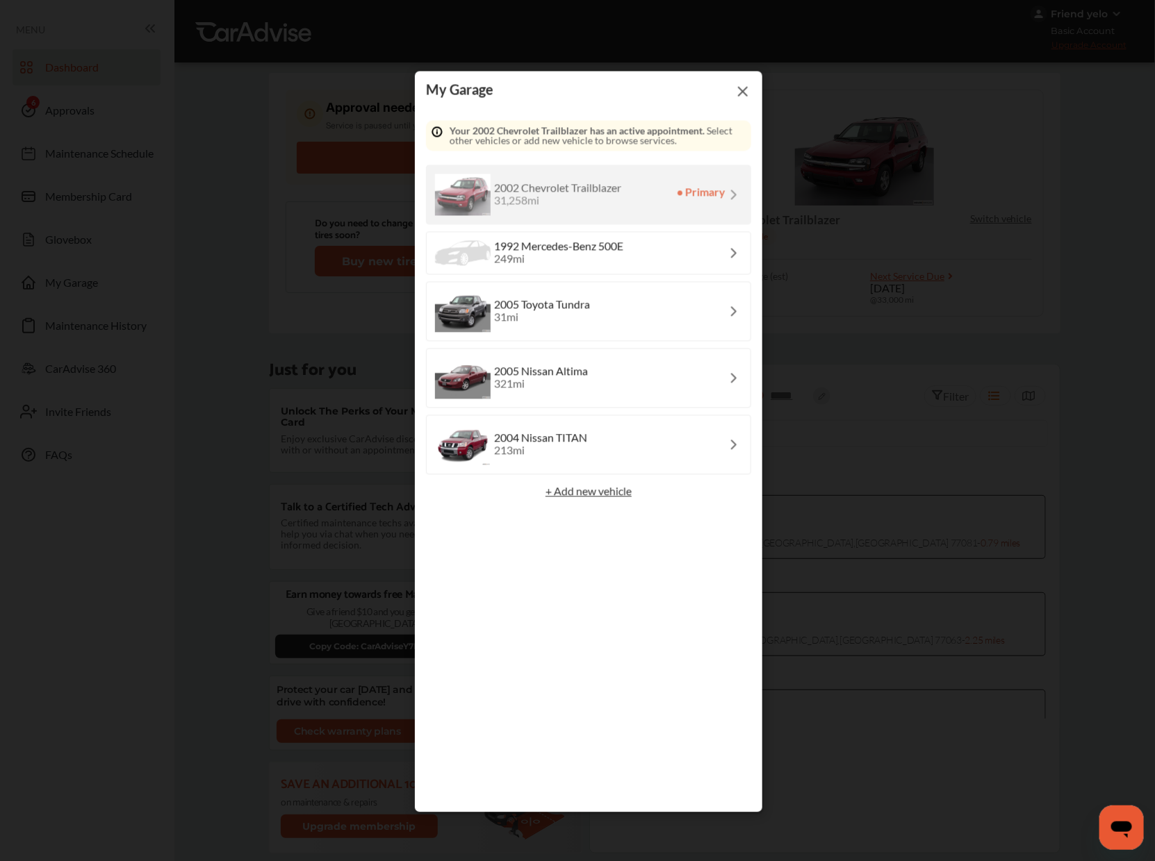
click at [672, 329] on div "Select a vehicle Your 2002 Chevrolet Trailblazer has an active appointment. Sel…" at bounding box center [588, 461] width 325 height 681
click at [668, 357] on div "2005 Nissan Altima 321 mi" at bounding box center [588, 379] width 325 height 60
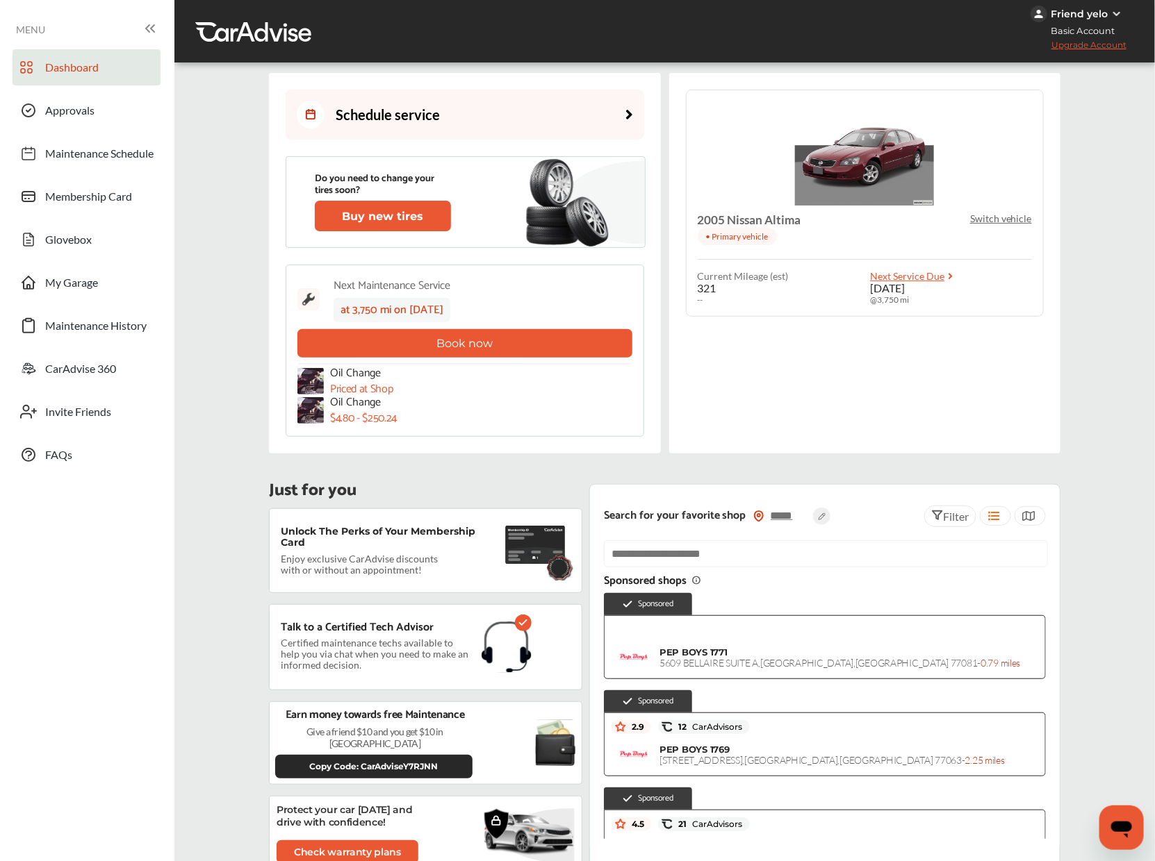
click at [584, 124] on link "Schedule service" at bounding box center [465, 115] width 358 height 50
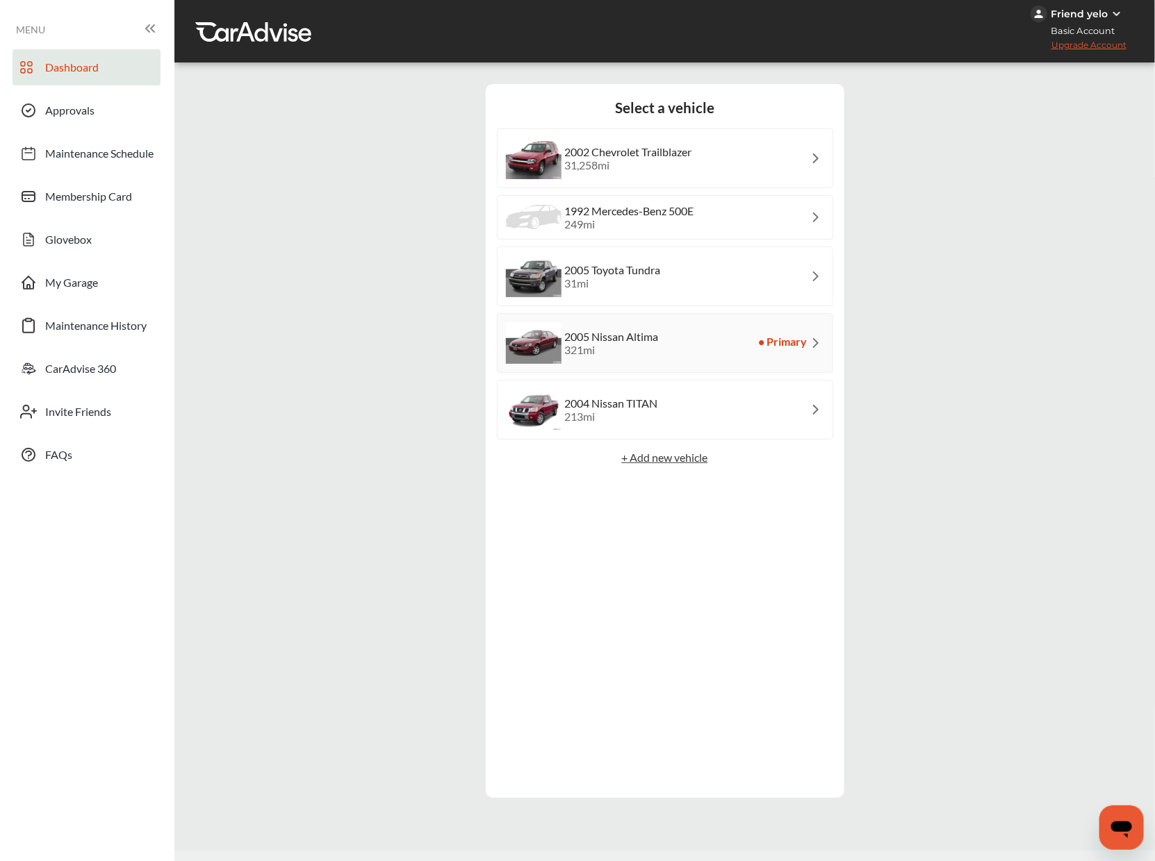
click at [60, 69] on span "Dashboard" at bounding box center [71, 69] width 53 height 18
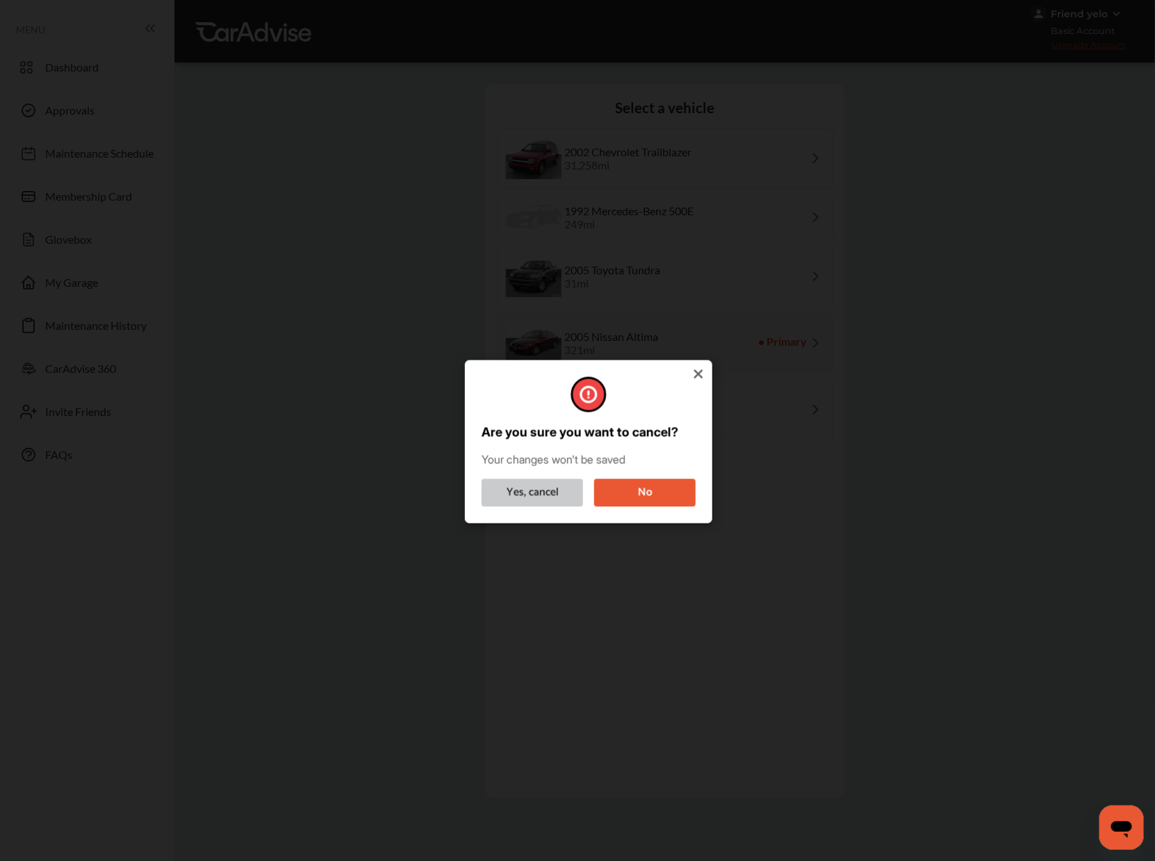
click at [549, 493] on button "Yes, cancel" at bounding box center [531, 493] width 101 height 28
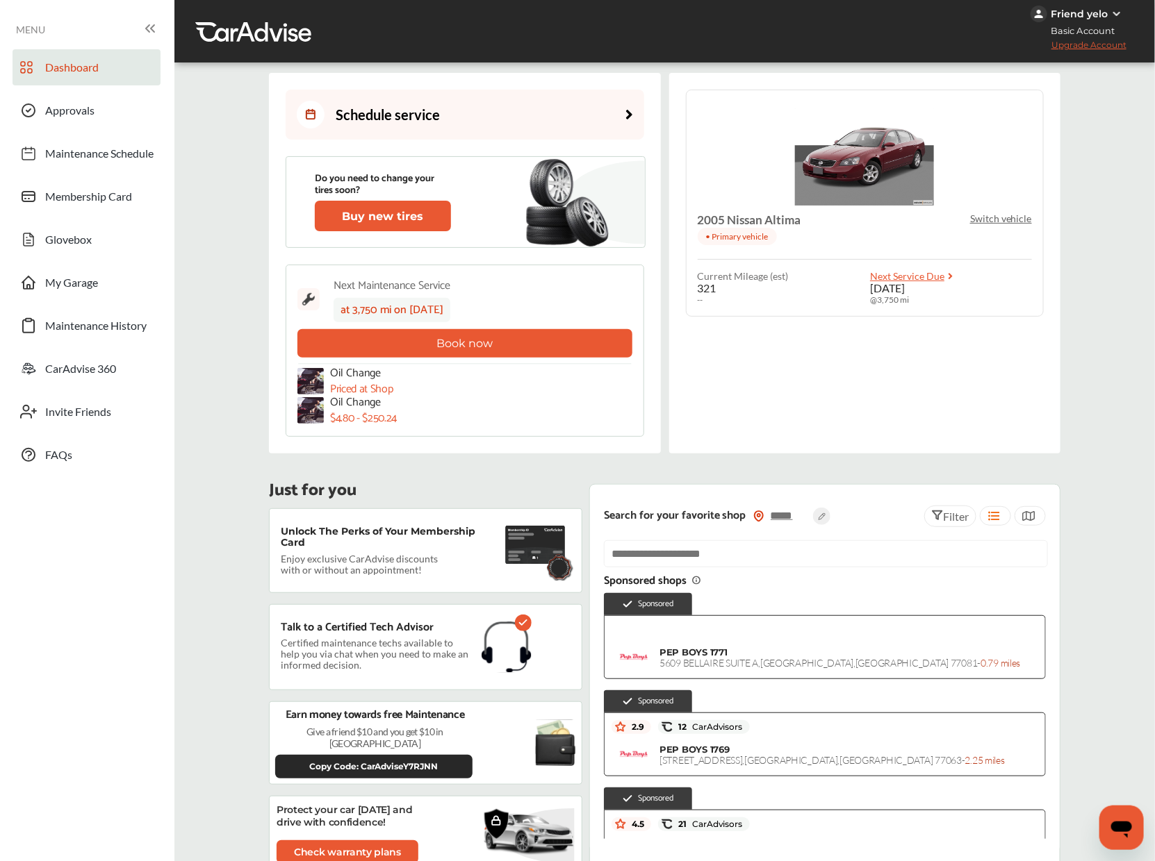
click at [465, 119] on link "Schedule service" at bounding box center [465, 115] width 358 height 50
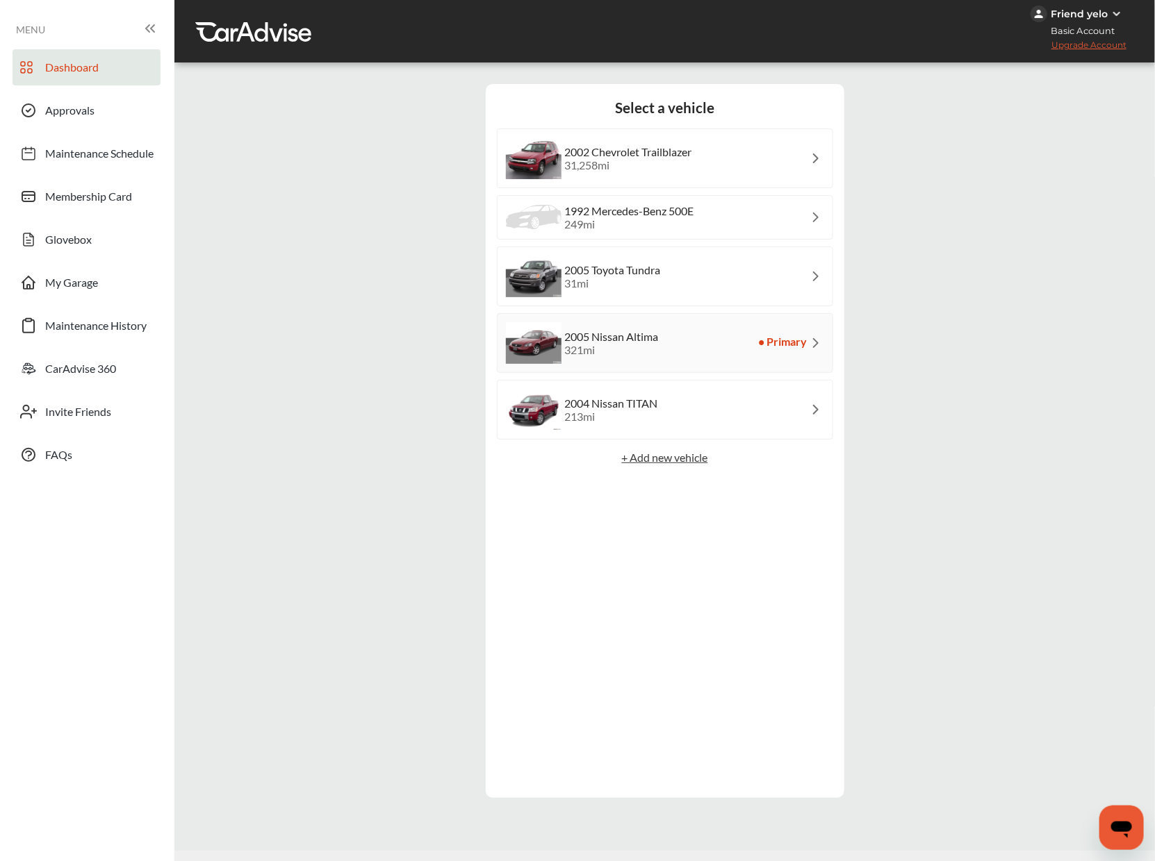
click at [97, 54] on link "Dashboard" at bounding box center [87, 67] width 148 height 36
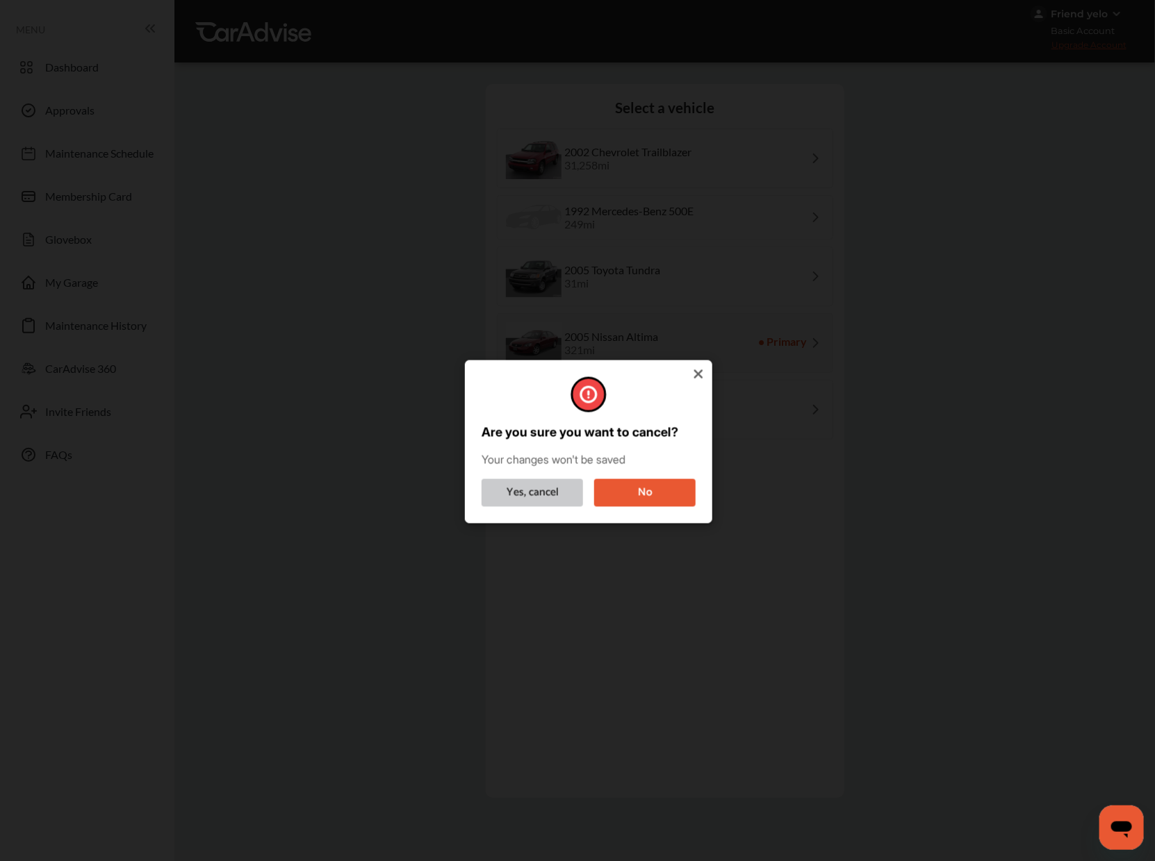
click at [538, 502] on button "Yes, cancel" at bounding box center [531, 493] width 101 height 28
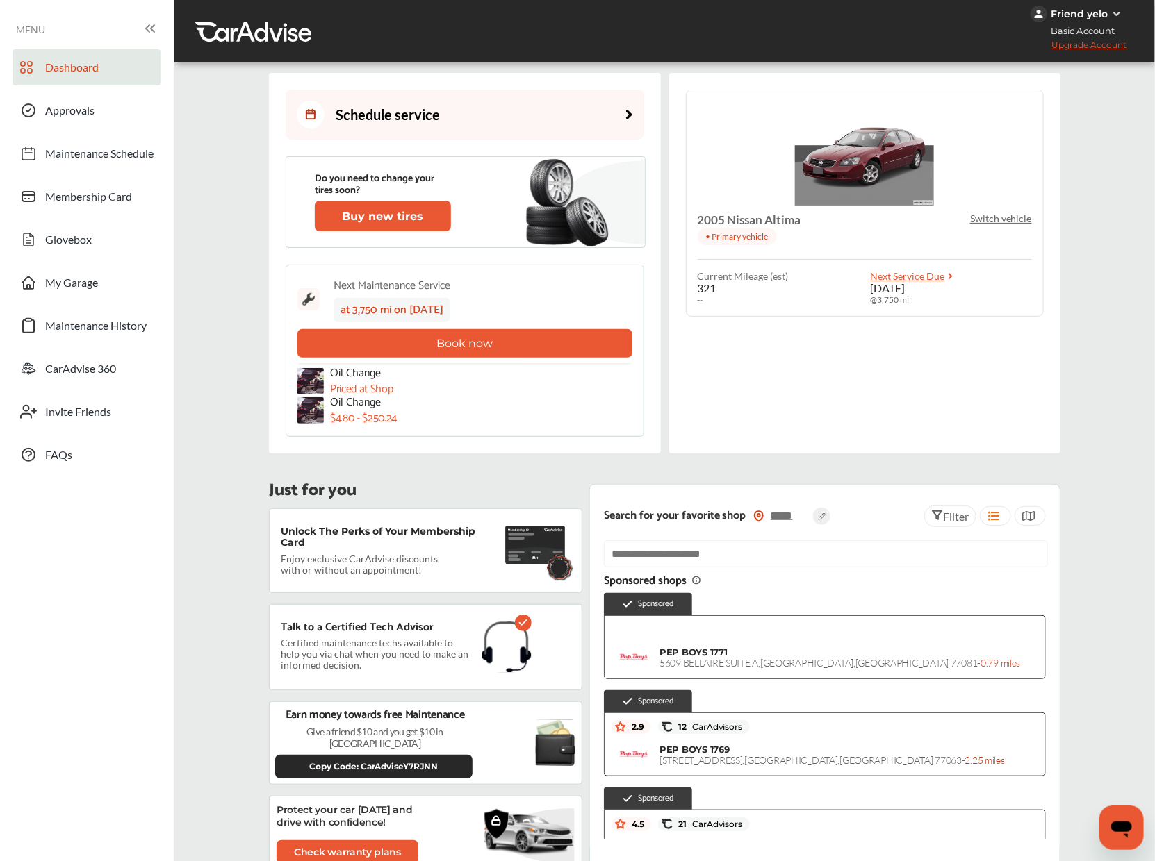
click at [481, 119] on link "Schedule service" at bounding box center [465, 115] width 358 height 50
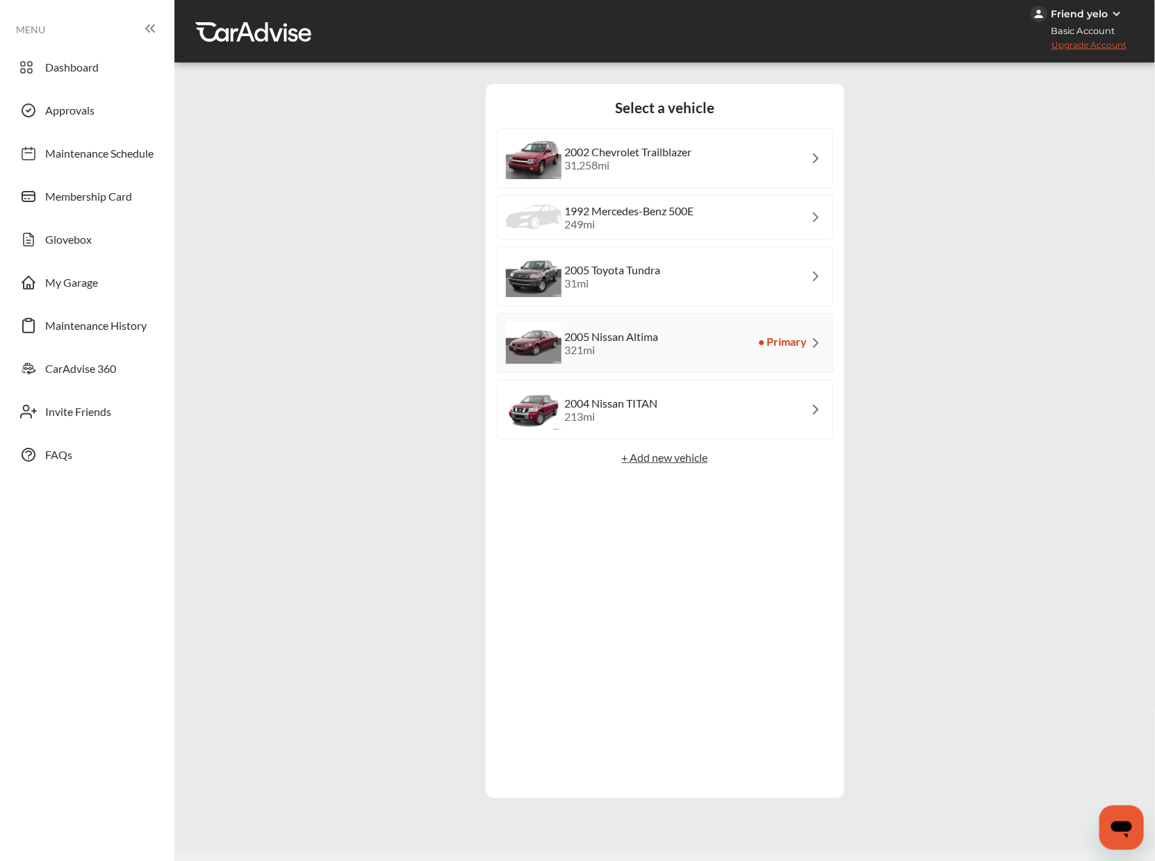
click at [614, 226] on div "249 mi" at bounding box center [629, 223] width 129 height 13
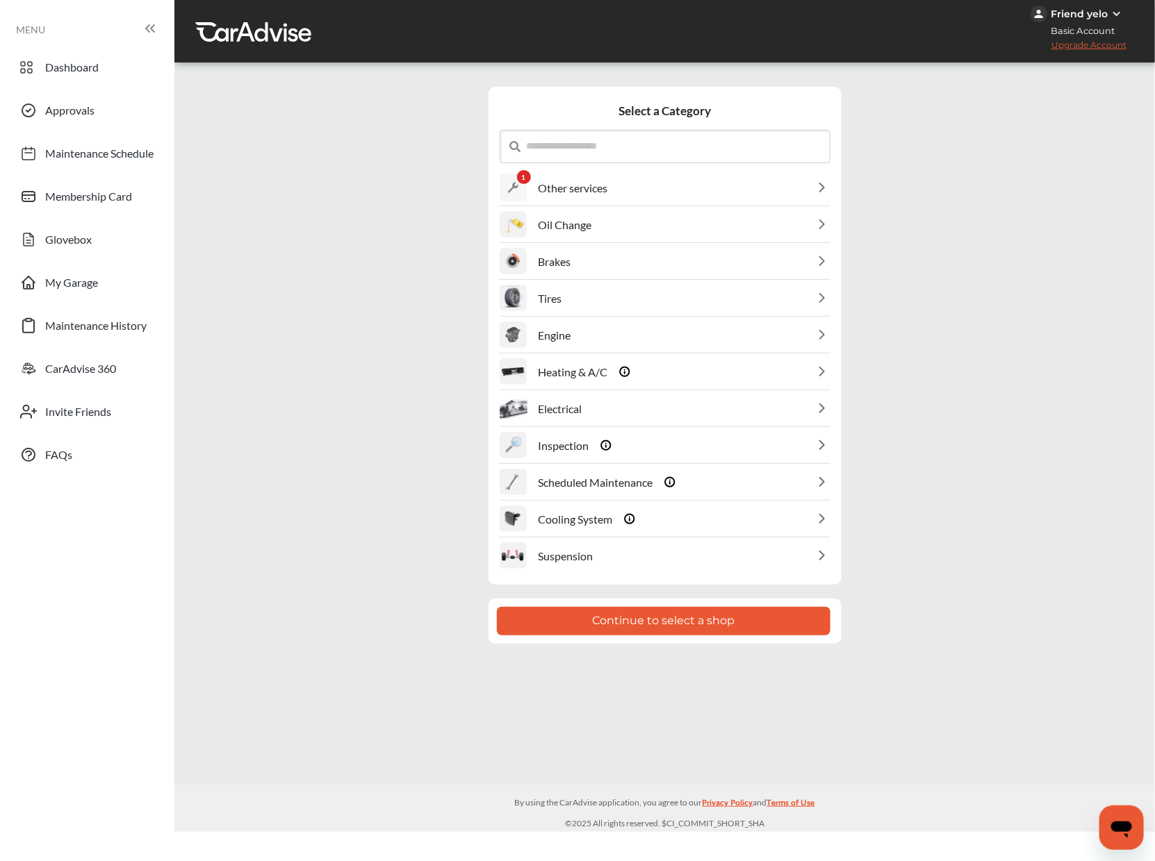
click at [688, 174] on div "1 Other services" at bounding box center [664, 187] width 331 height 35
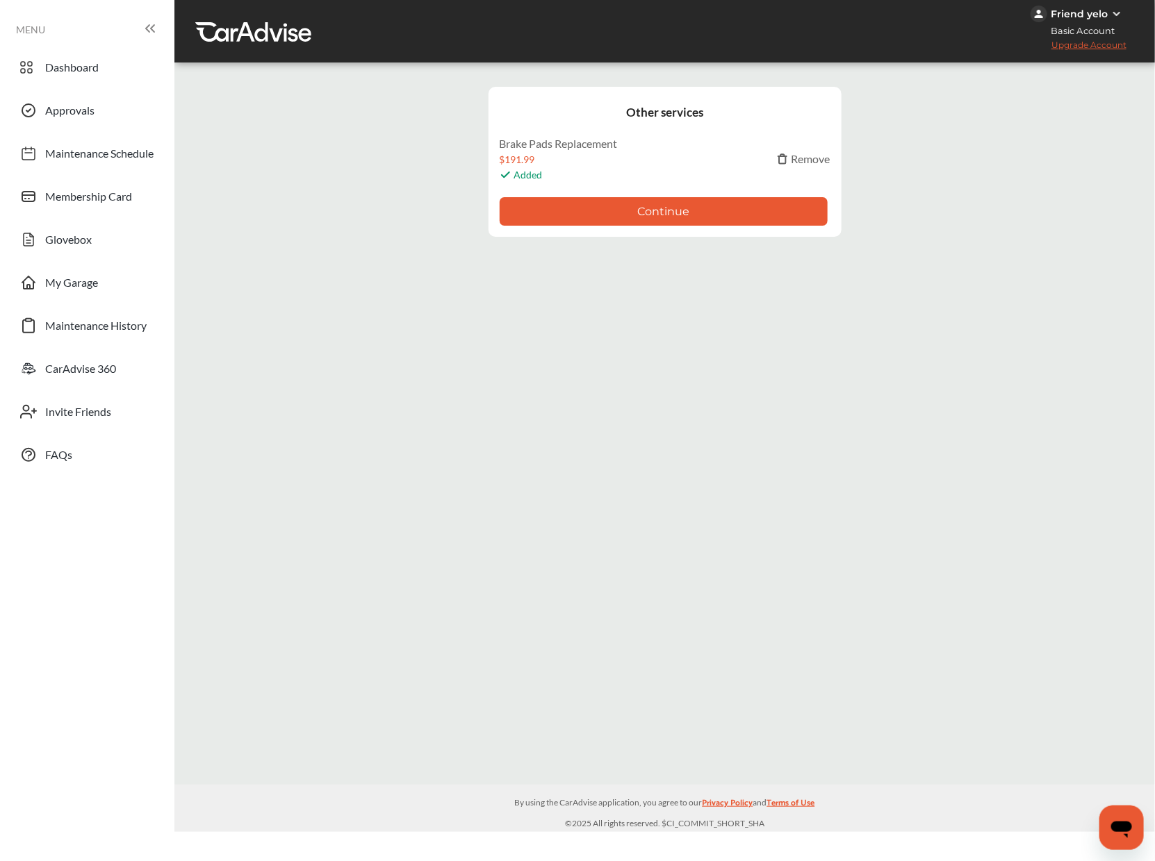
click at [683, 208] on button "Continue" at bounding box center [663, 211] width 328 height 28
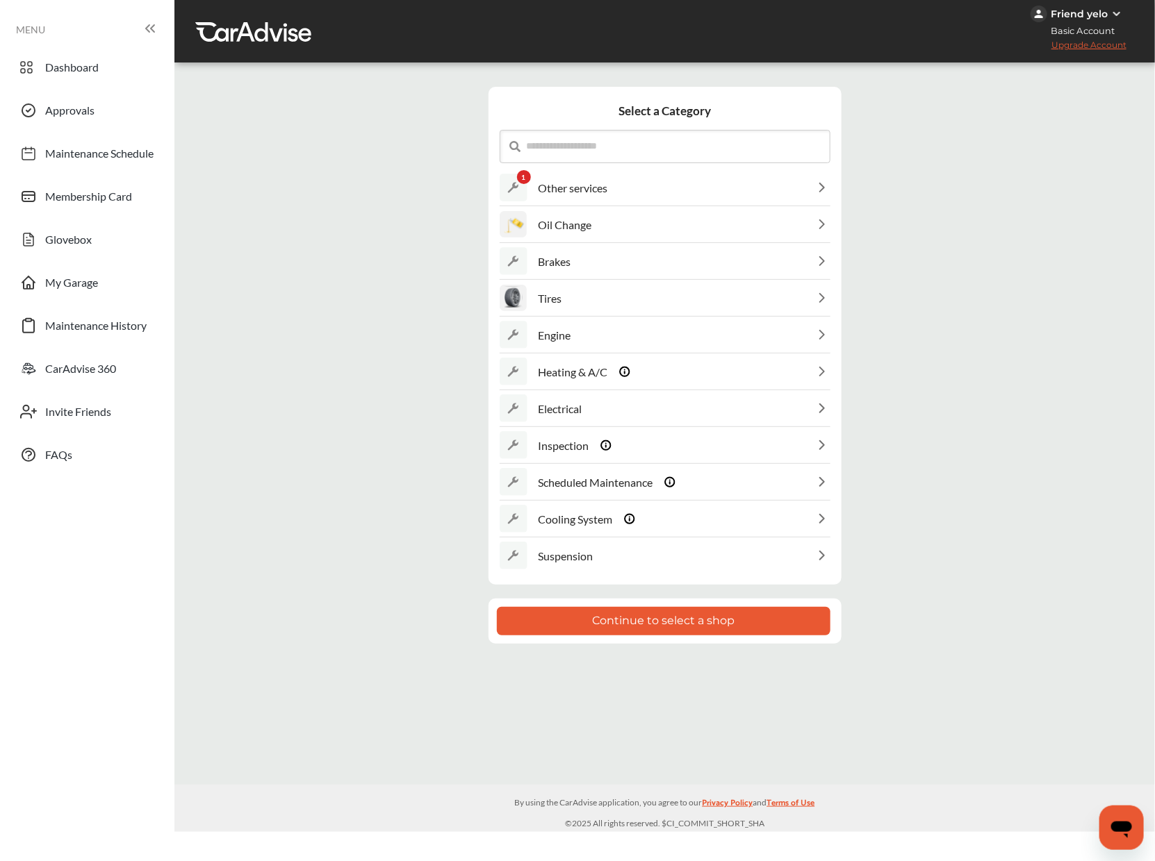
click at [670, 625] on button "Continue to select a shop" at bounding box center [663, 621] width 333 height 28
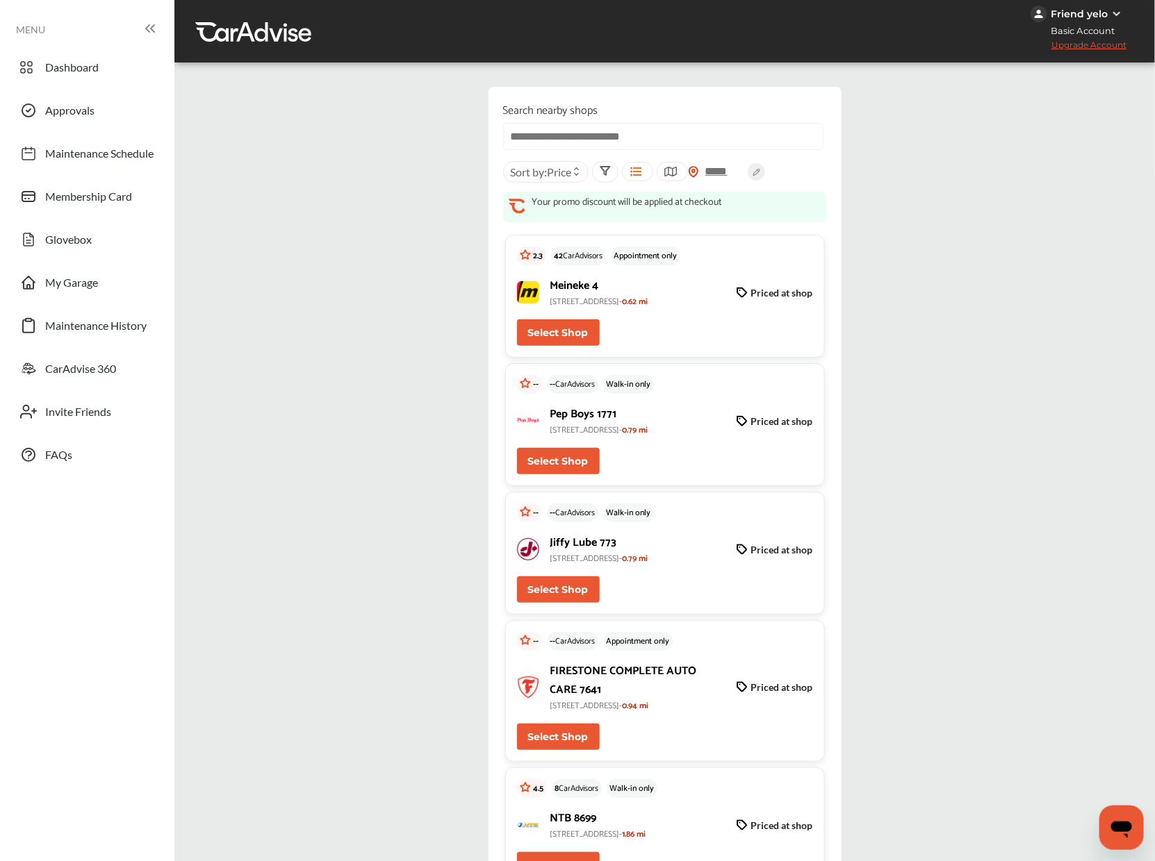
click at [571, 322] on button "Select Shop" at bounding box center [558, 333] width 83 height 26
click at [60, 71] on span "Dashboard" at bounding box center [71, 69] width 53 height 18
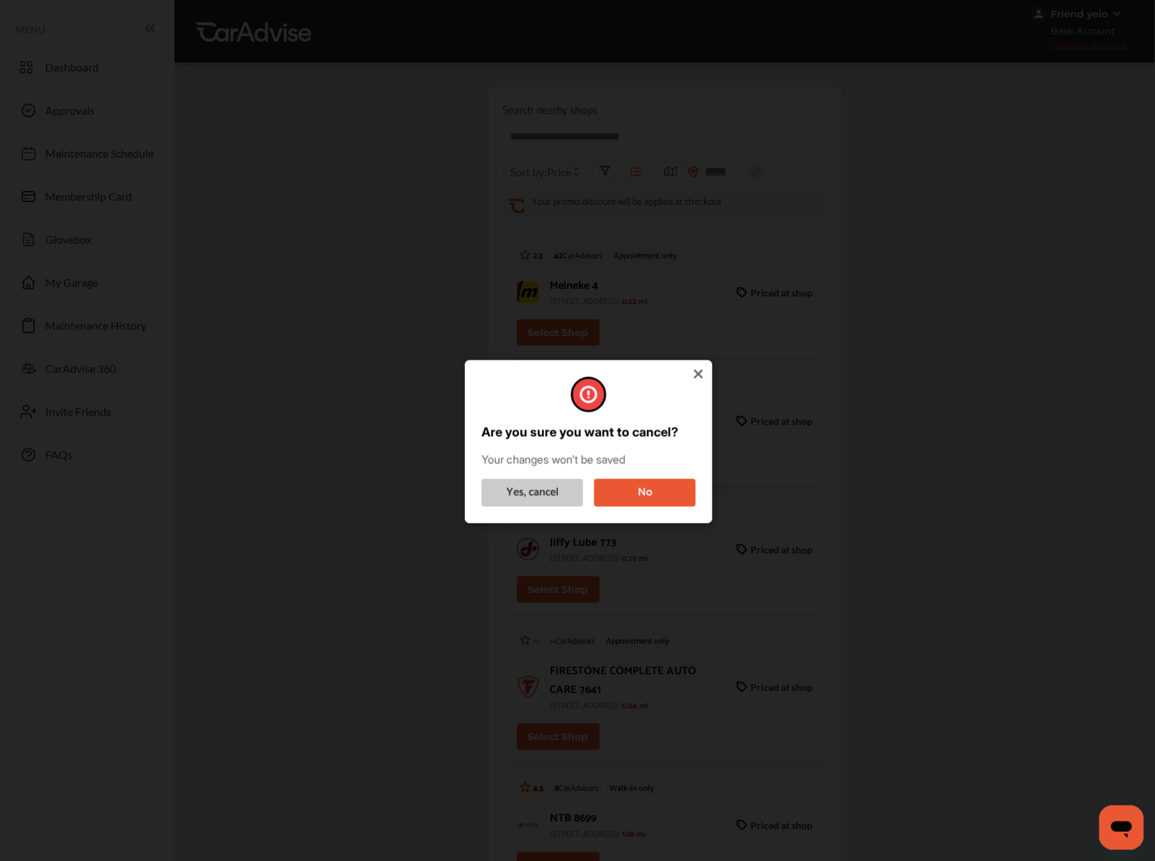
click at [534, 486] on button "Yes, cancel" at bounding box center [531, 493] width 101 height 28
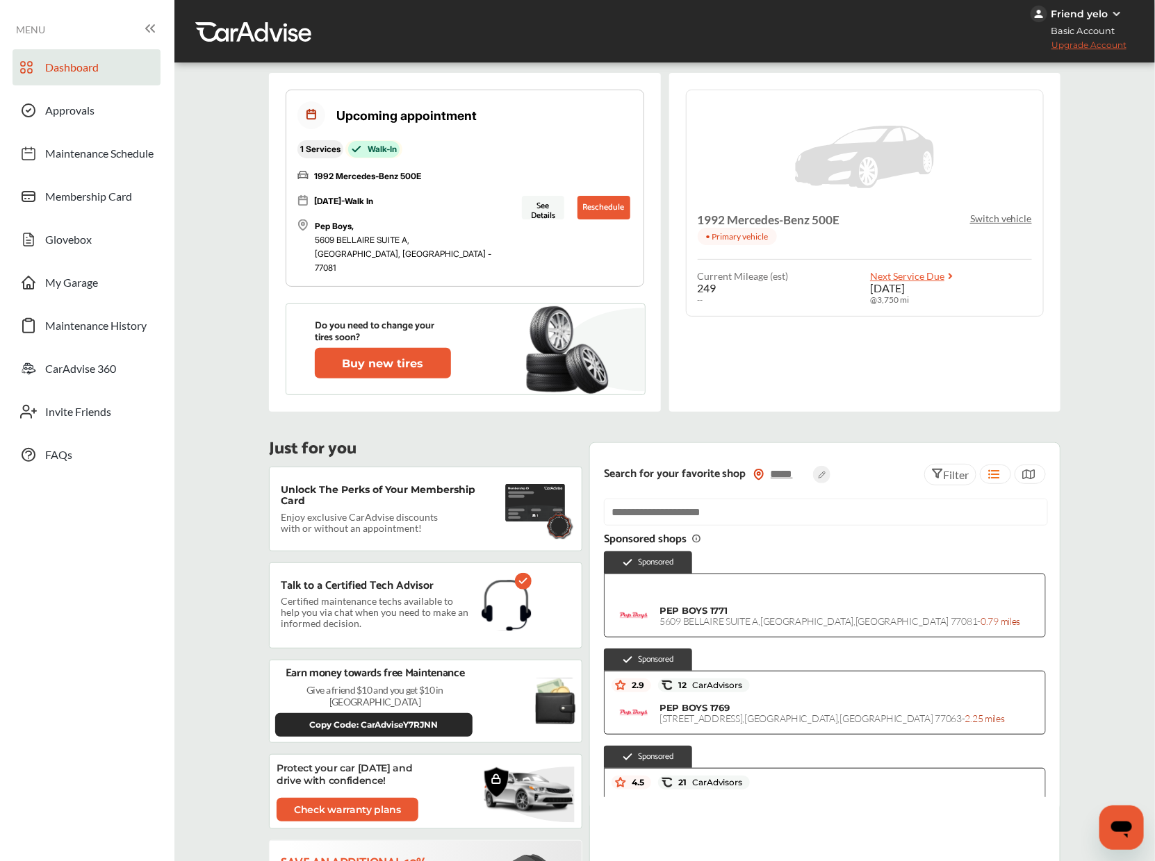
click at [986, 225] on div "1992 Mercedes-Benz 500E • Primary vehicle Switch vehicle" at bounding box center [864, 230] width 334 height 35
click at [986, 219] on p "Switch vehicle" at bounding box center [1001, 219] width 62 height 12
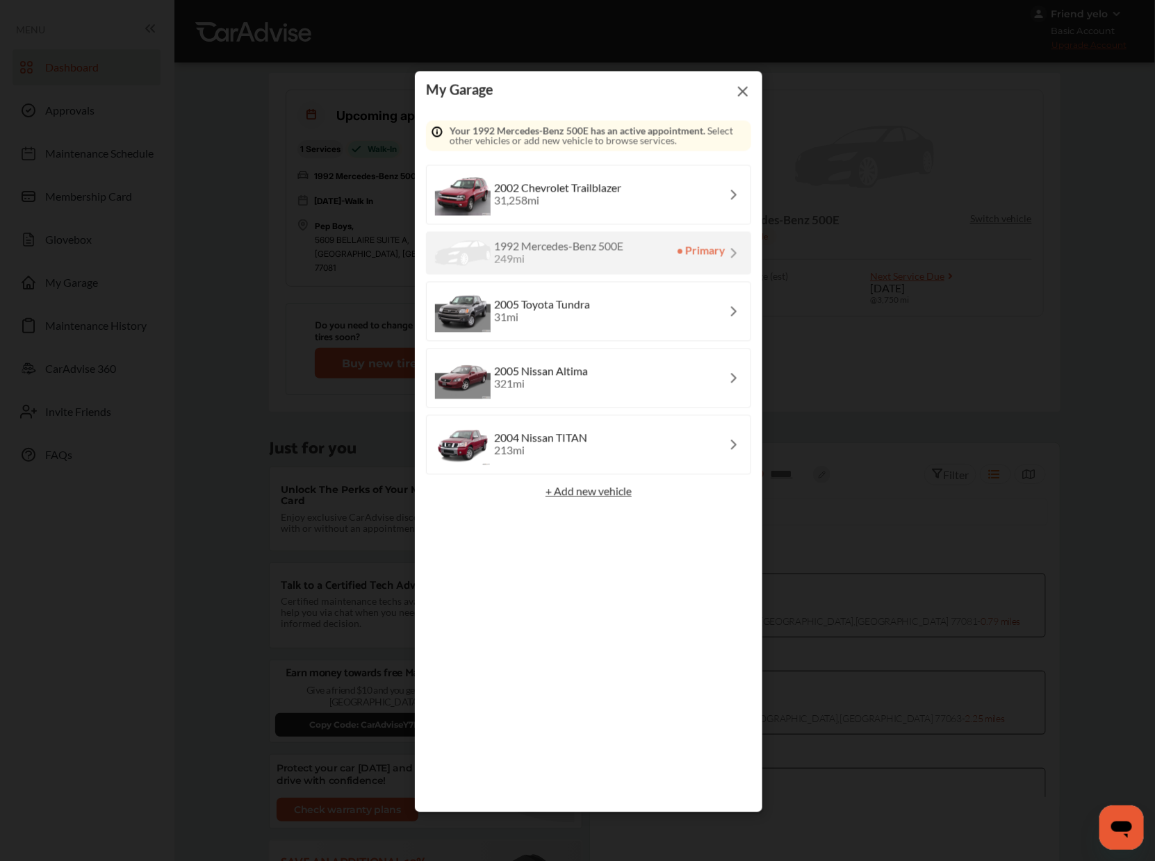
click at [596, 190] on div "2002 Chevrolet Trailblazer" at bounding box center [557, 188] width 127 height 11
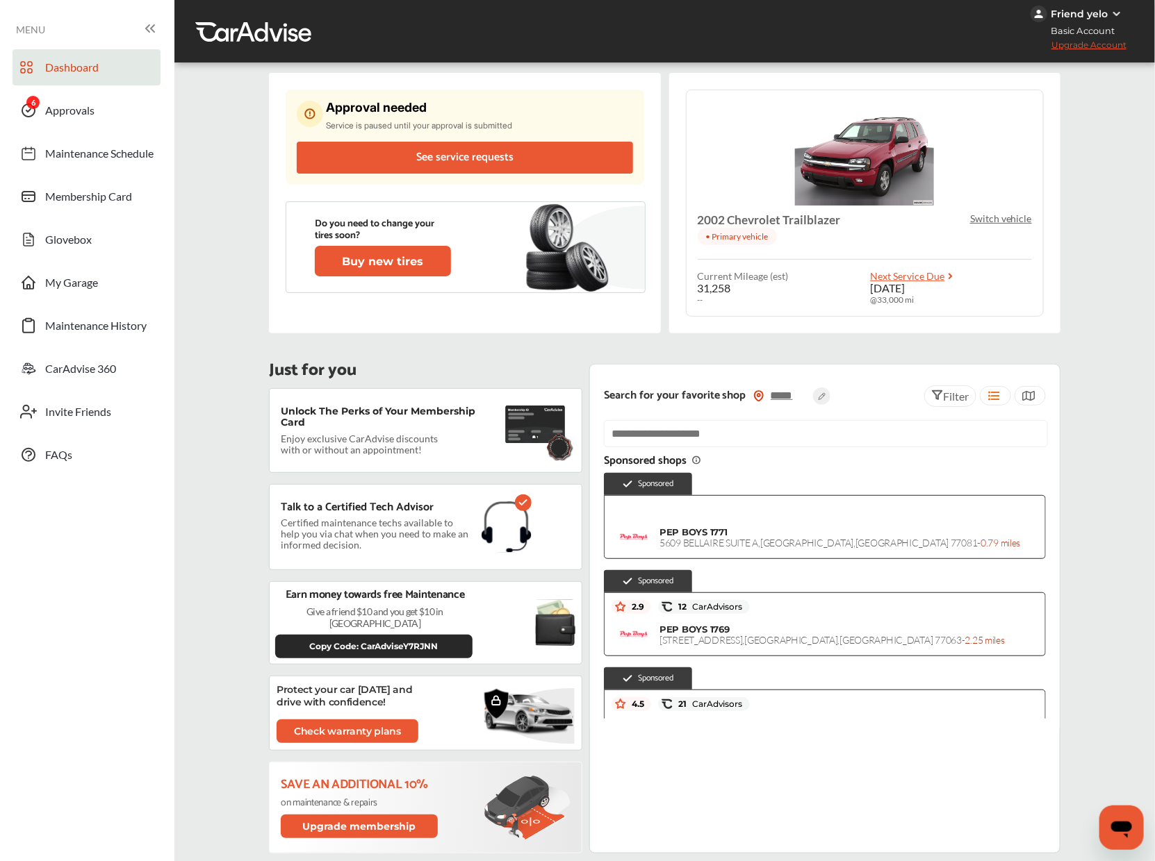
click at [1009, 226] on div "2002 Chevrolet Trailblazer • Primary vehicle Switch vehicle" at bounding box center [864, 230] width 334 height 35
click at [1009, 218] on p "Switch vehicle" at bounding box center [1001, 219] width 62 height 12
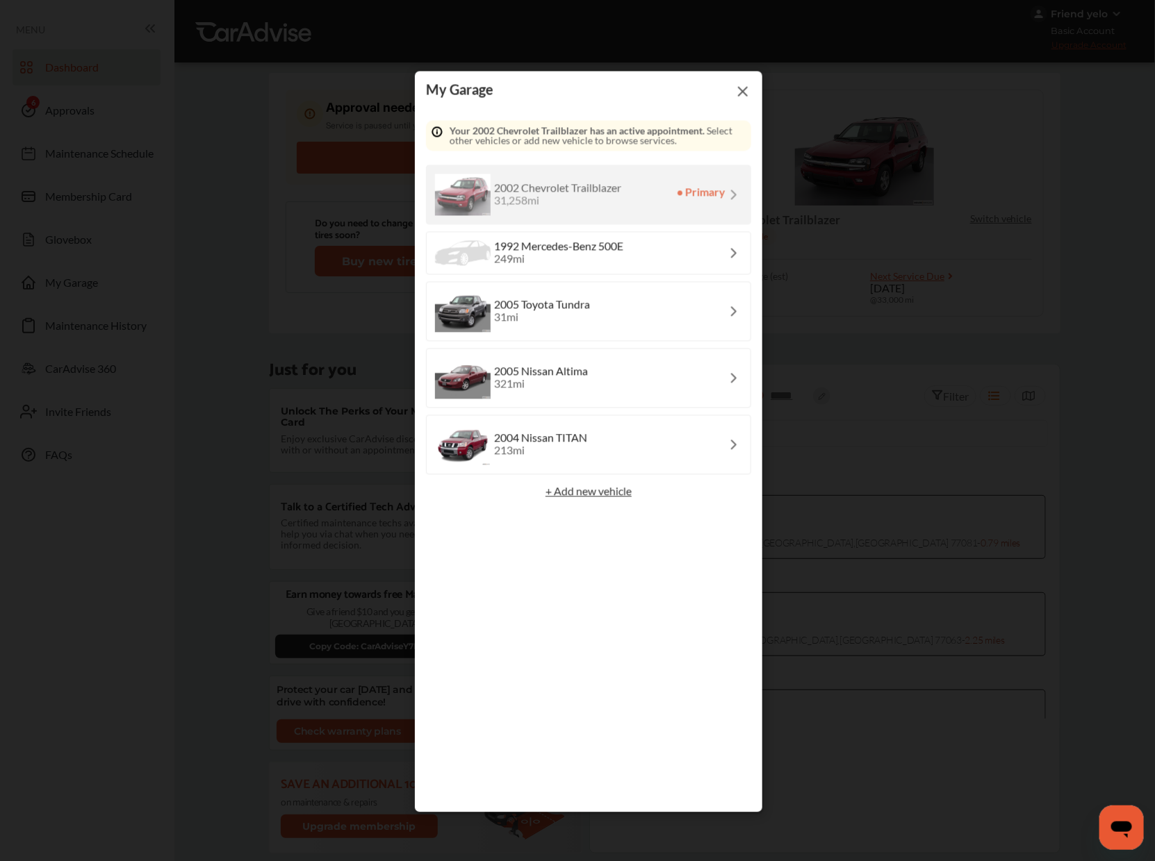
click at [619, 321] on div "2005 Toyota Tundra 31 mi" at bounding box center [588, 312] width 325 height 60
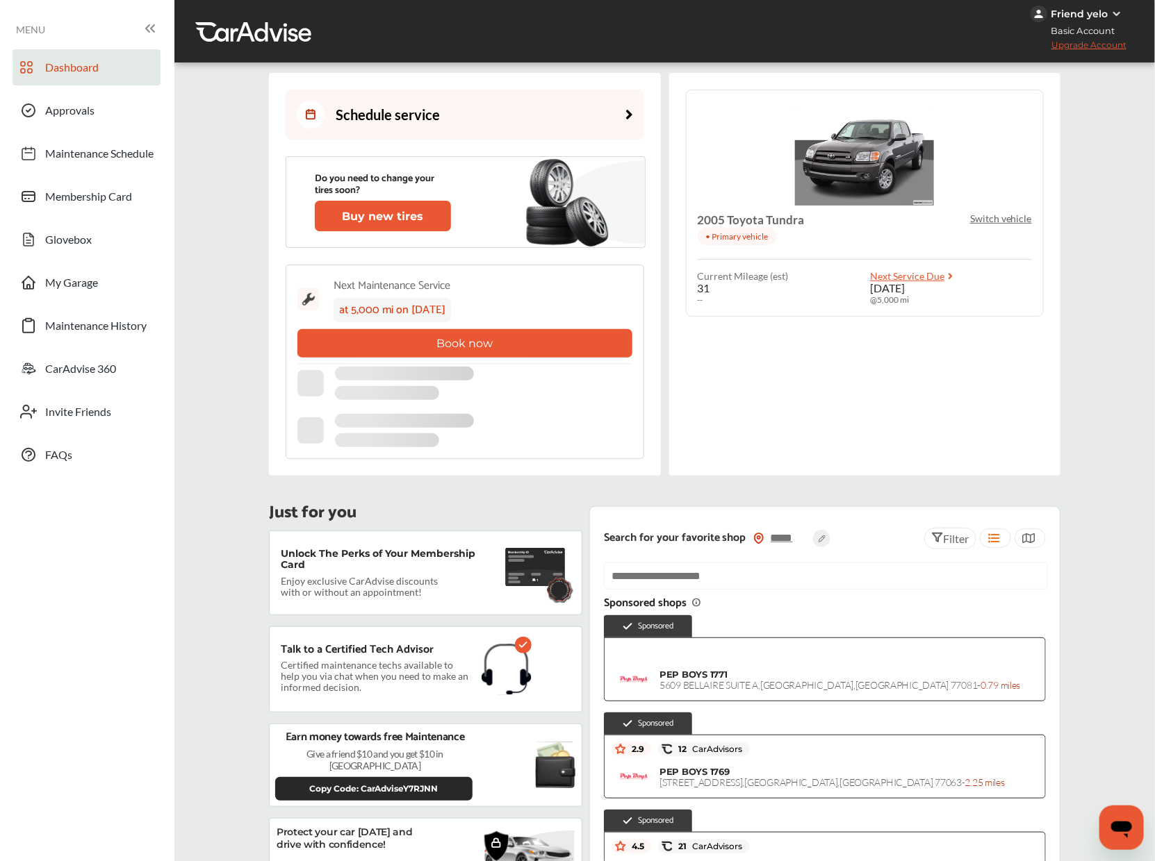
click at [470, 115] on link "Schedule service" at bounding box center [465, 115] width 358 height 50
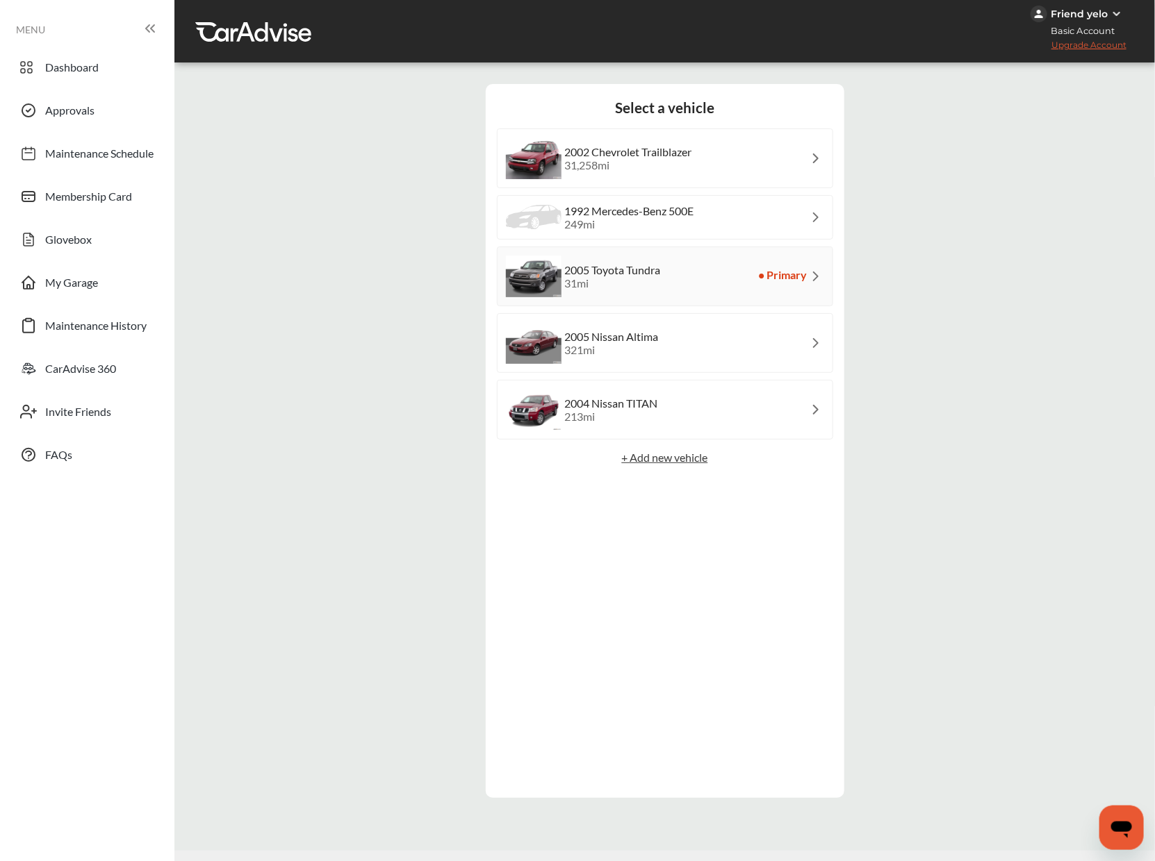
click at [643, 239] on div "1992 Mercedes-Benz 500E 249 mi" at bounding box center [665, 217] width 336 height 44
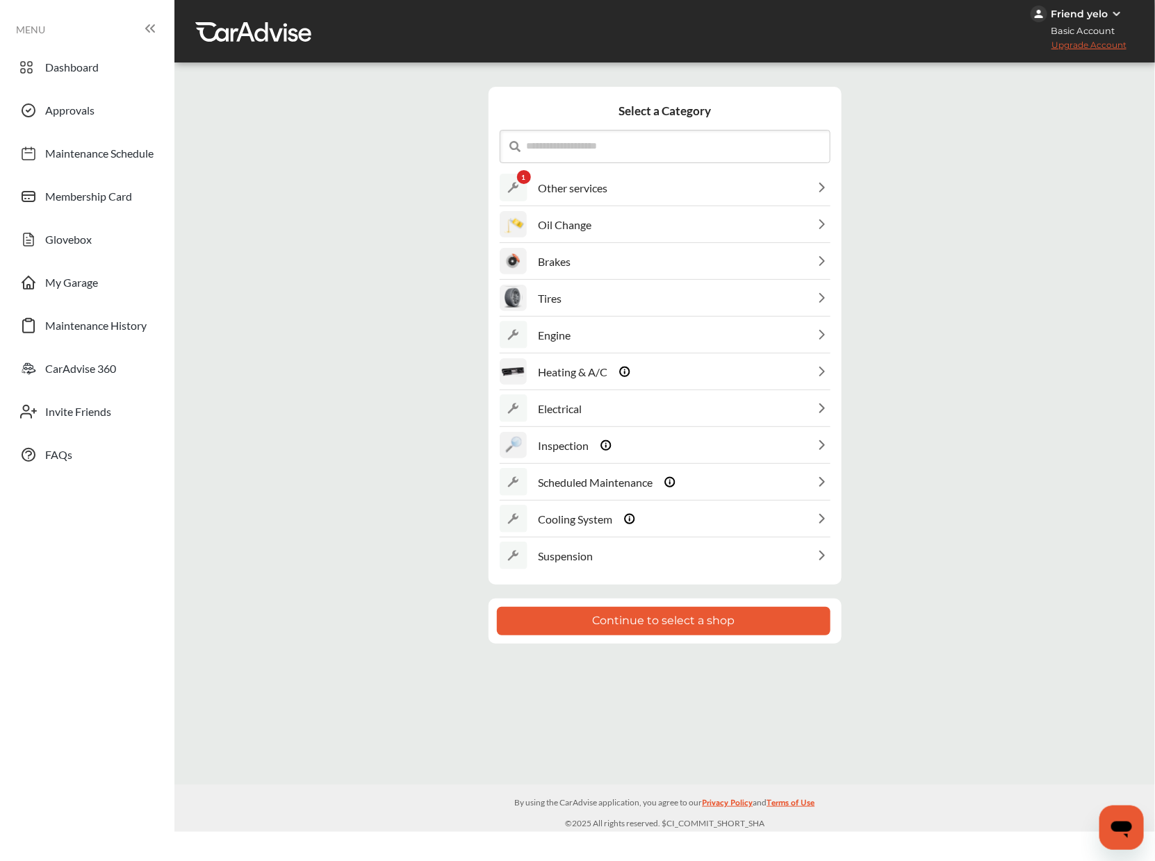
click at [691, 624] on button "Continue to select a shop" at bounding box center [663, 621] width 333 height 28
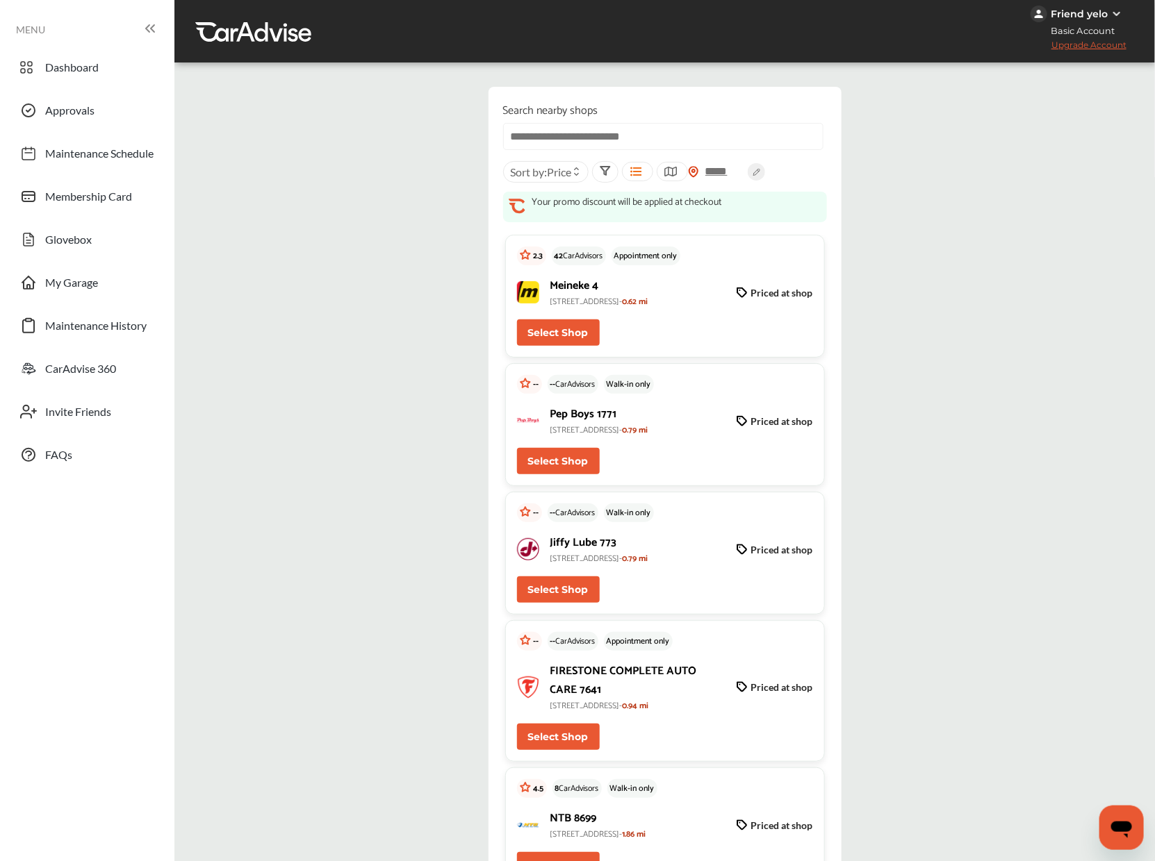
click at [558, 337] on button "Select Shop" at bounding box center [558, 333] width 83 height 26
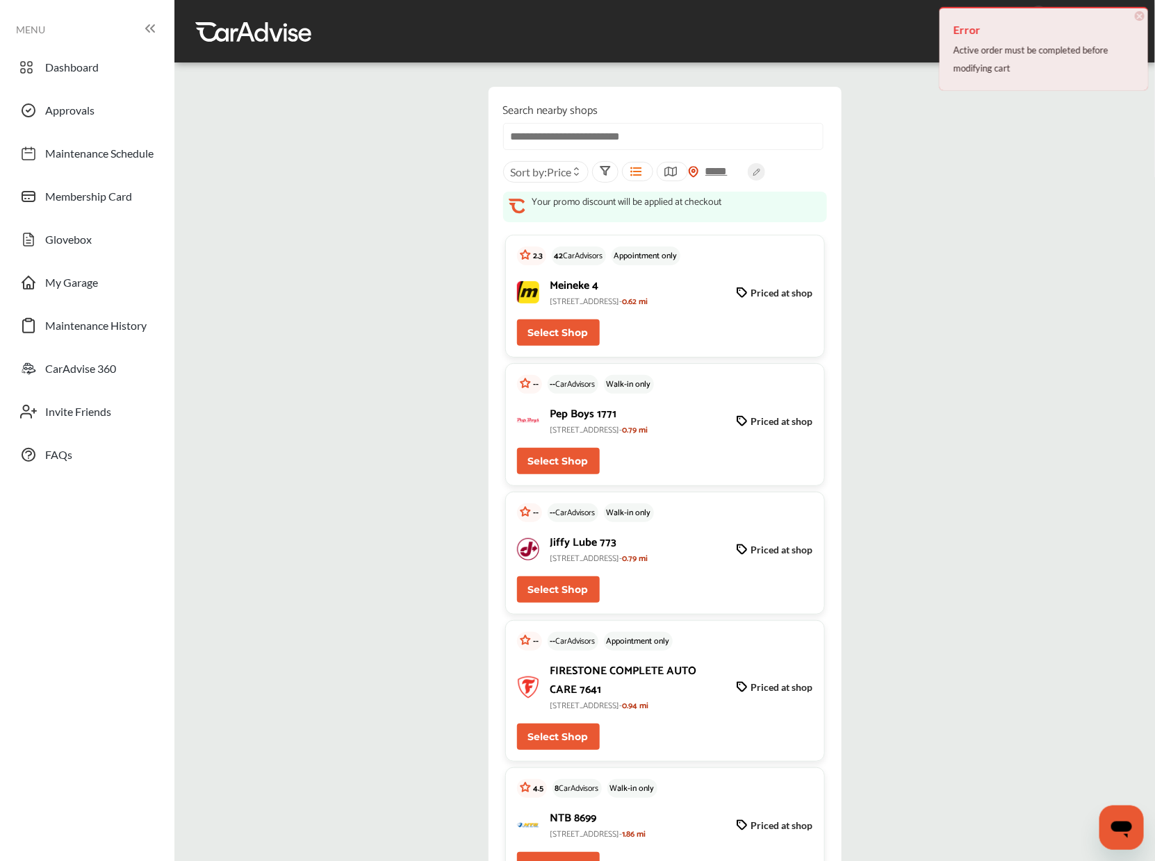
click at [517, 320] on button "Select Shop" at bounding box center [558, 333] width 83 height 26
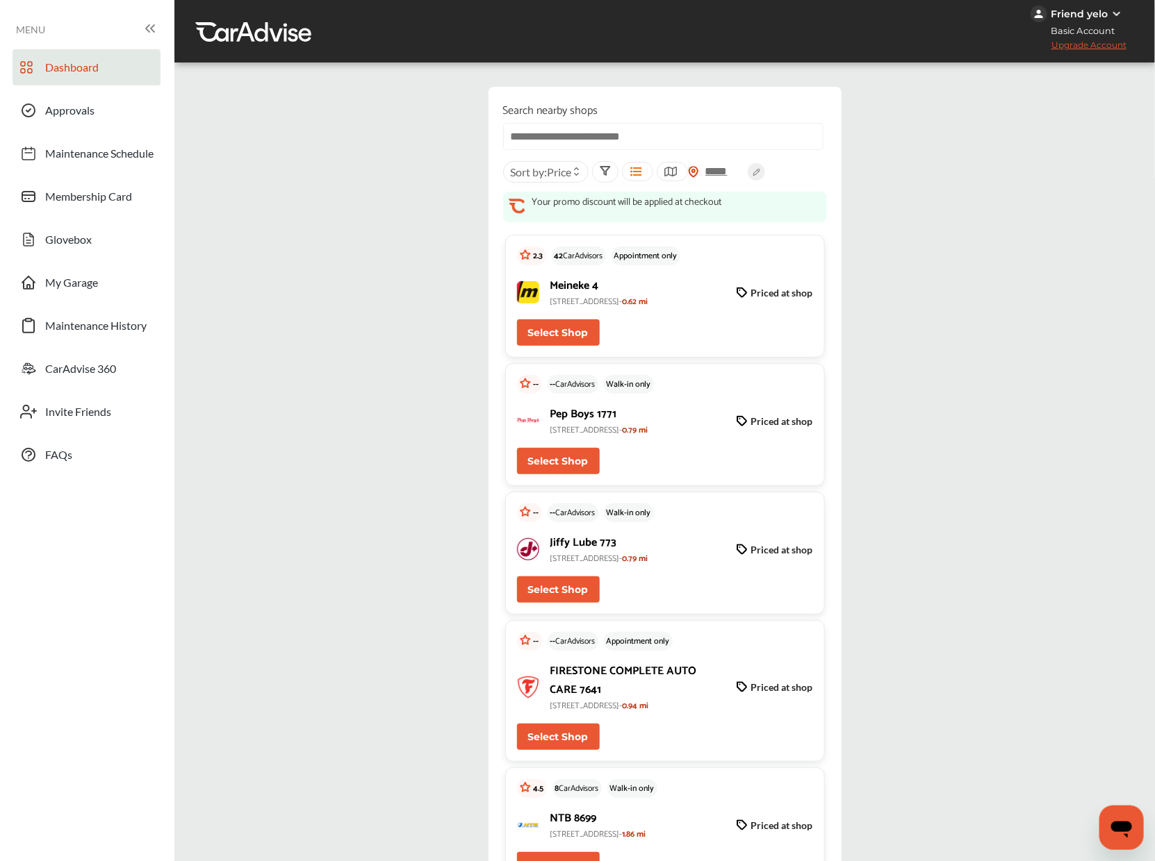
click at [125, 66] on link "Dashboard" at bounding box center [87, 67] width 148 height 36
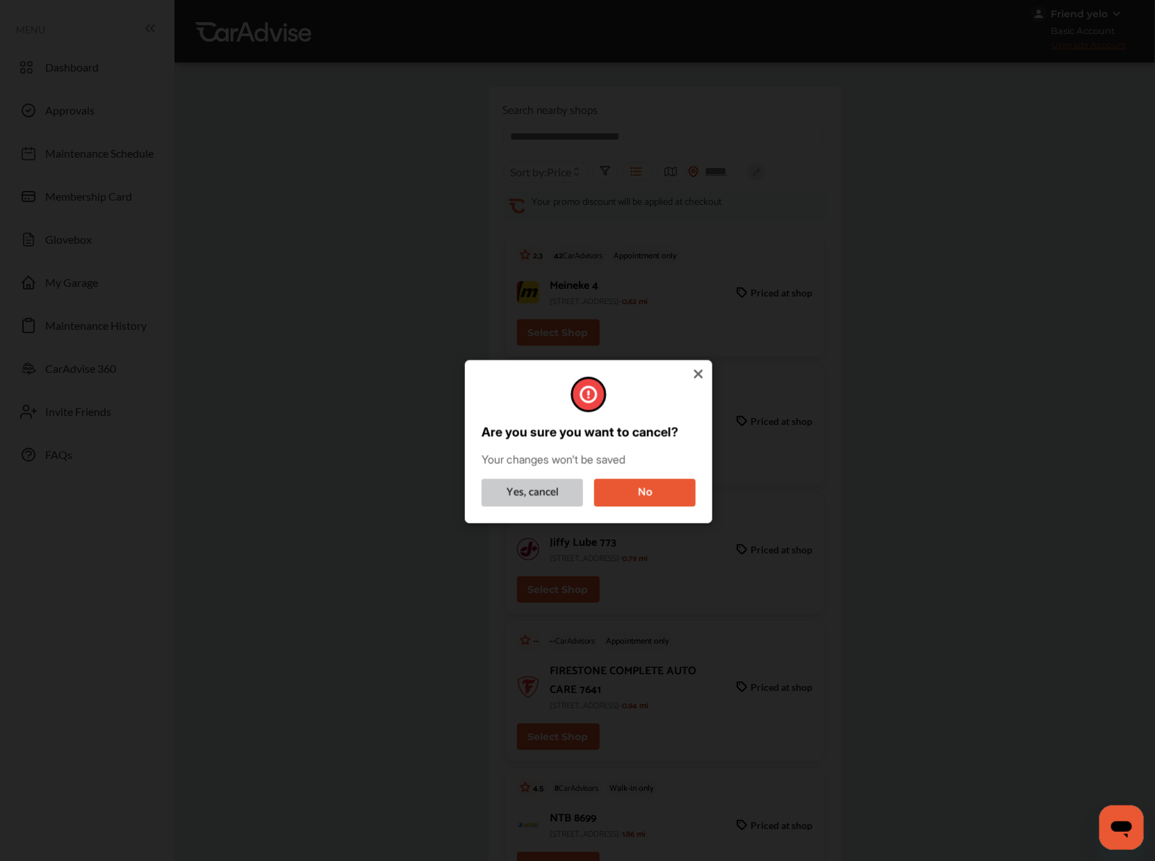
click at [490, 481] on button "Yes, cancel" at bounding box center [531, 493] width 101 height 28
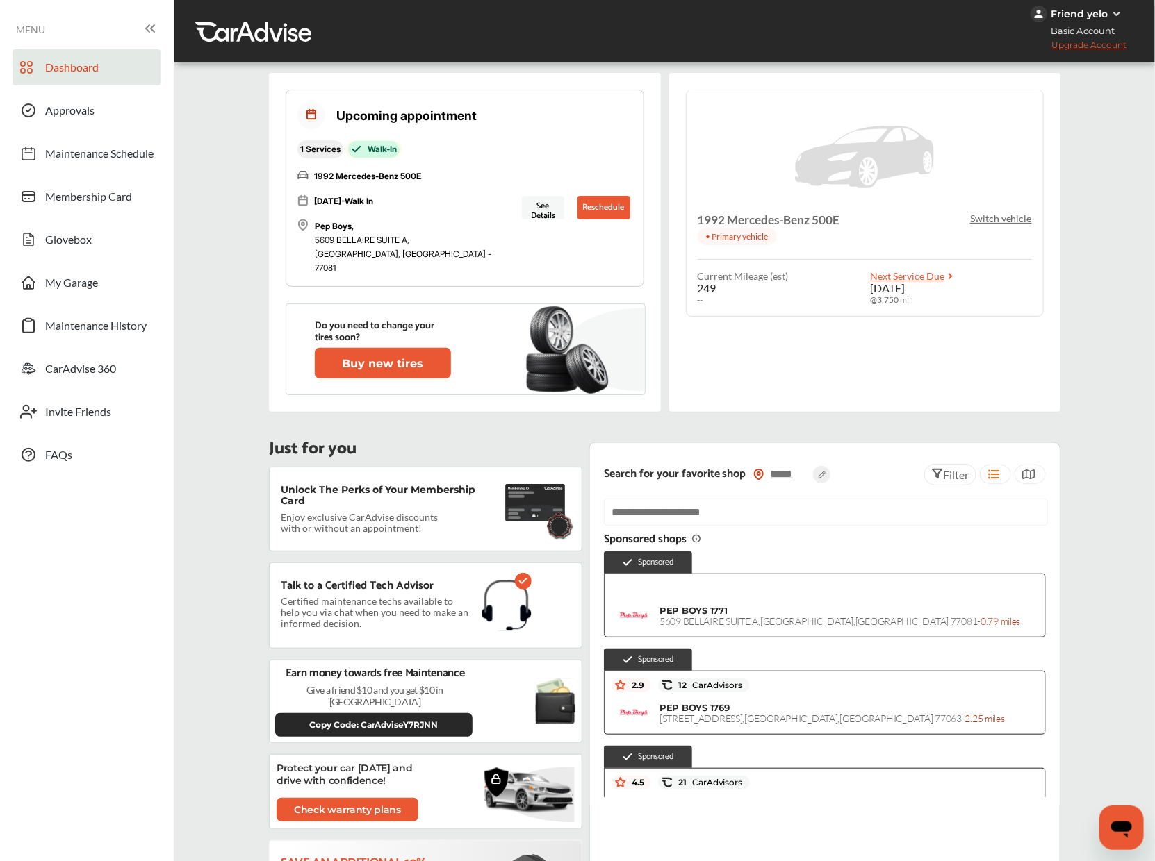
click at [985, 218] on p "Switch vehicle" at bounding box center [1001, 219] width 62 height 12
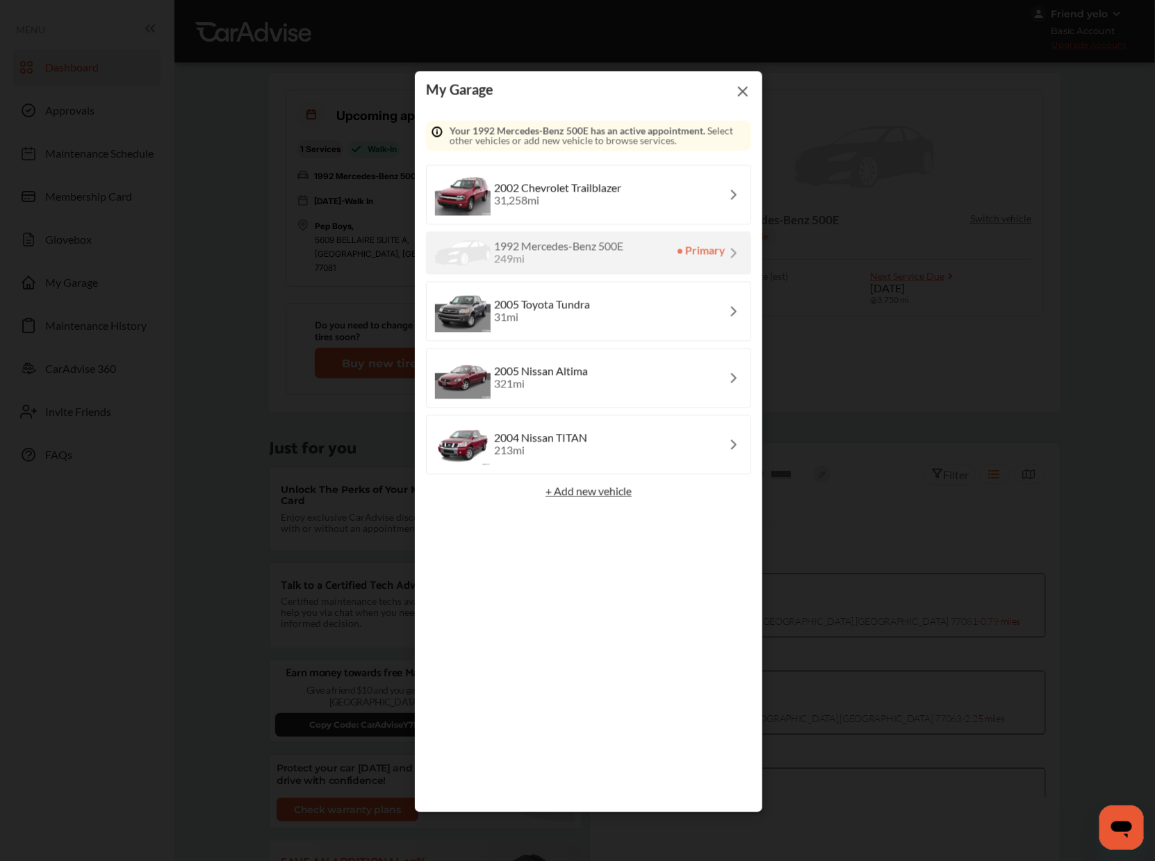
click at [591, 373] on div "2005 Nissan Altima 321 mi" at bounding box center [588, 379] width 325 height 60
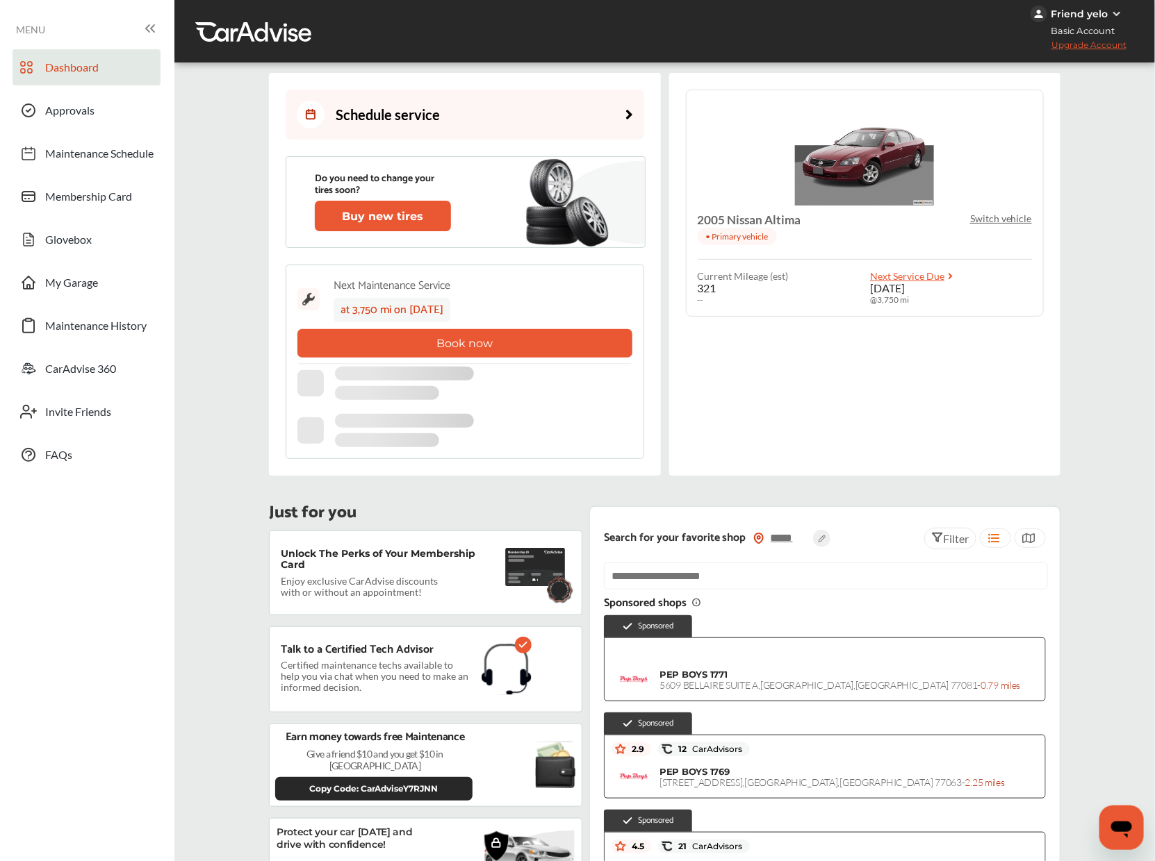
click at [586, 123] on link "Schedule service" at bounding box center [465, 115] width 358 height 50
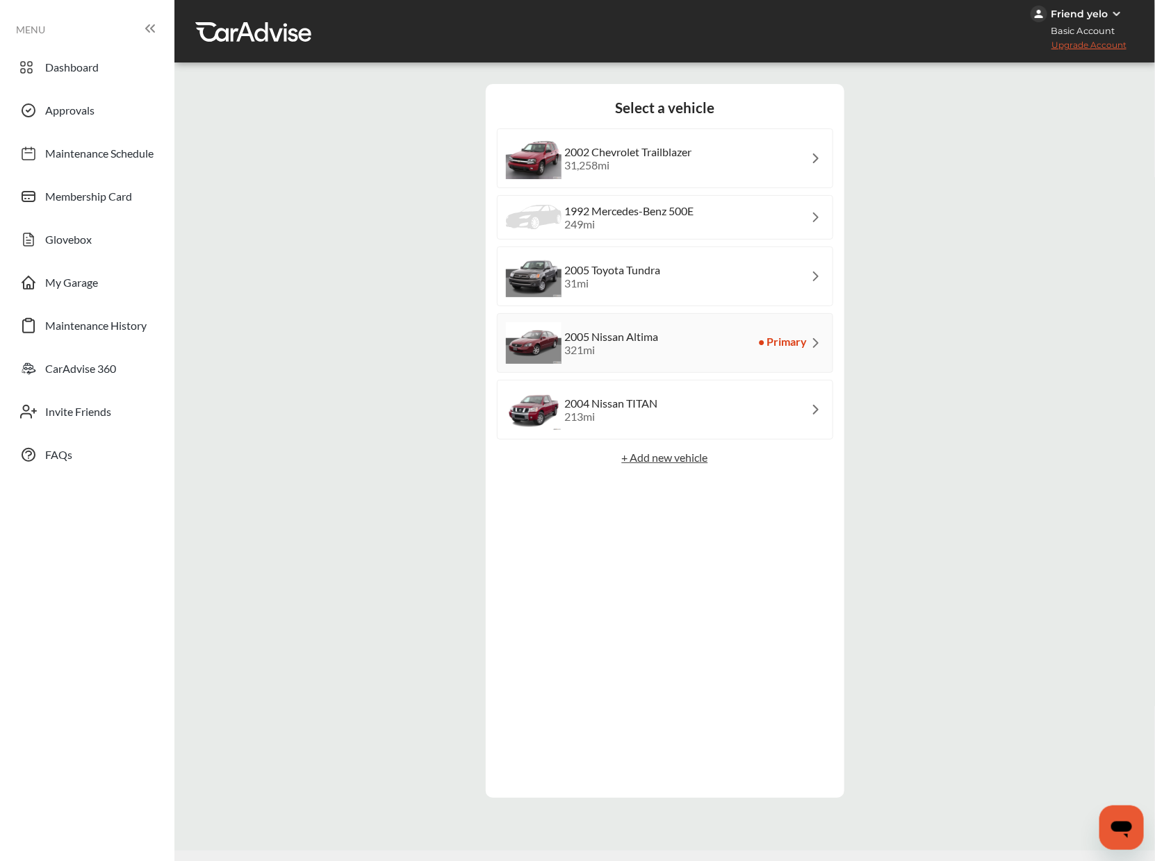
click at [700, 222] on div "1992 Mercedes-Benz 500E 249 mi" at bounding box center [665, 217] width 336 height 44
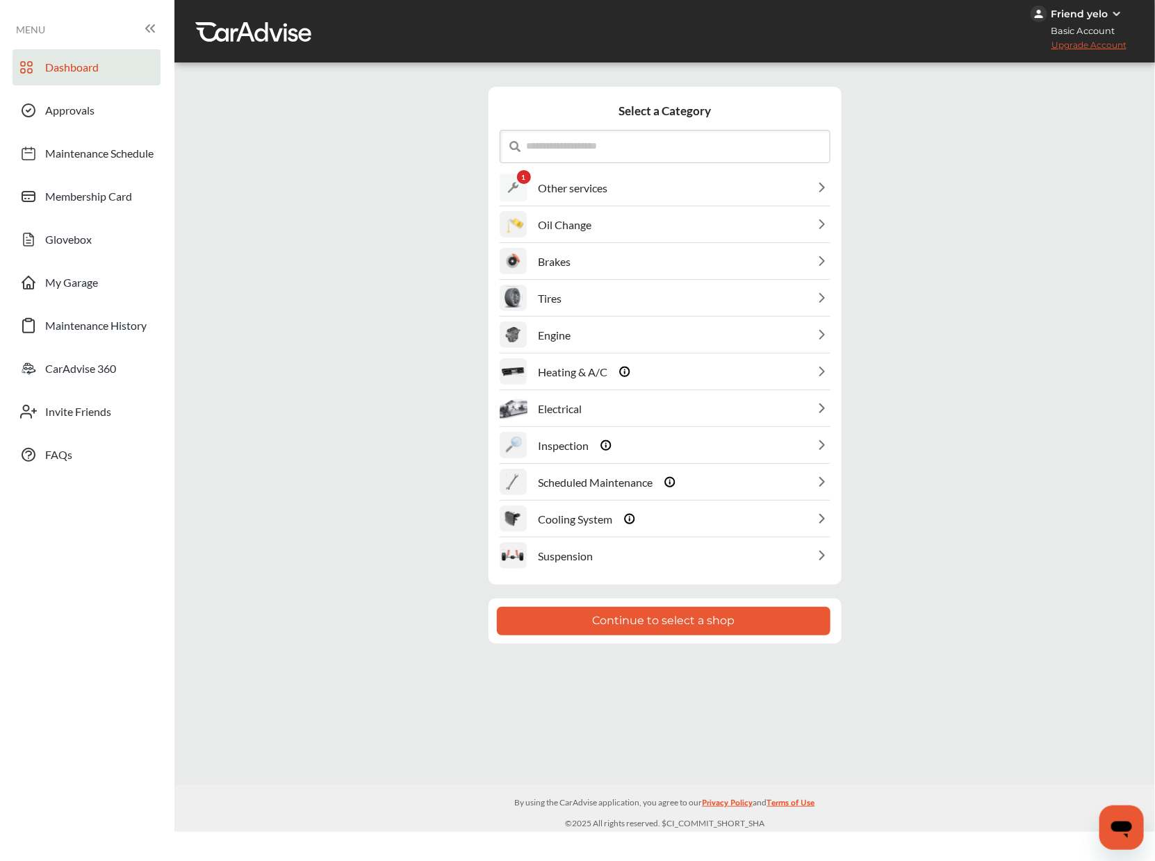
click at [101, 63] on link "Dashboard" at bounding box center [87, 67] width 148 height 36
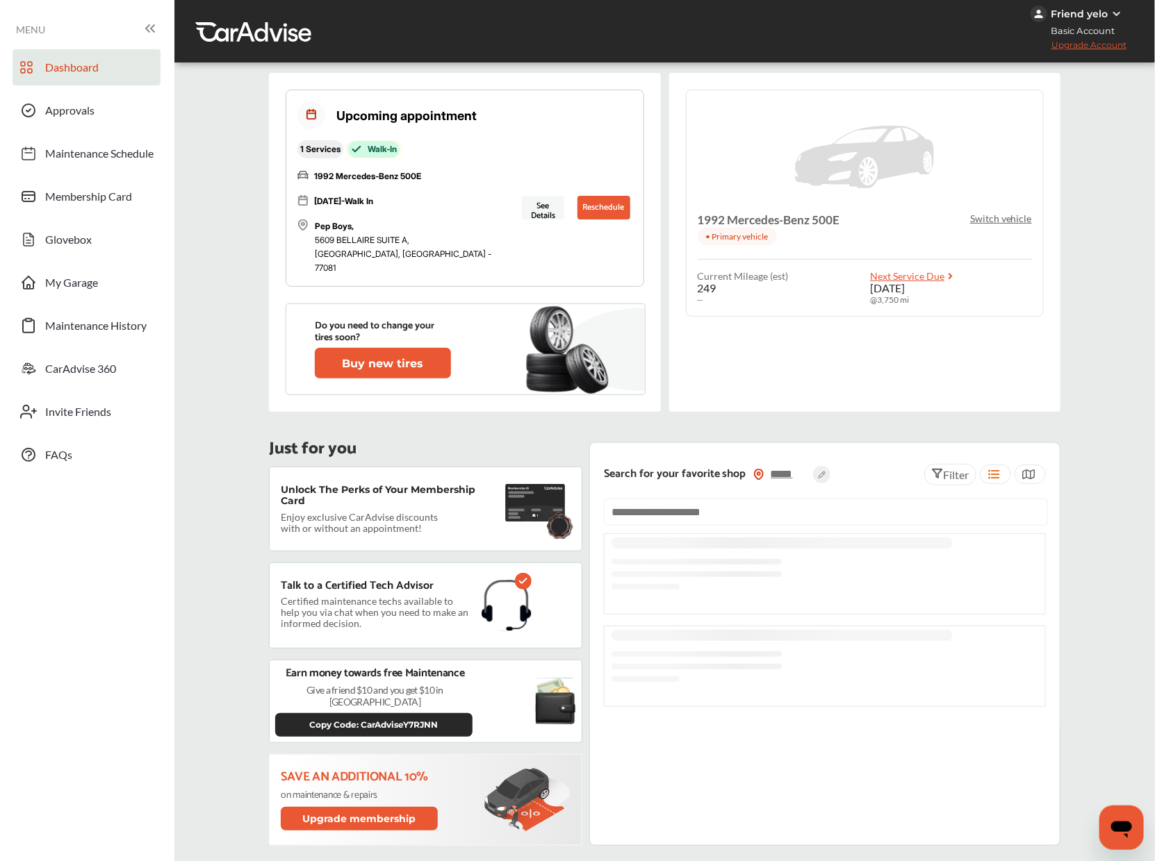
click at [1010, 220] on p "Switch vehicle" at bounding box center [1001, 219] width 62 height 12
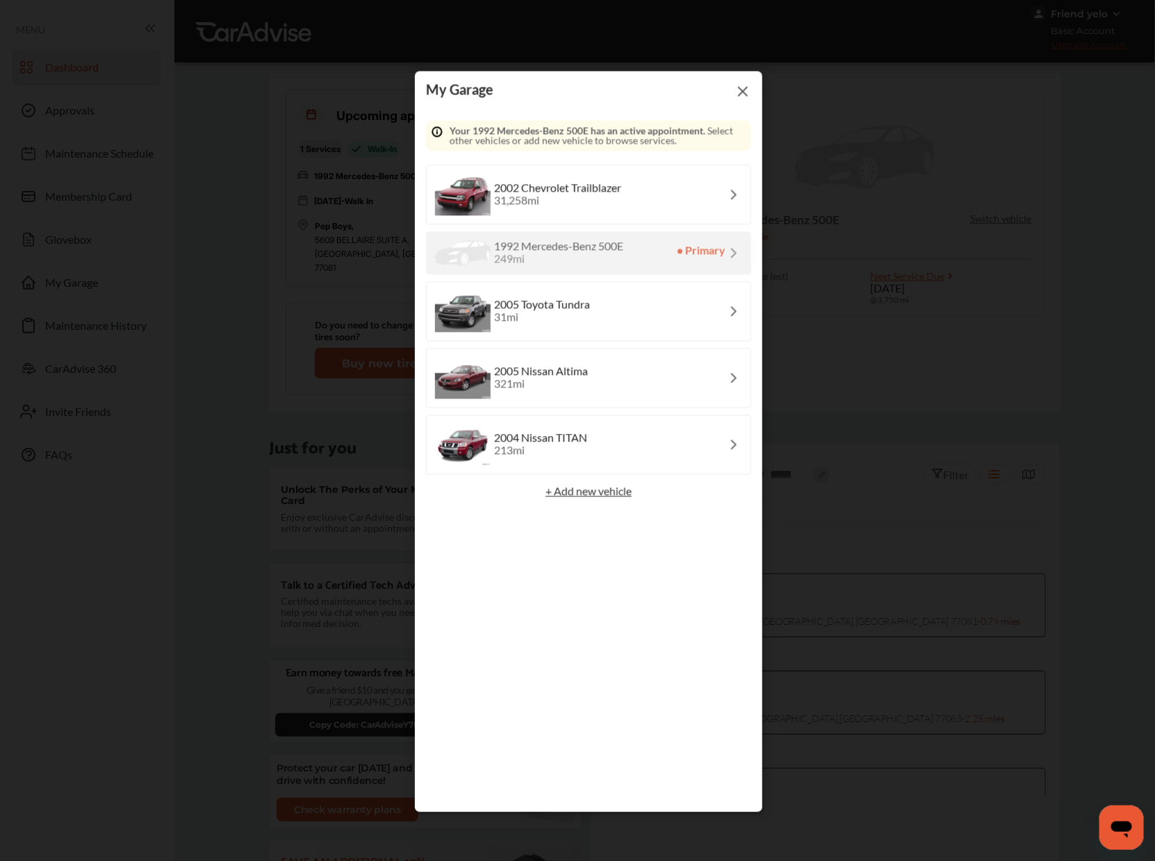
click at [714, 126] on span "Your 1992 Mercedes-Benz 500E has an active appointment. Select other vehicles o…" at bounding box center [597, 135] width 296 height 19
drag, startPoint x: 449, startPoint y: 127, endPoint x: 757, endPoint y: 138, distance: 308.6
click at [757, 138] on div "My Garage Select a vehicle Your 1992 Mercedes-Benz 500E has an active appointme…" at bounding box center [588, 442] width 347 height 741
click at [601, 317] on div "2005 Toyota Tundra 31 mi" at bounding box center [588, 312] width 325 height 60
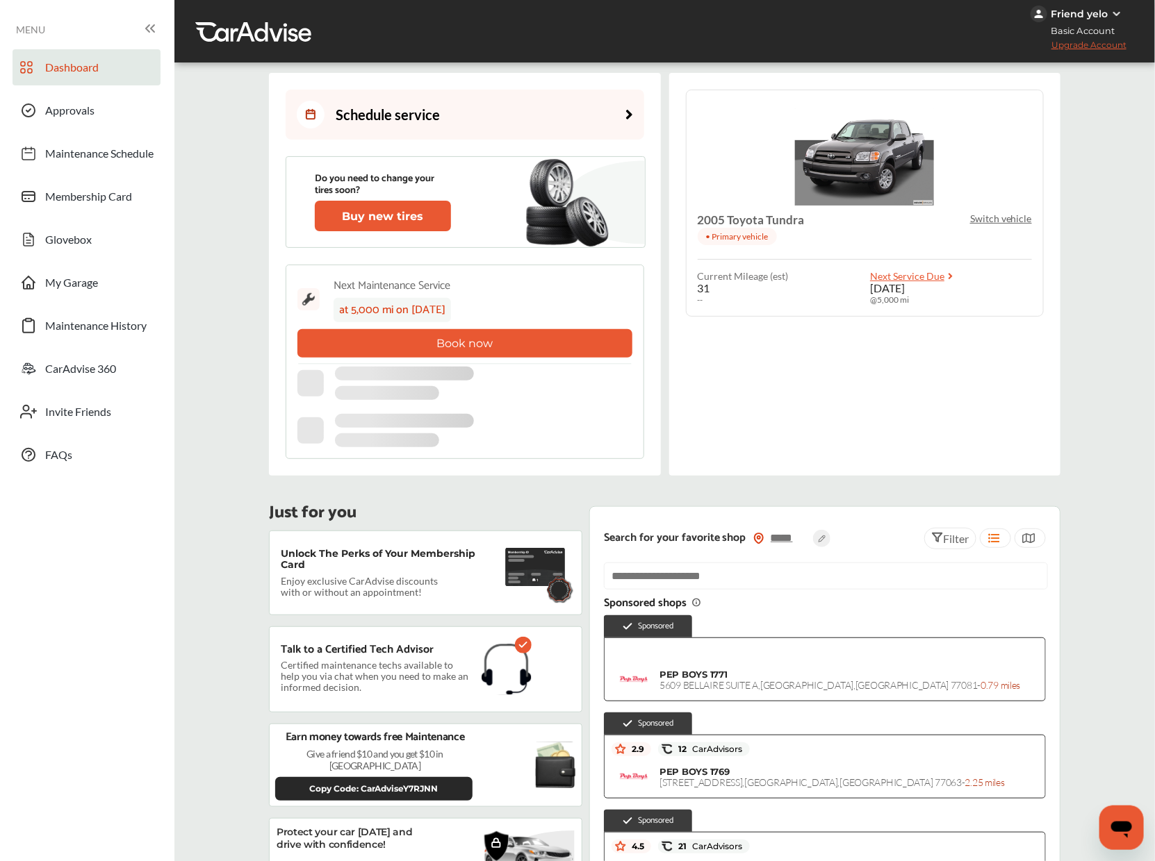
click at [1016, 217] on p "Switch vehicle" at bounding box center [1001, 219] width 62 height 12
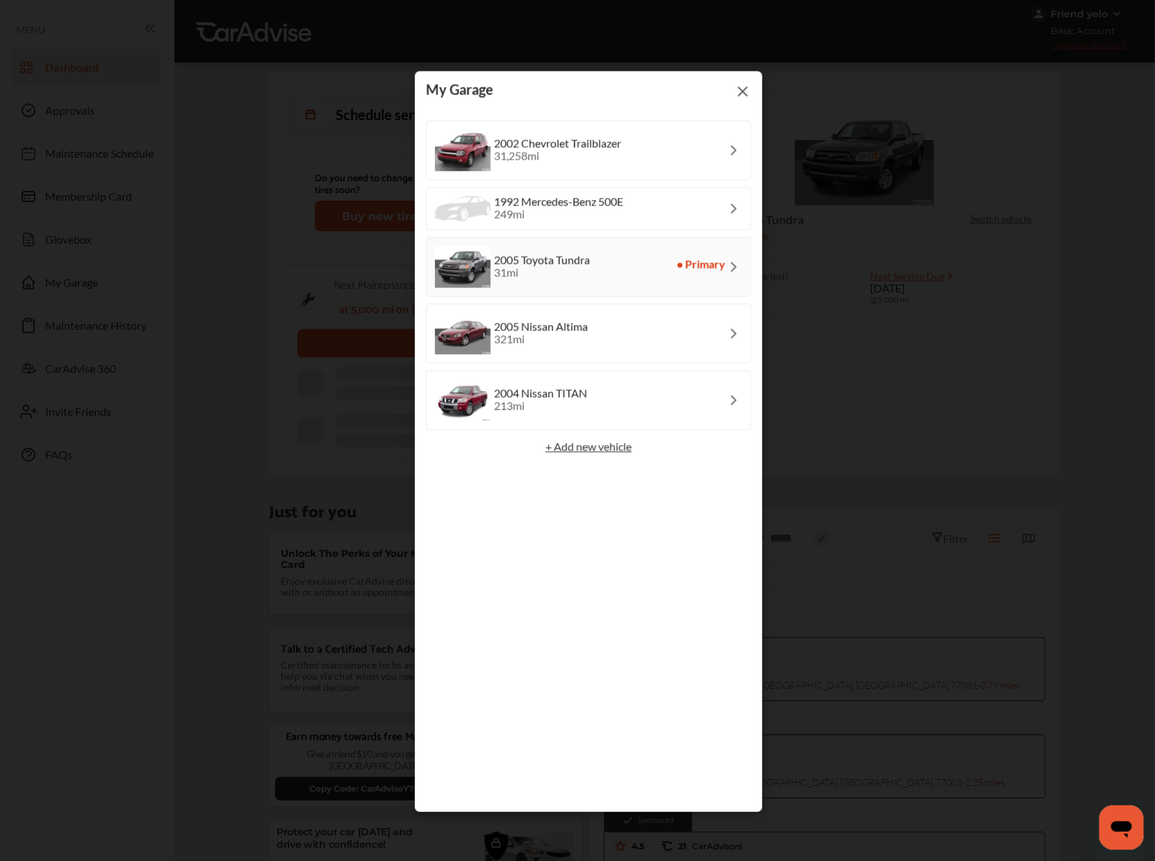
click at [744, 88] on img at bounding box center [742, 91] width 17 height 17
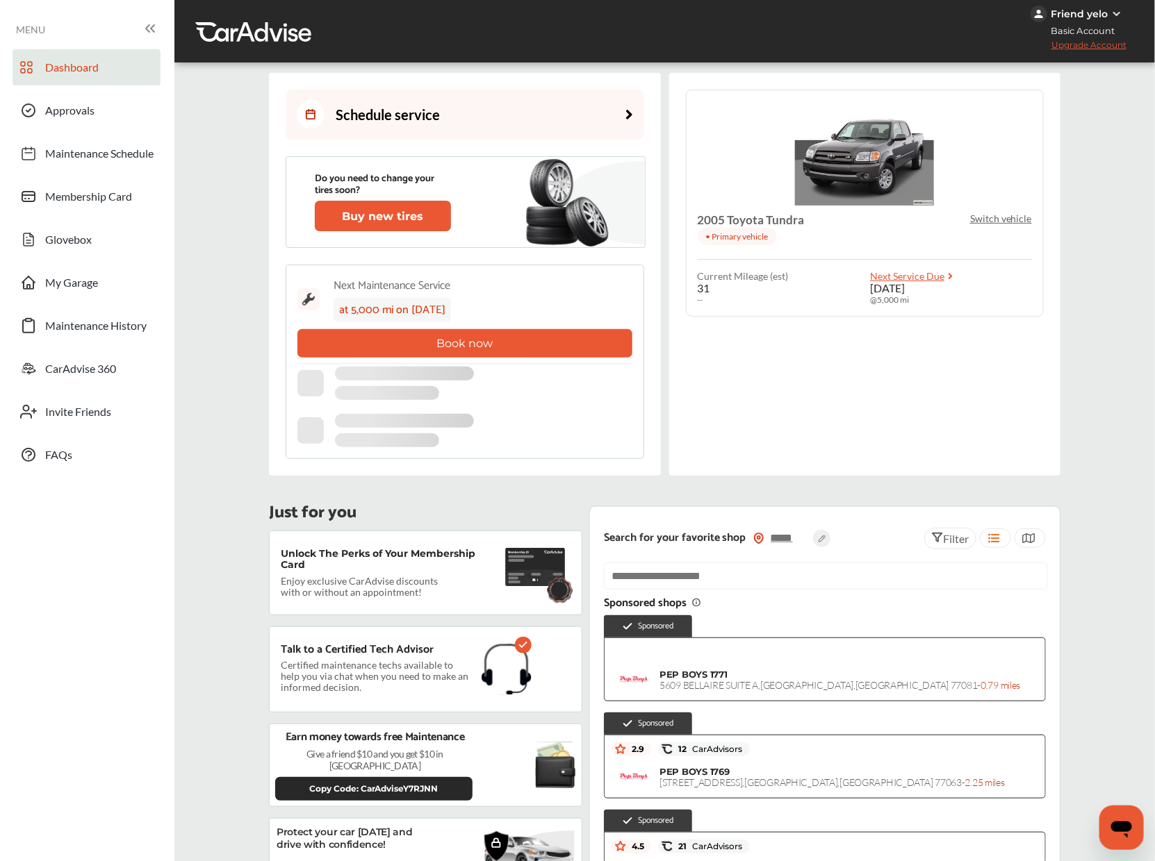
click at [439, 108] on div "Schedule service" at bounding box center [368, 115] width 143 height 28
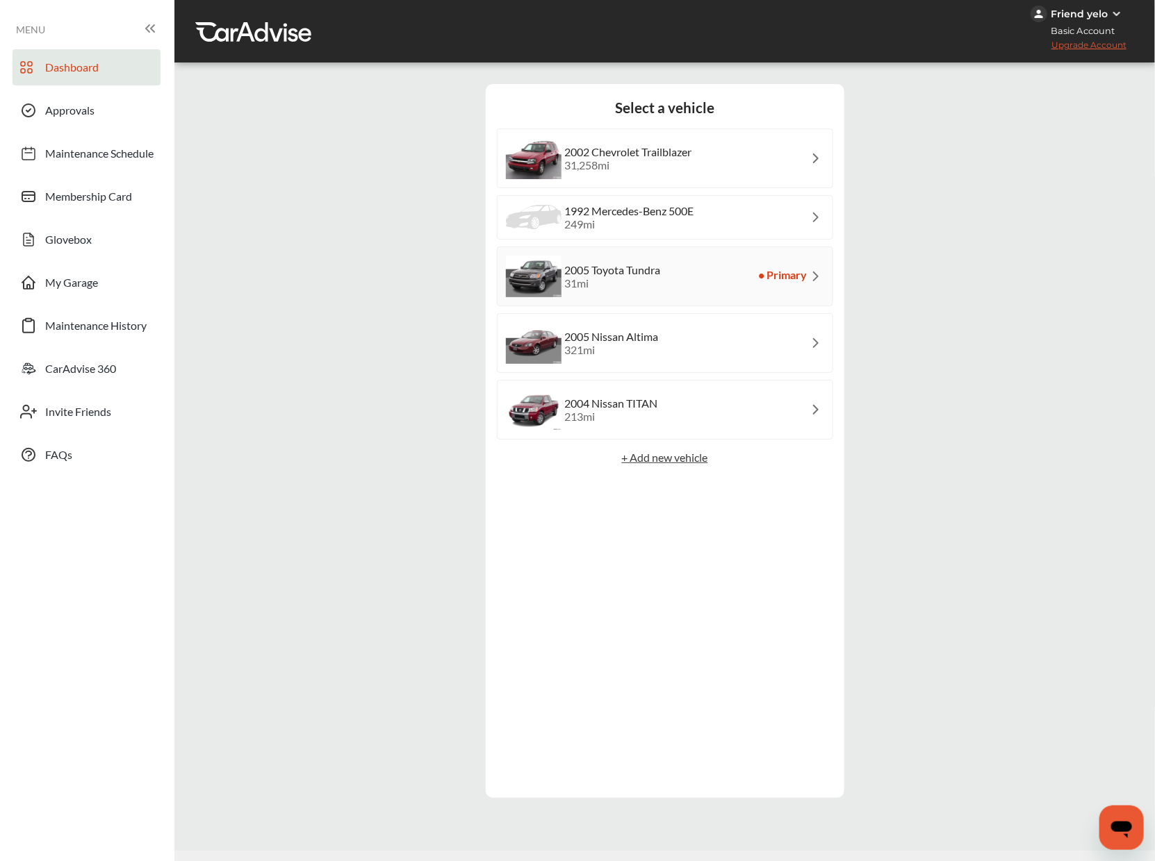
click at [93, 56] on link "Dashboard" at bounding box center [87, 67] width 148 height 36
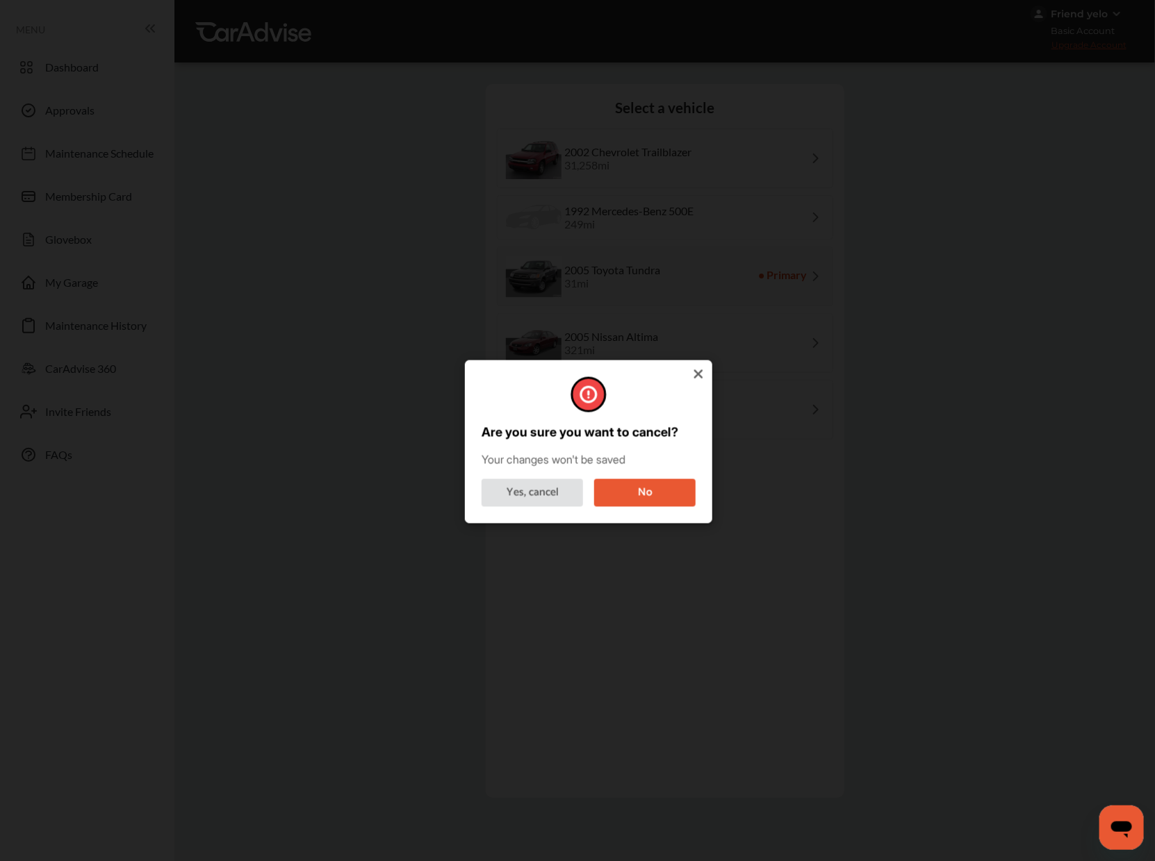
click at [694, 378] on icon at bounding box center [698, 374] width 9 height 9
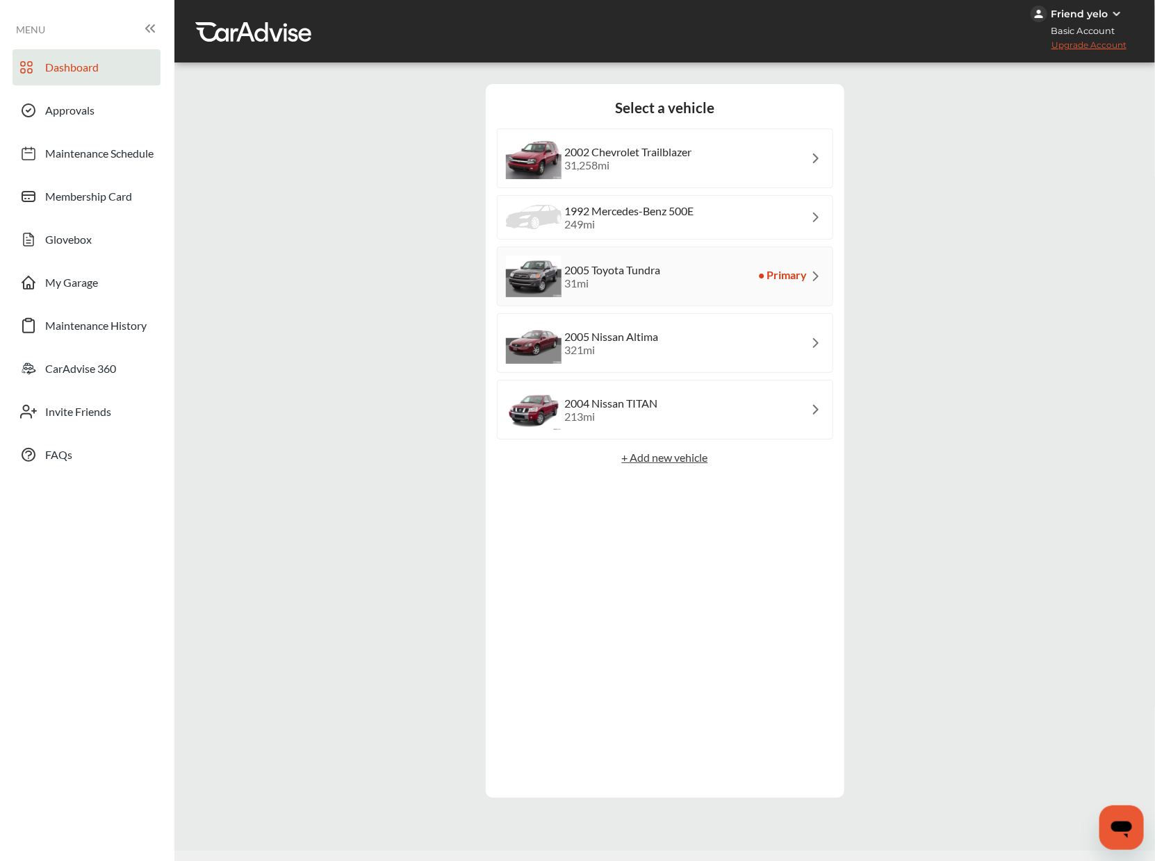
click at [26, 81] on div at bounding box center [28, 71] width 17 height 24
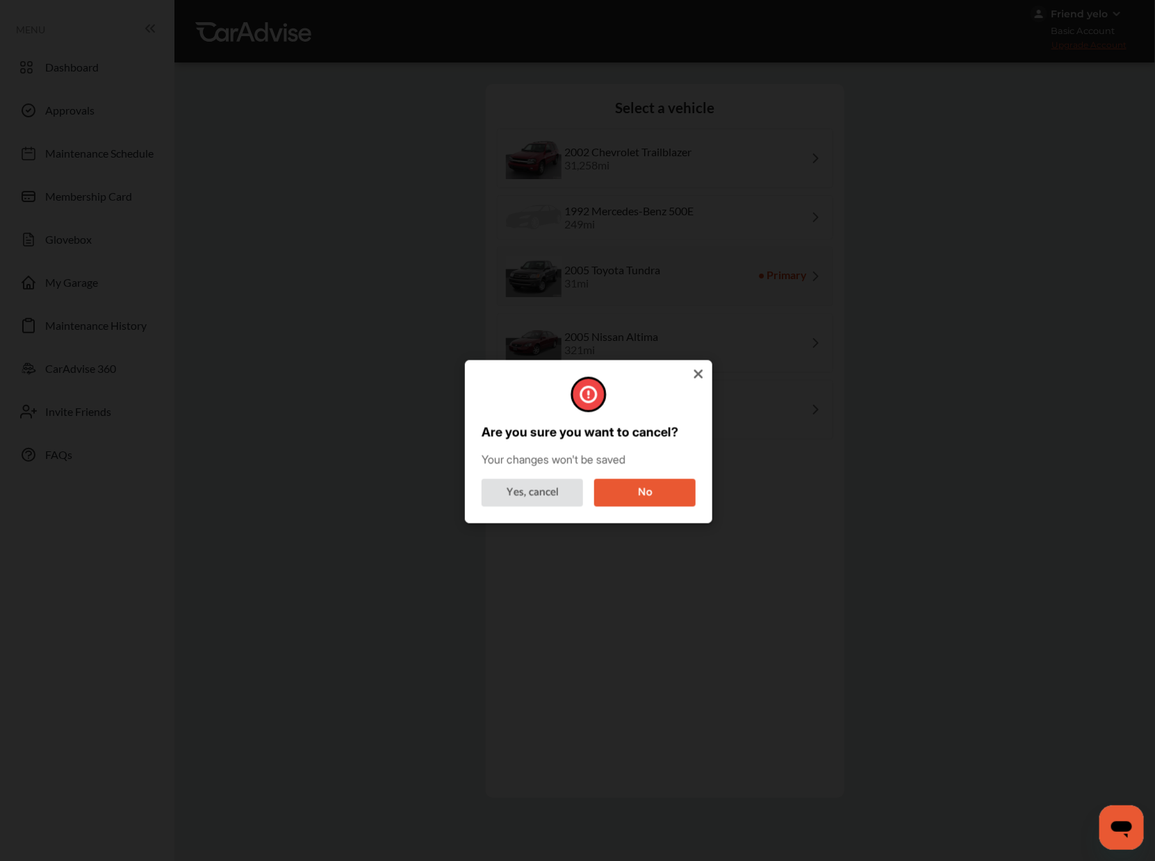
click at [529, 513] on div "Are you sure you want to cancel? Your changes won't be saved Yes, cancel No" at bounding box center [588, 442] width 247 height 163
click at [531, 498] on button "Yes, cancel" at bounding box center [531, 493] width 101 height 28
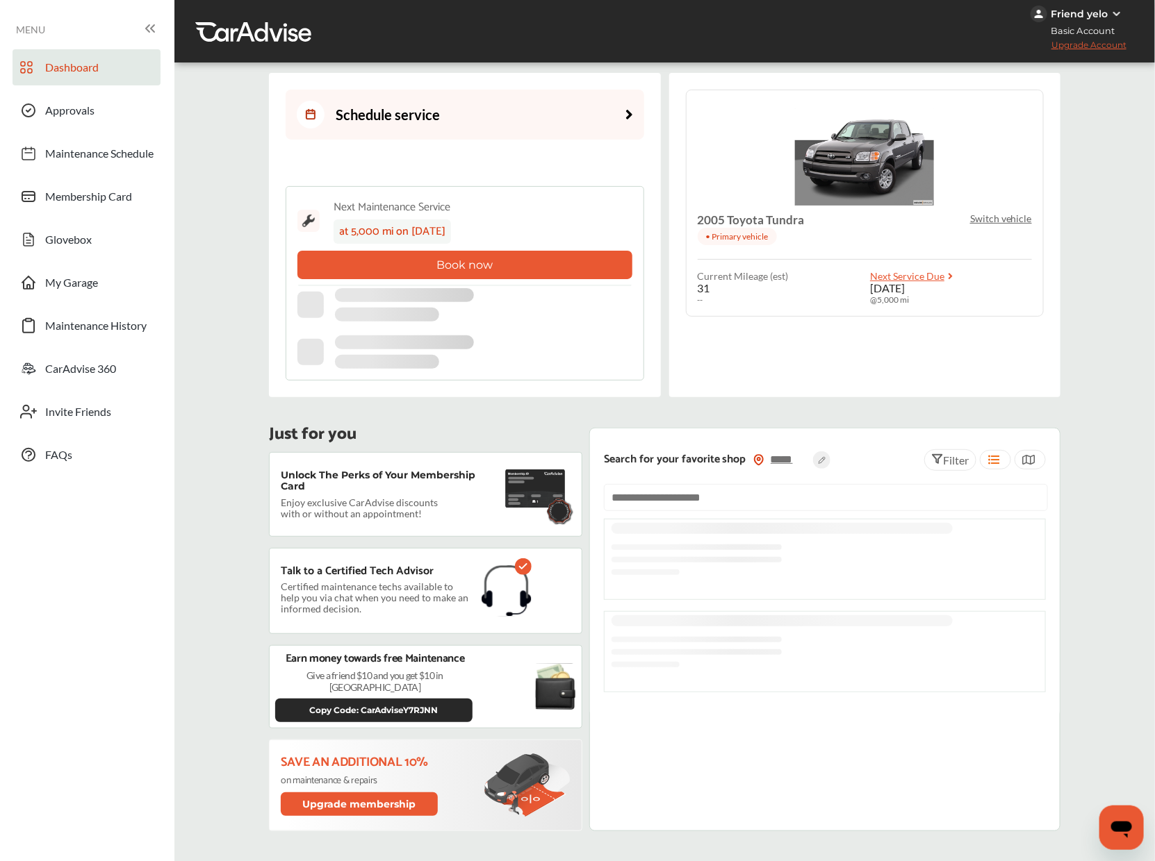
click at [995, 220] on p "Switch vehicle" at bounding box center [1001, 219] width 62 height 12
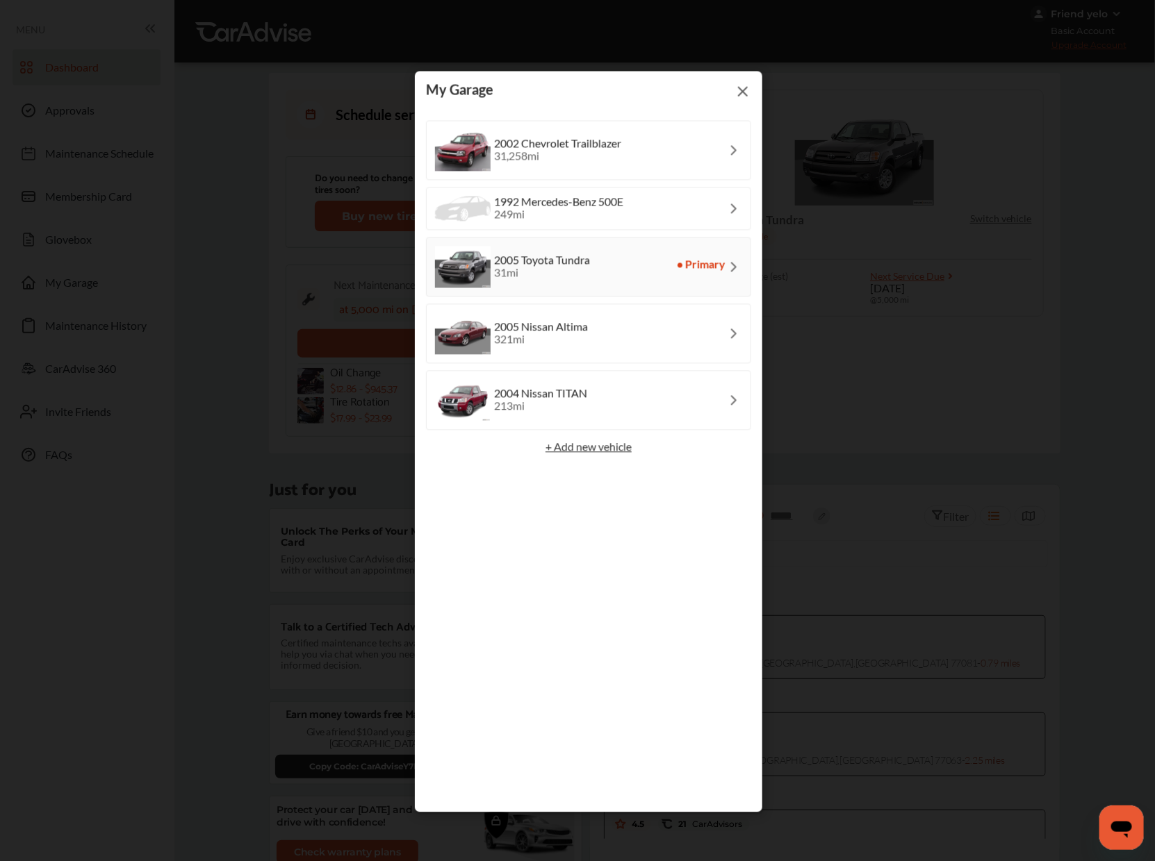
click at [620, 335] on div "2005 Nissan Altima 321 mi" at bounding box center [588, 334] width 325 height 60
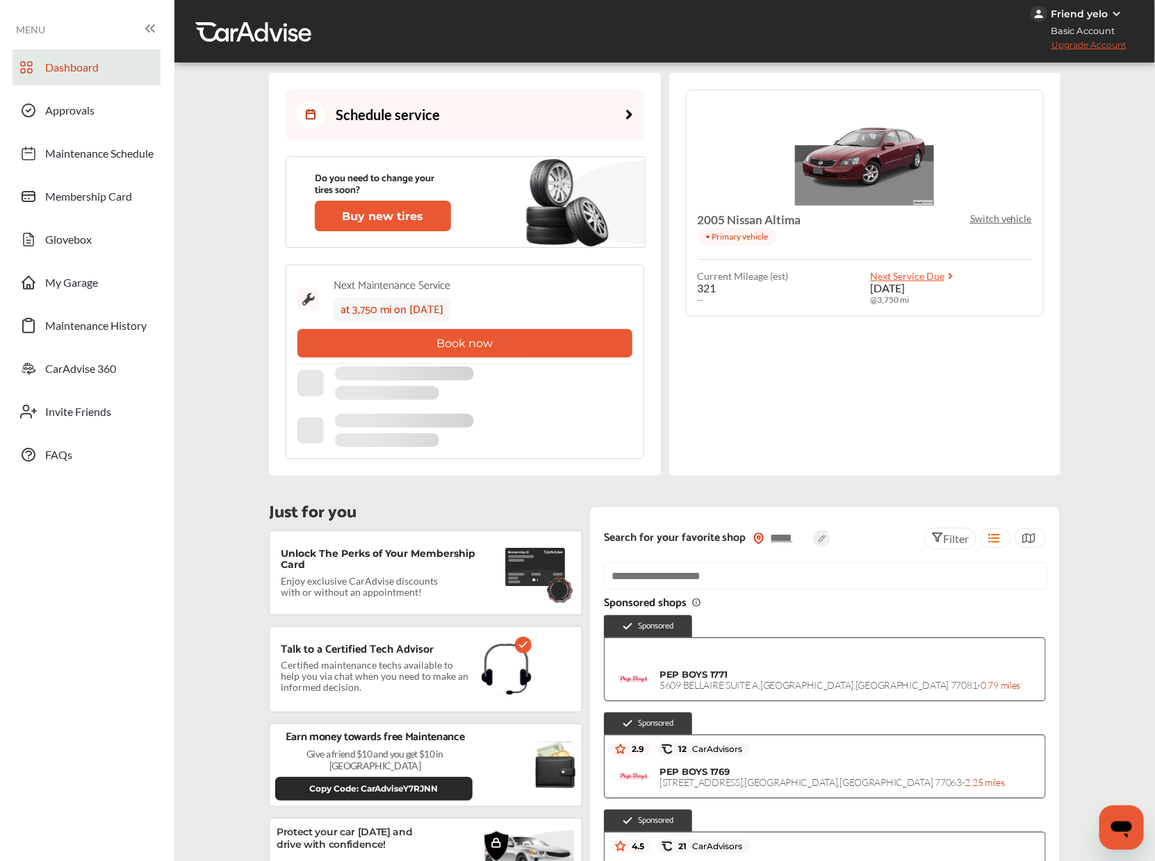
click at [1019, 217] on p "Switch vehicle" at bounding box center [1001, 219] width 62 height 12
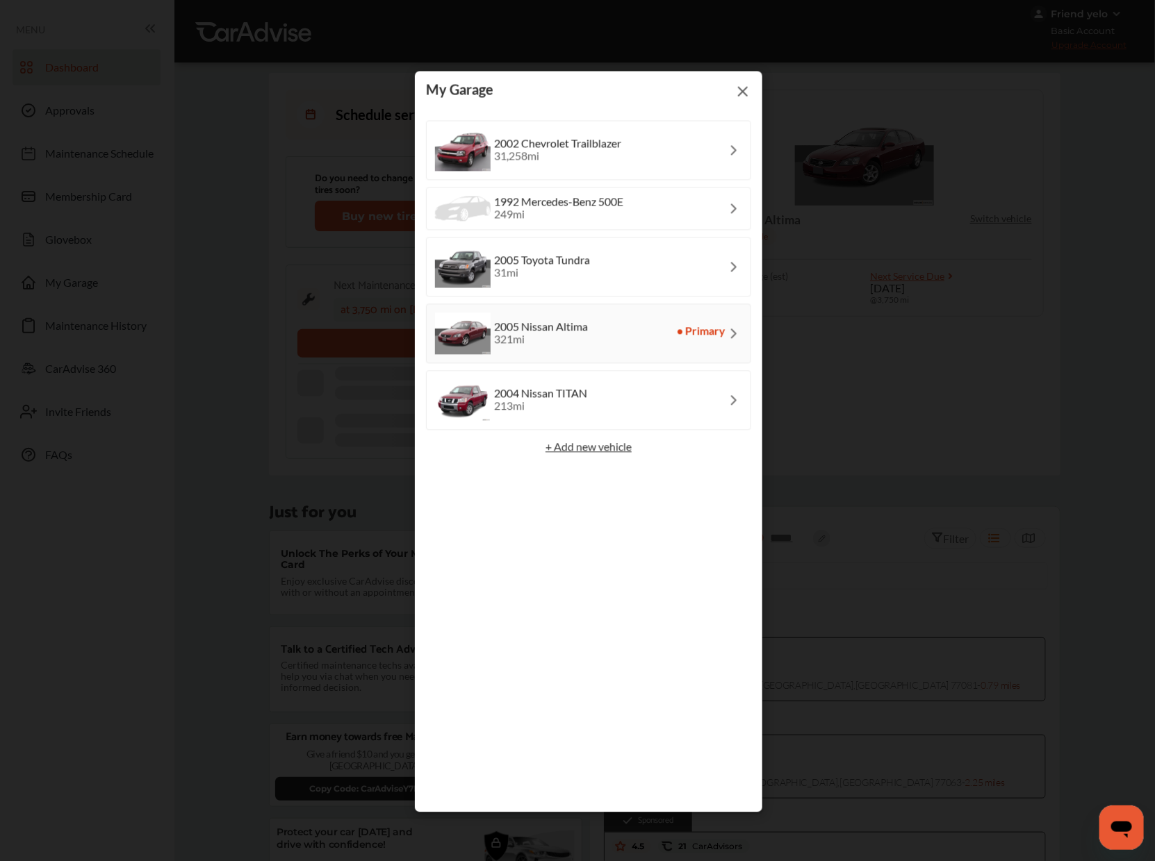
click at [628, 208] on div "1992 Mercedes-Benz 500E 249 mi" at bounding box center [588, 209] width 325 height 43
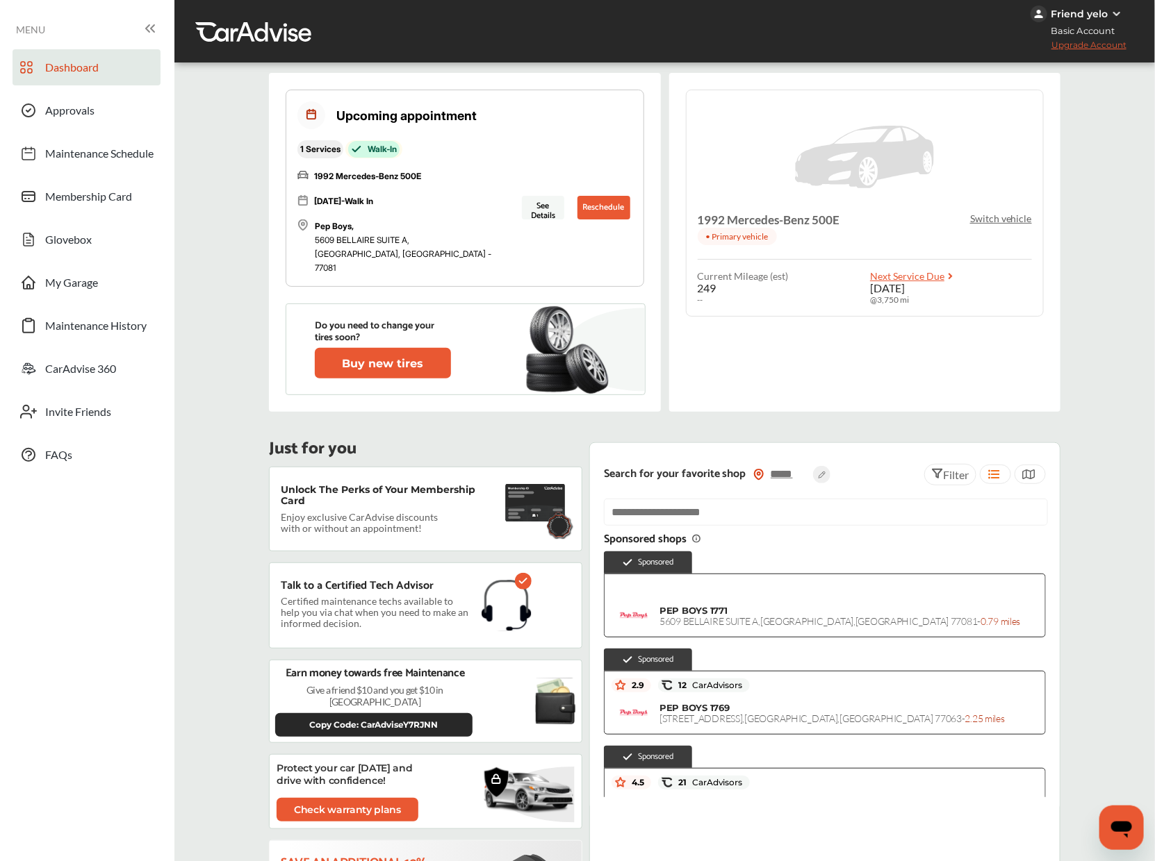
click at [1022, 223] on p "Switch vehicle" at bounding box center [1001, 219] width 62 height 12
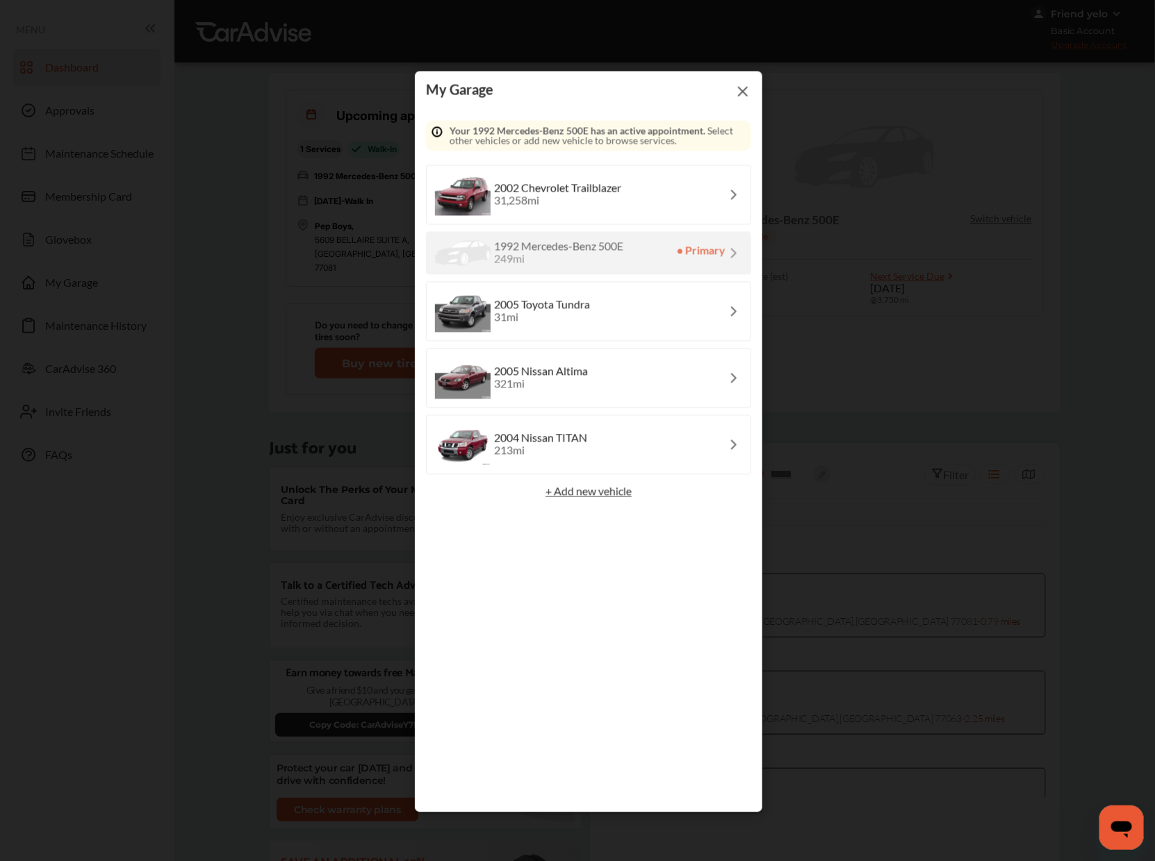
click at [682, 374] on div "2005 Nissan Altima 321 mi" at bounding box center [588, 379] width 325 height 60
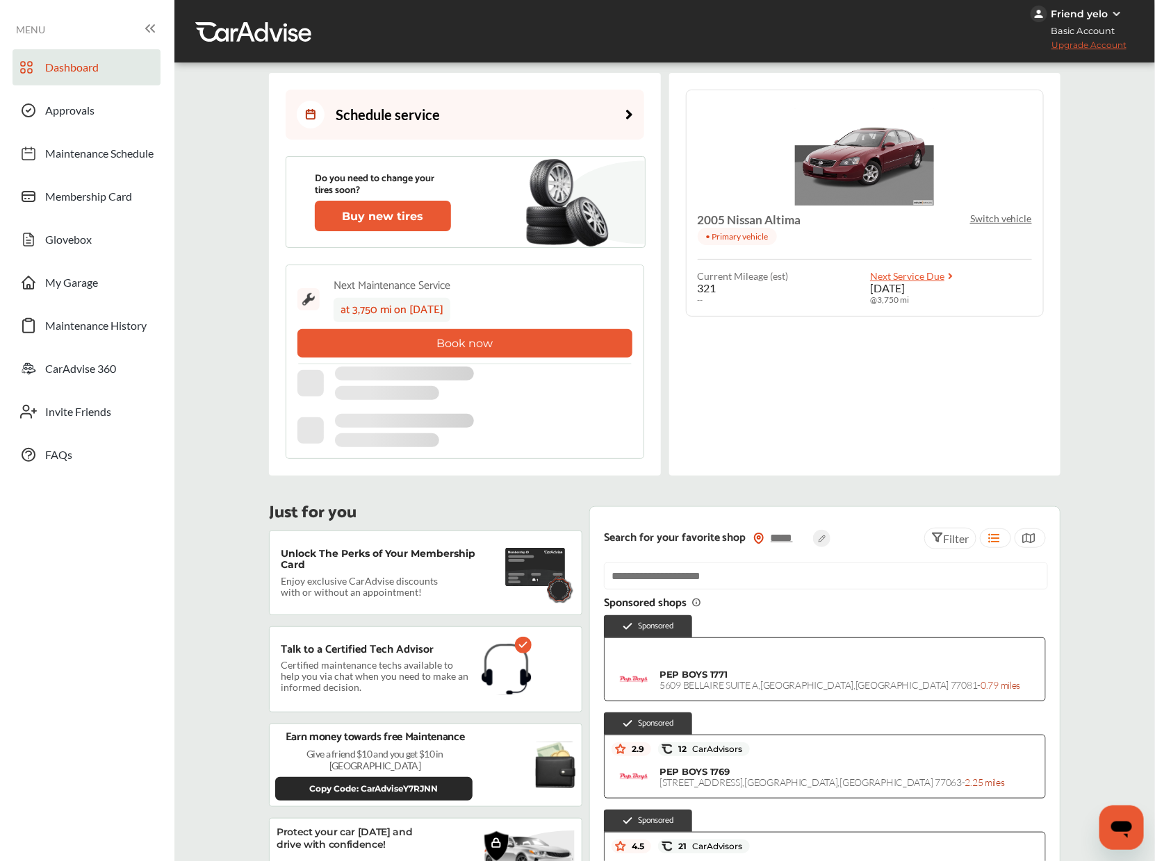
click at [463, 87] on div "Schedule service Do you need to change your tires soon? Buy new tires 2005 Niss…" at bounding box center [464, 274] width 391 height 403
click at [459, 97] on link "Schedule service" at bounding box center [465, 115] width 358 height 50
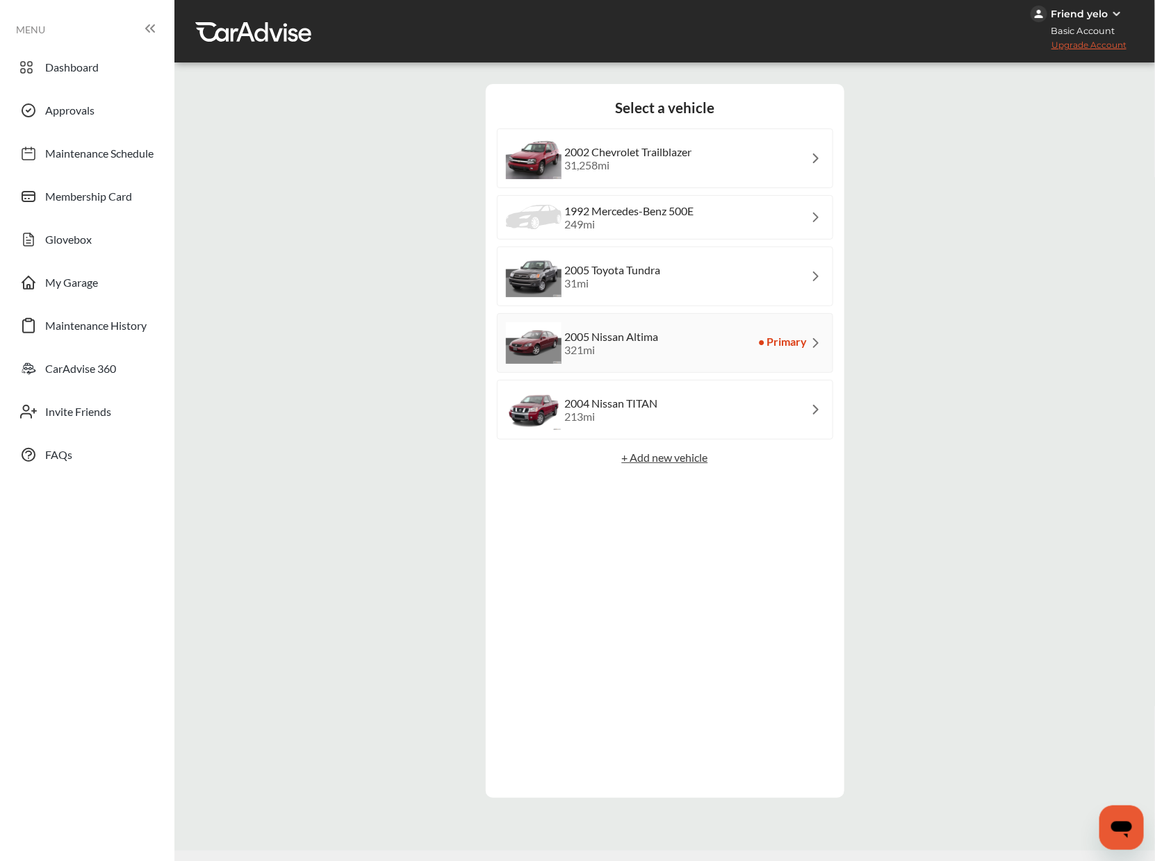
click at [653, 223] on div "249 mi" at bounding box center [629, 223] width 129 height 13
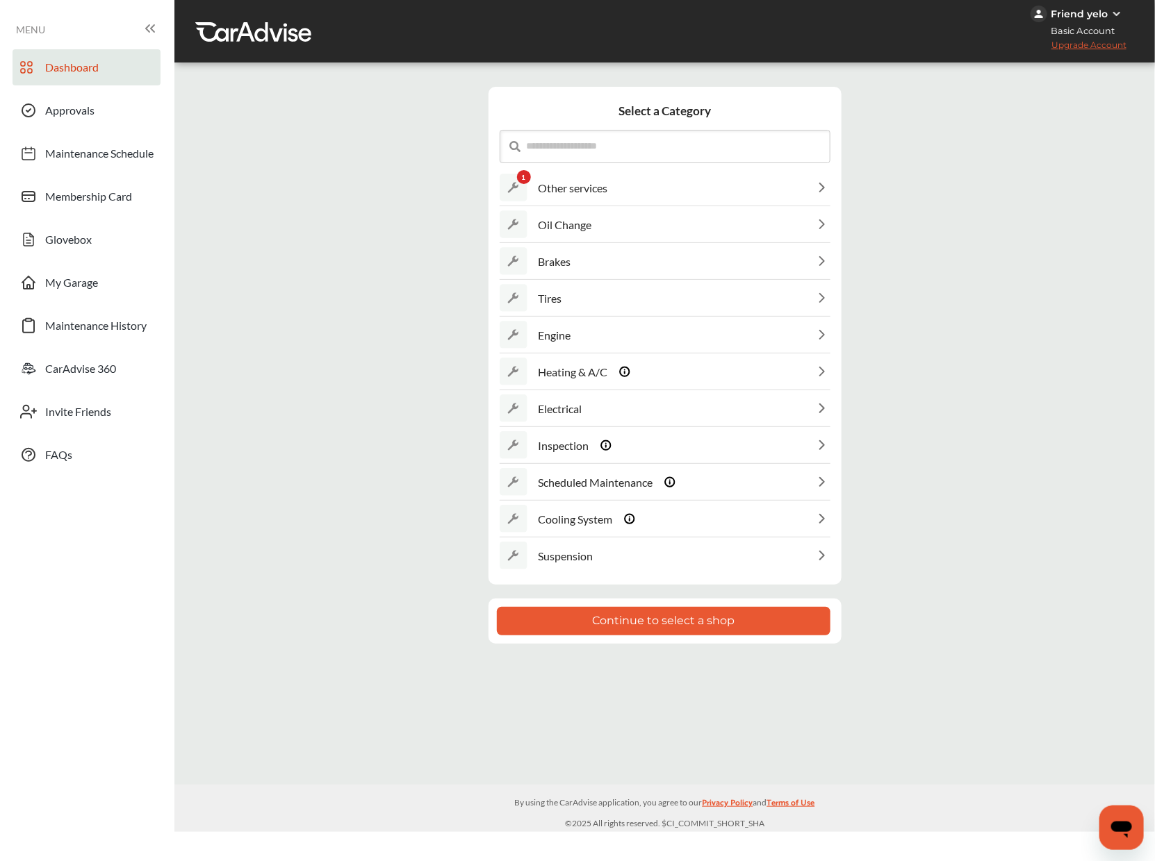
click at [132, 56] on link "Dashboard" at bounding box center [87, 67] width 148 height 36
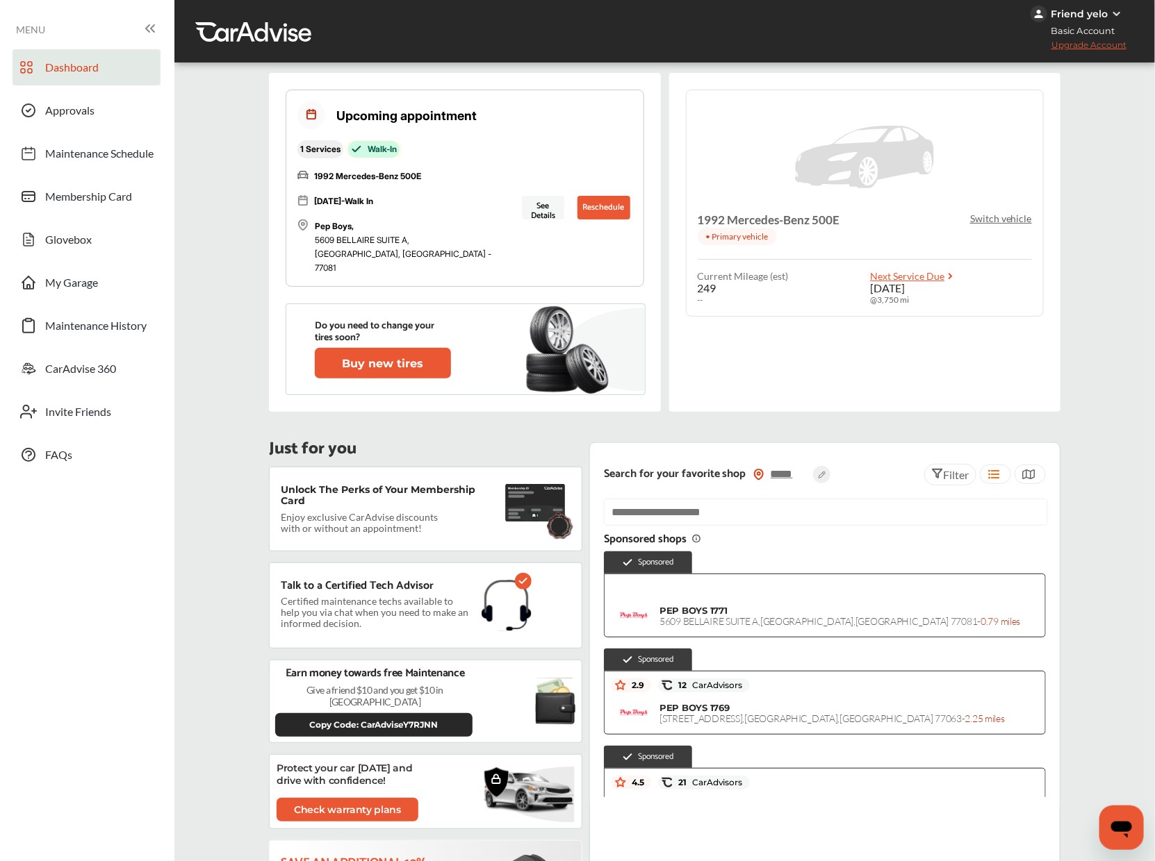
click at [1016, 217] on p "Switch vehicle" at bounding box center [1001, 219] width 62 height 12
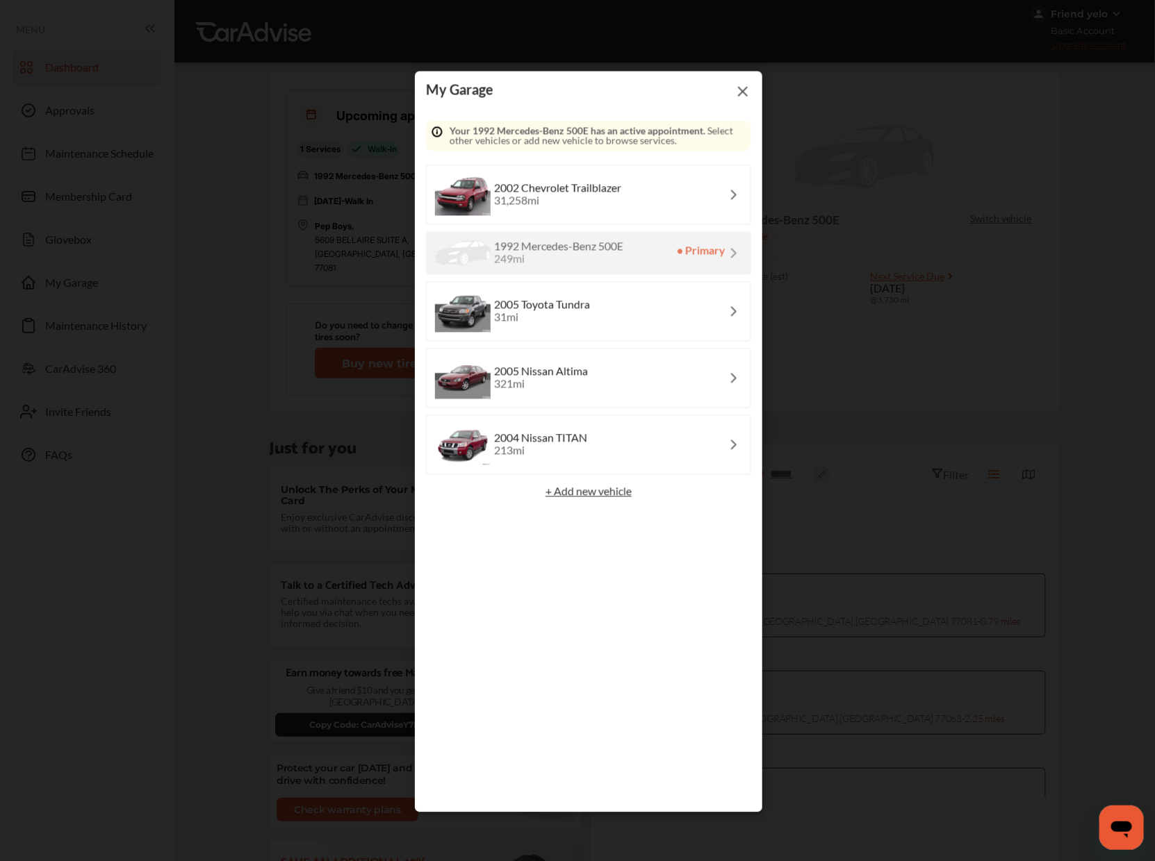
click at [625, 196] on div "2002 Chevrolet Trailblazer 31,258 mi" at bounding box center [588, 195] width 325 height 60
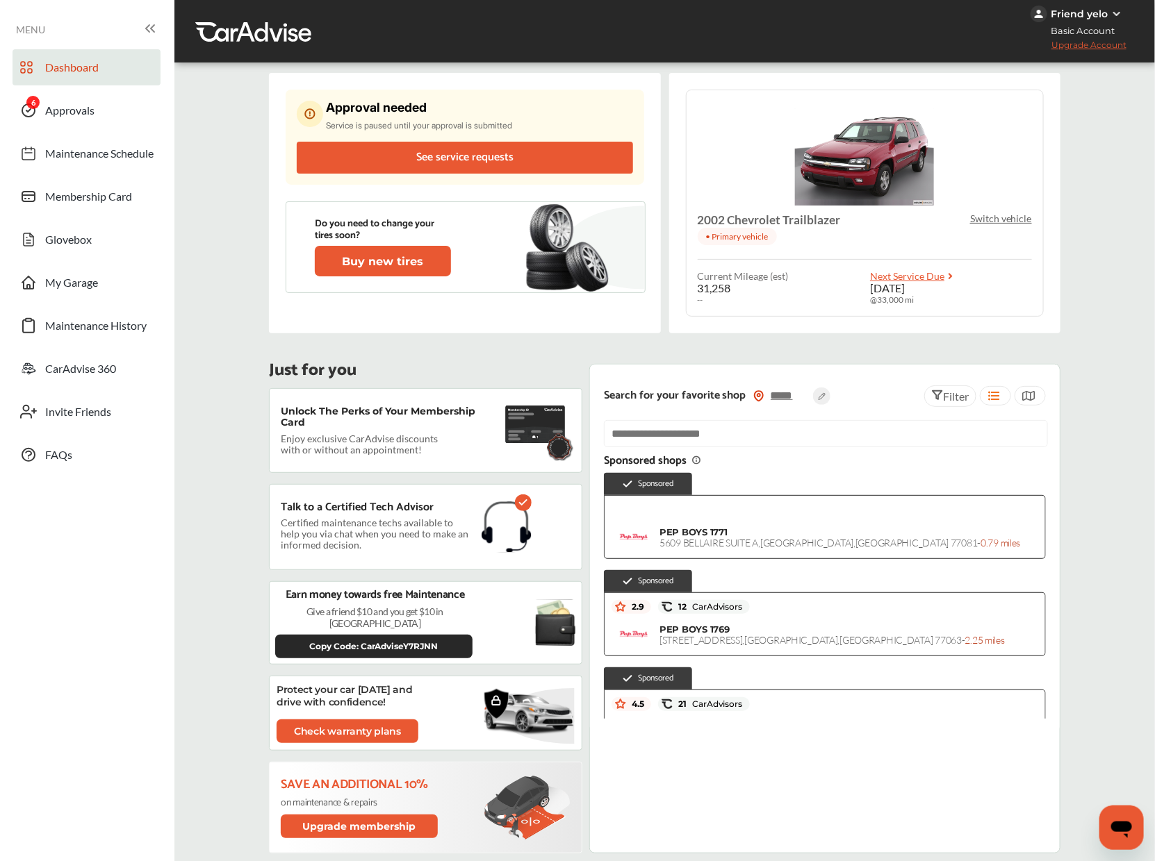
click at [997, 218] on p "Switch vehicle" at bounding box center [1001, 219] width 62 height 12
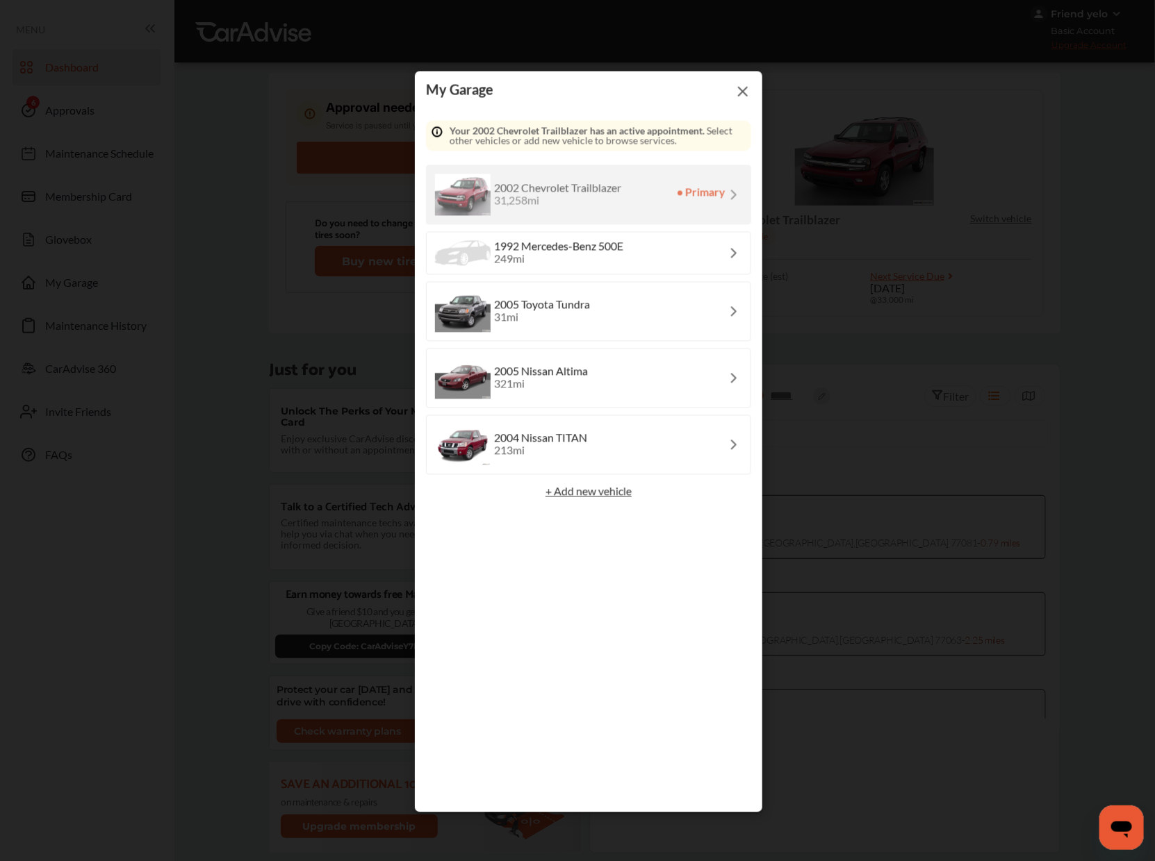
click at [739, 87] on img at bounding box center [742, 91] width 17 height 17
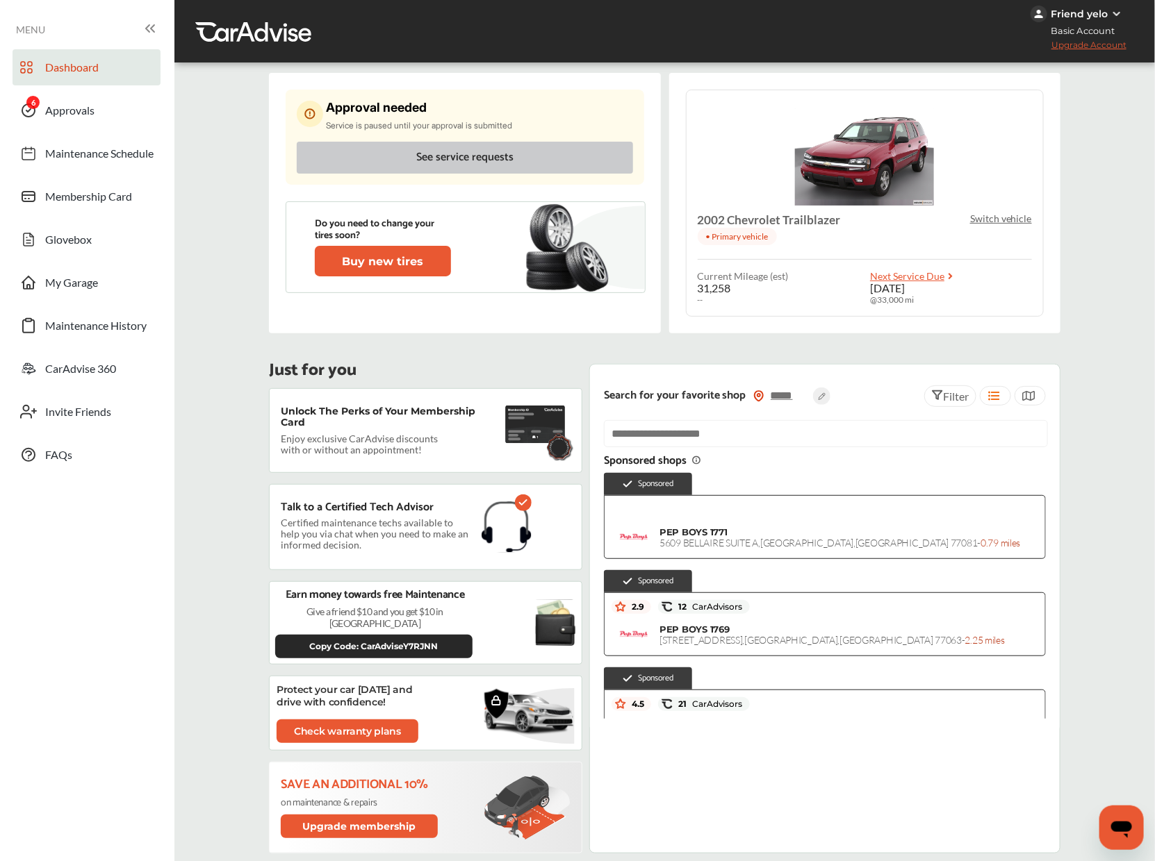
click at [465, 143] on button "See service requests" at bounding box center [465, 158] width 336 height 32
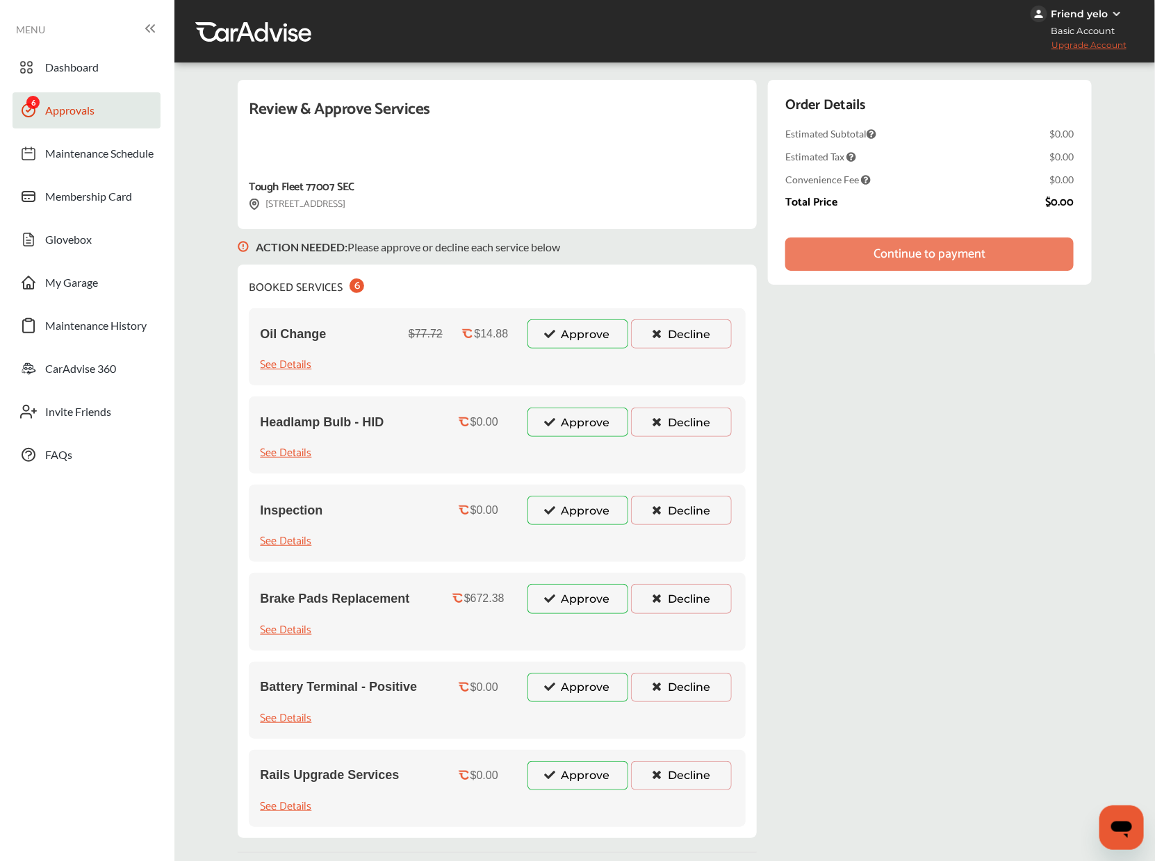
click at [600, 334] on button "Approve" at bounding box center [577, 334] width 101 height 29
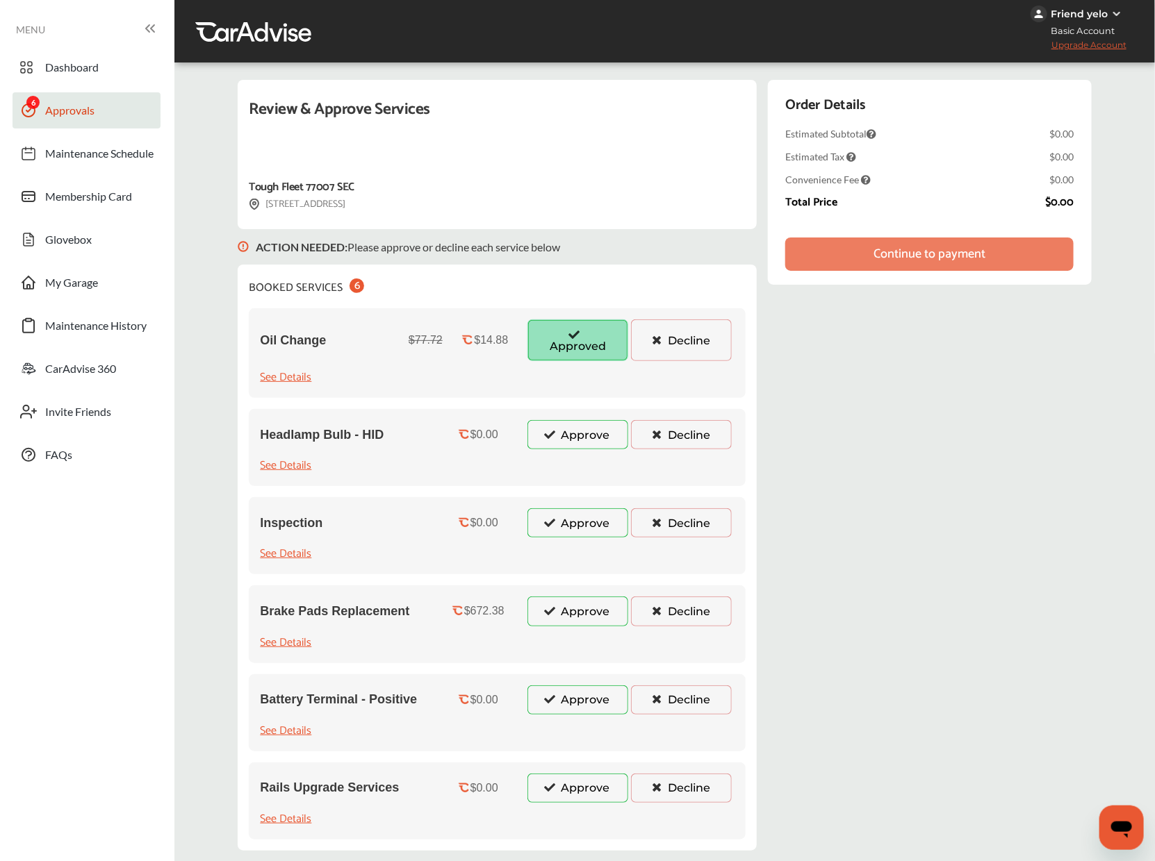
click at [570, 434] on button "Approve" at bounding box center [577, 434] width 101 height 29
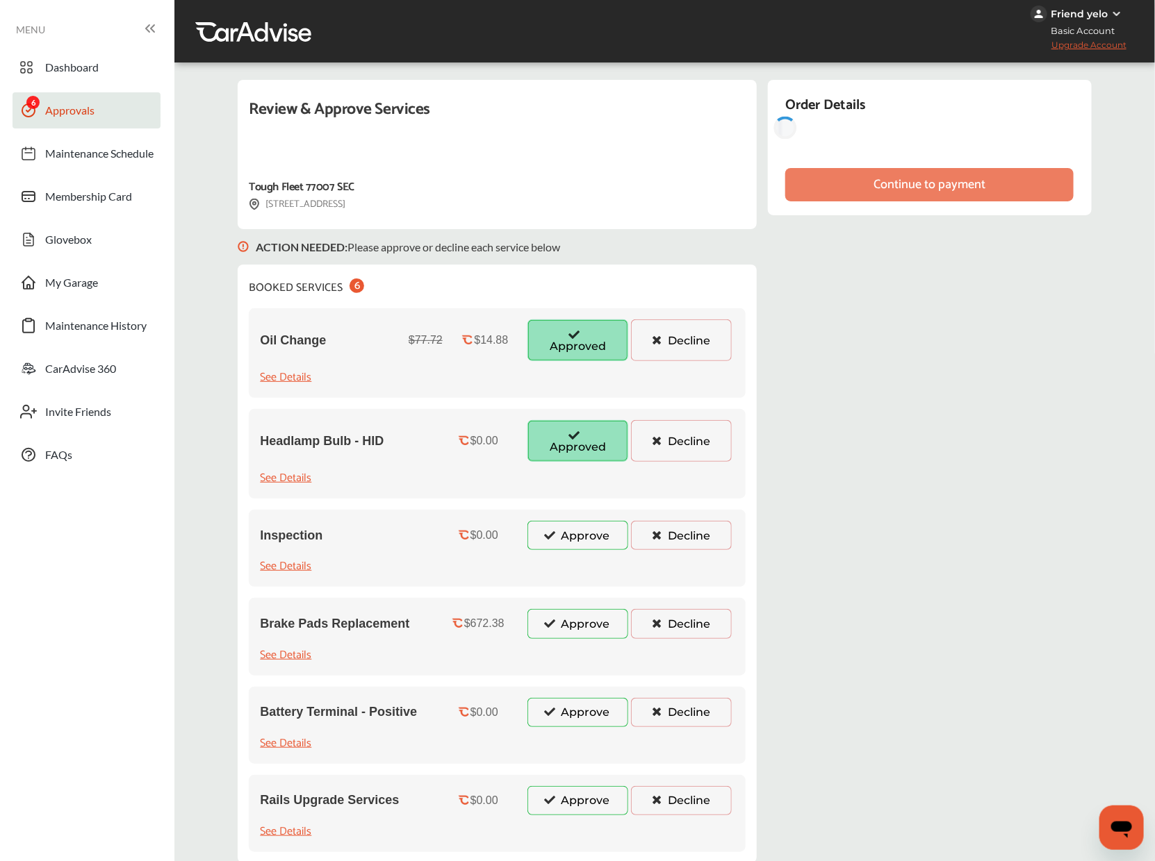
click at [572, 534] on button "Approve" at bounding box center [577, 535] width 101 height 29
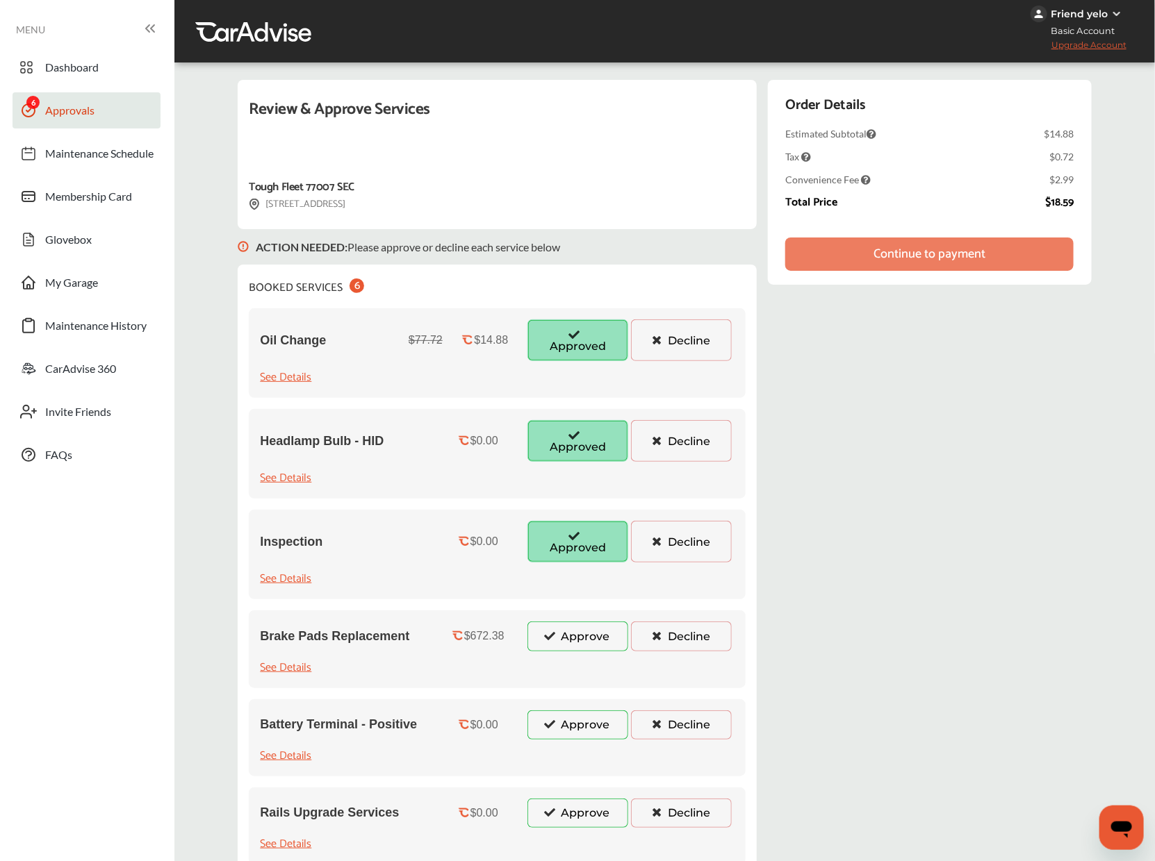
click at [570, 638] on button "Approve" at bounding box center [577, 636] width 101 height 29
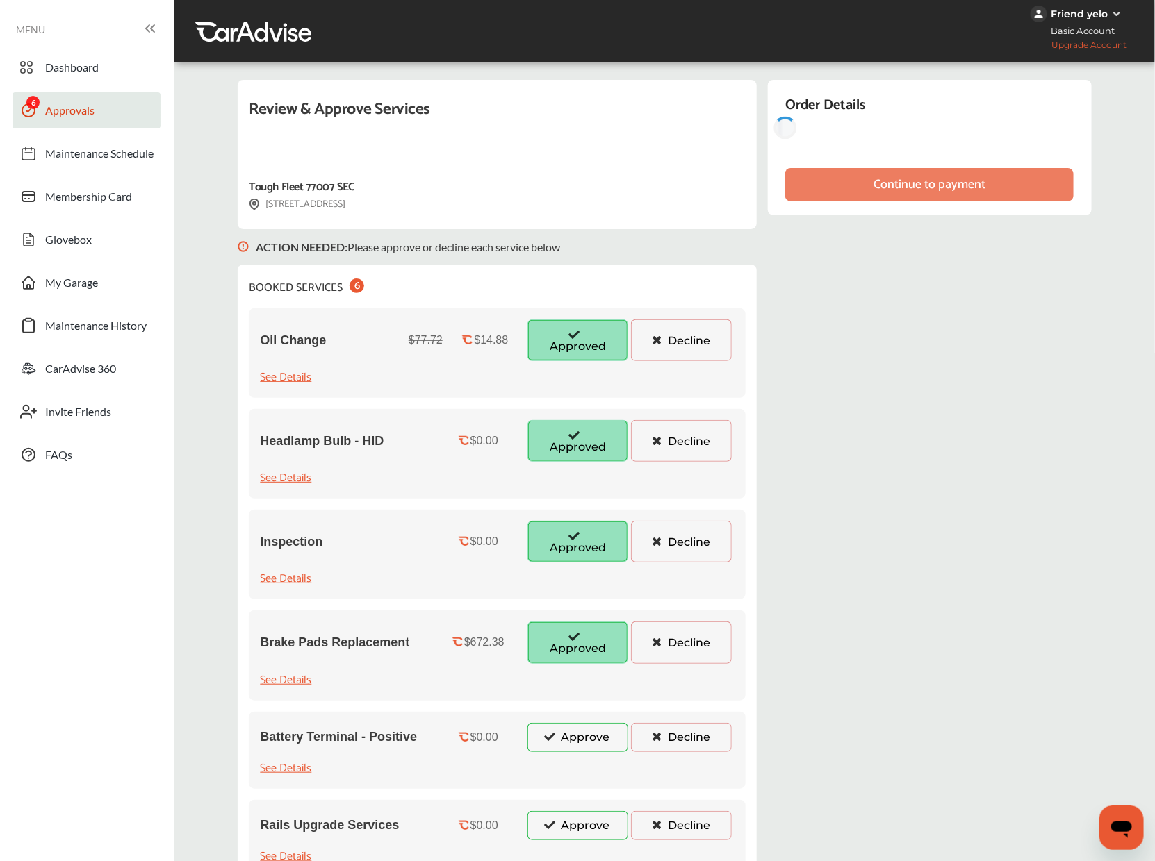
click at [575, 735] on button "Approve" at bounding box center [577, 737] width 101 height 29
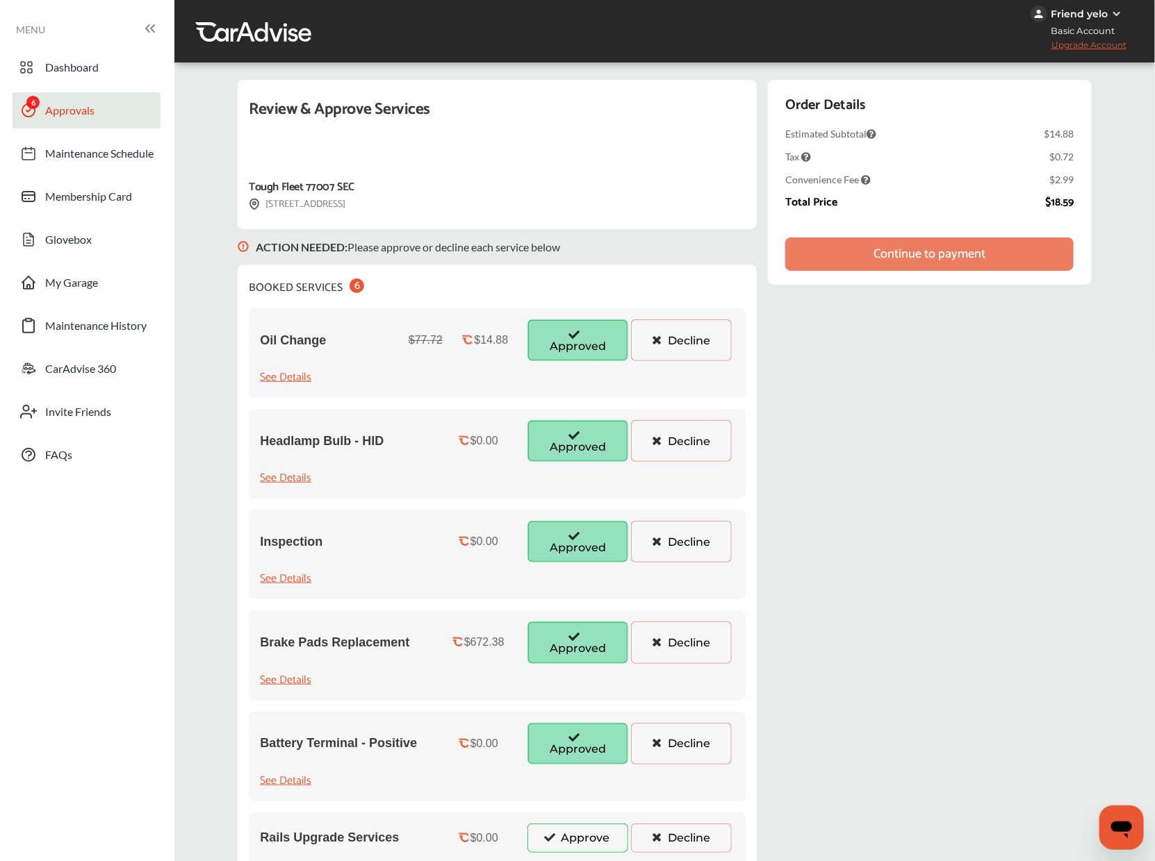
click at [567, 825] on button "Approve" at bounding box center [577, 838] width 101 height 29
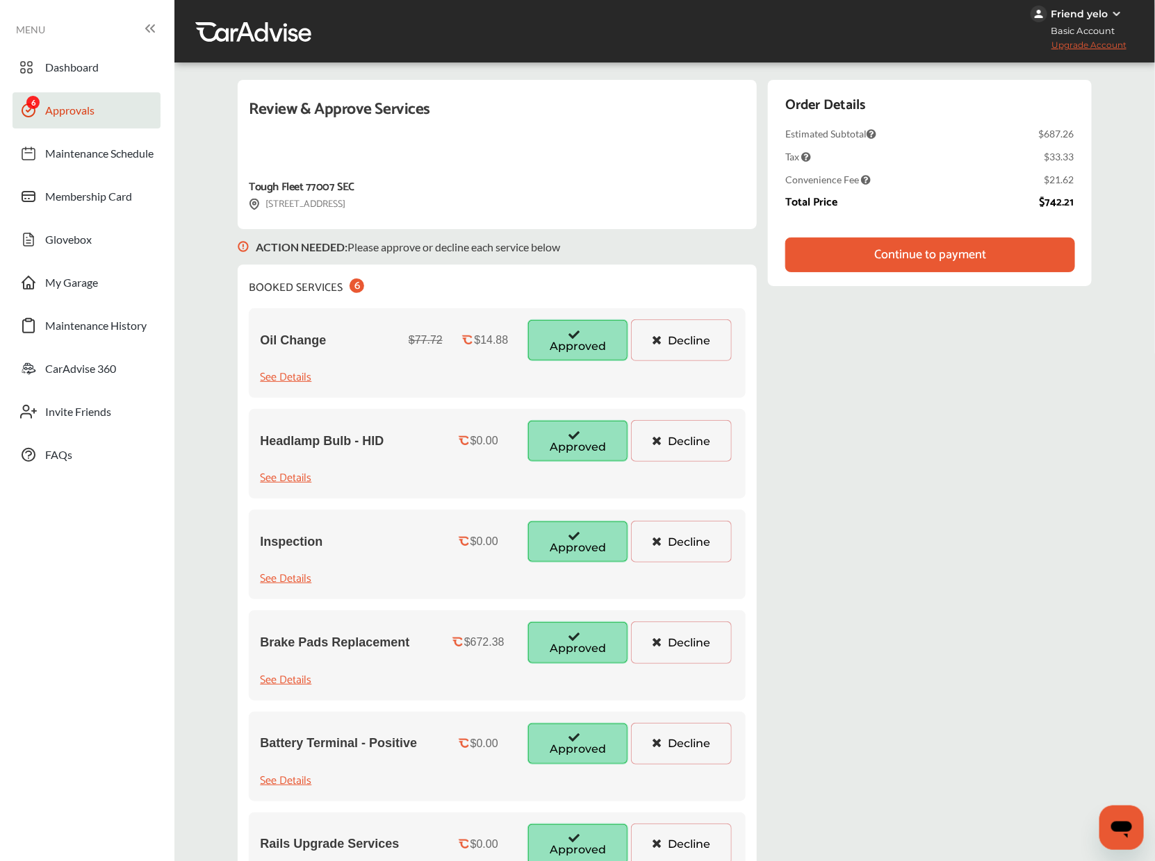
click at [900, 238] on div "Continue to payment" at bounding box center [930, 255] width 290 height 35
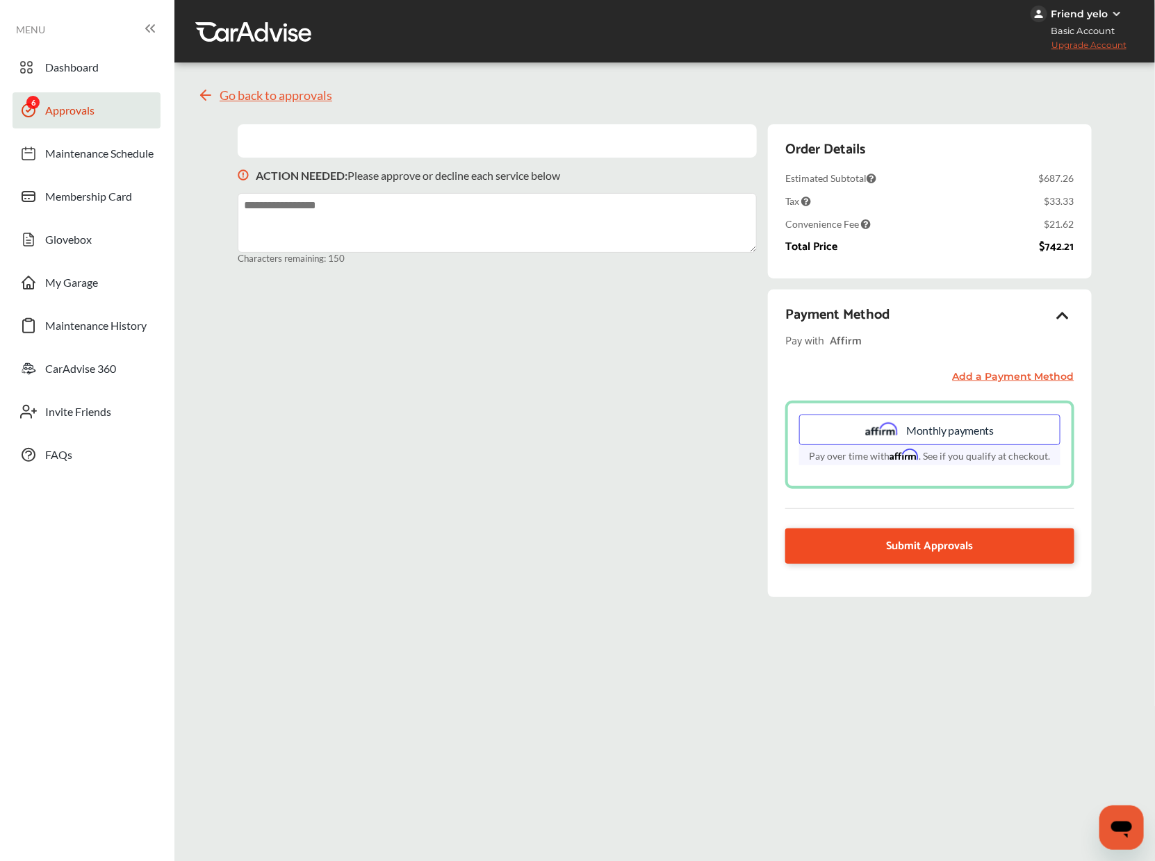
click at [899, 555] on link "Submit Approvals" at bounding box center [929, 546] width 289 height 35
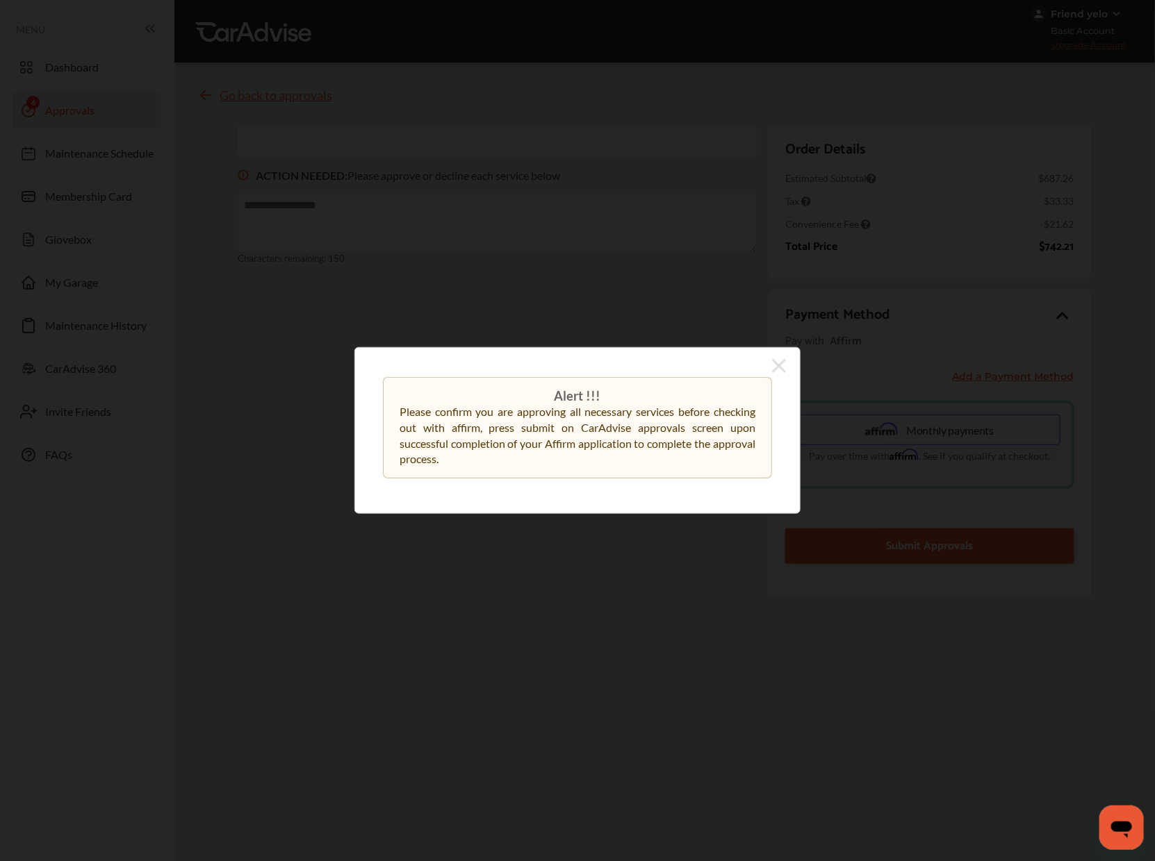
click at [781, 365] on icon at bounding box center [779, 366] width 14 height 22
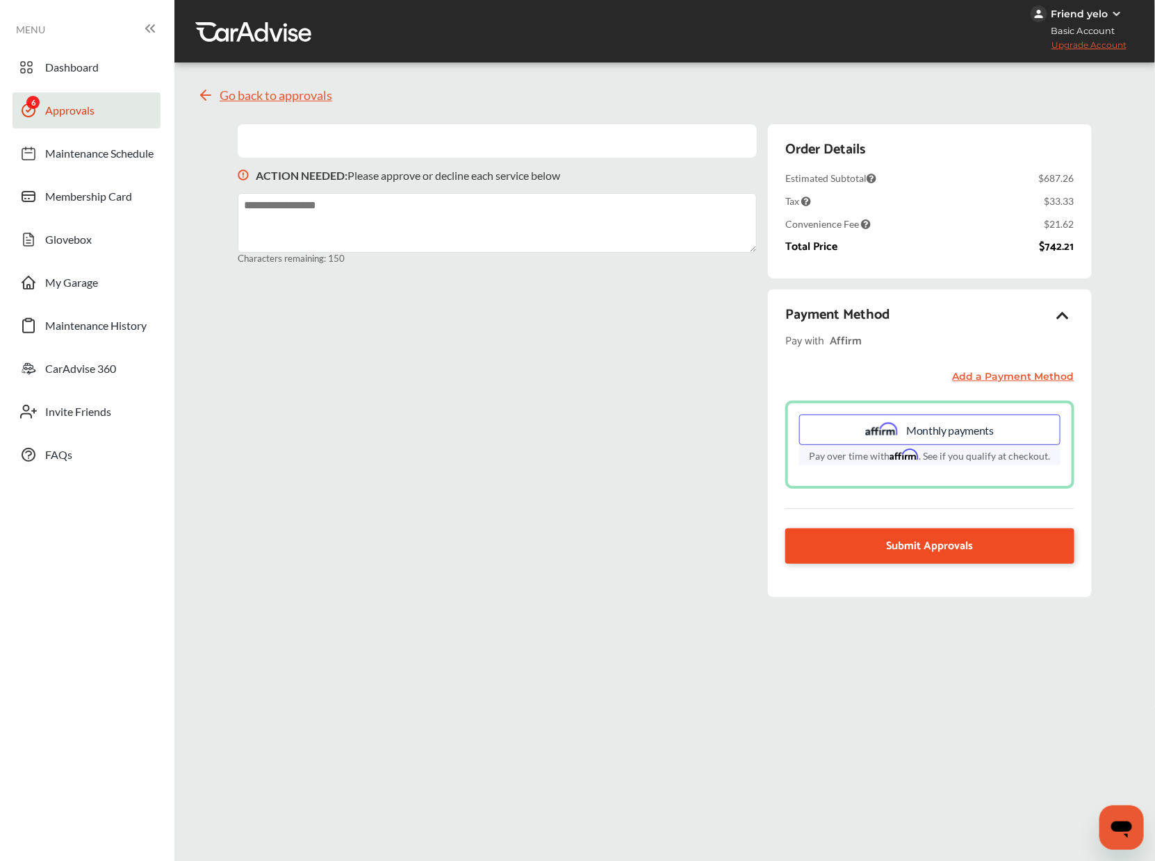
click at [839, 548] on link "Submit Approvals" at bounding box center [929, 546] width 289 height 35
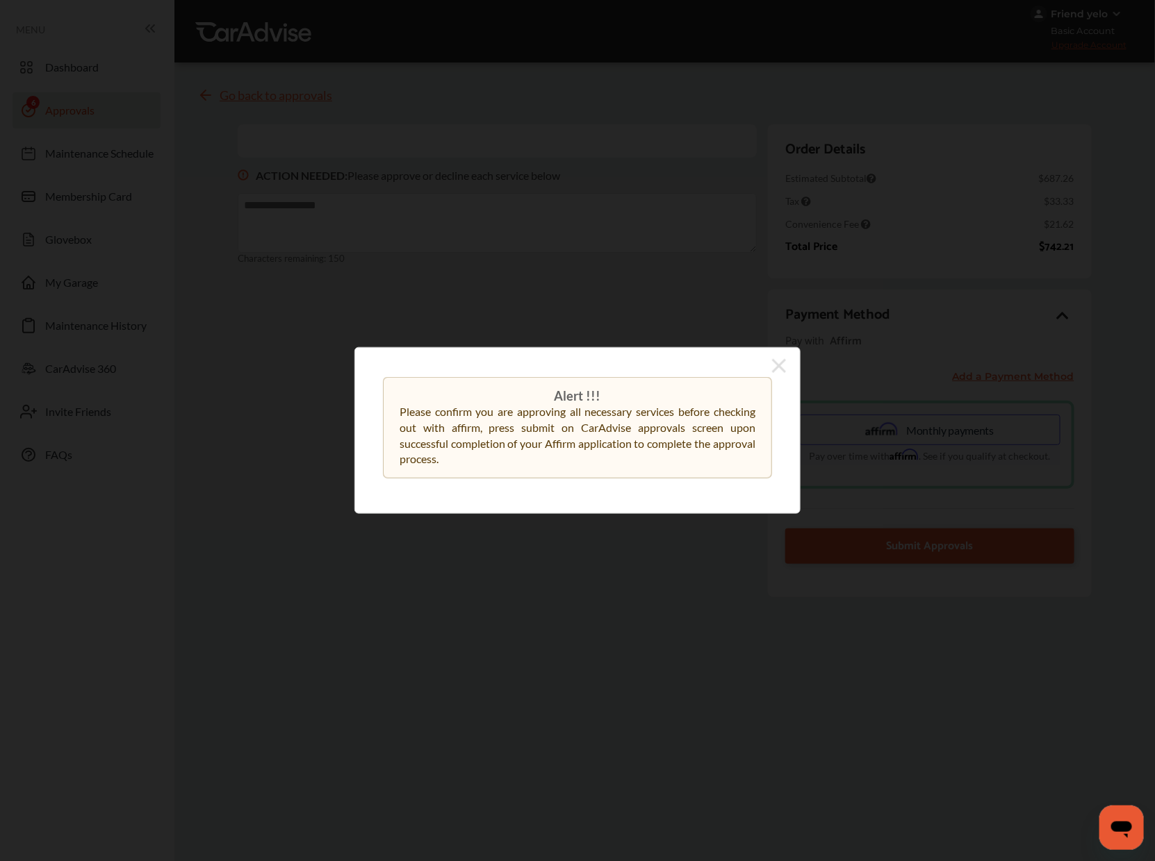
click at [784, 370] on icon at bounding box center [779, 366] width 14 height 14
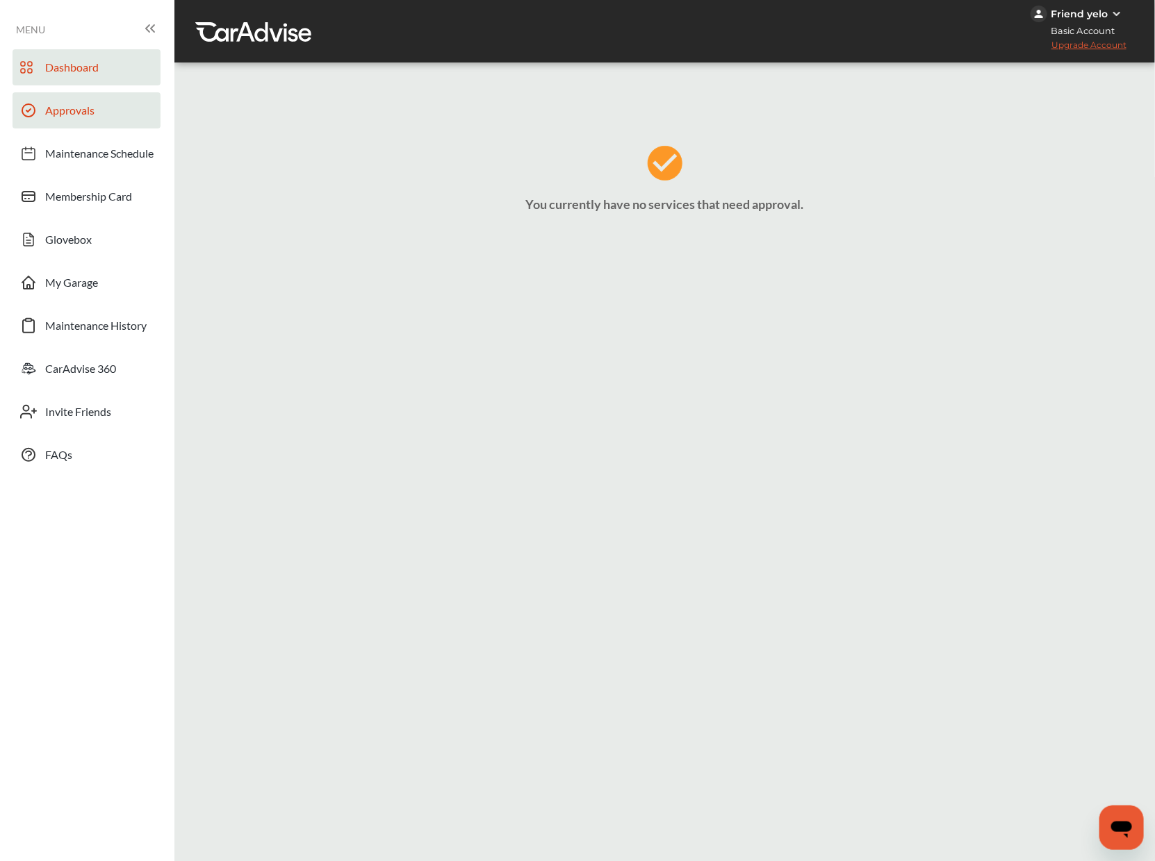
click at [45, 75] on span "Dashboard" at bounding box center [71, 69] width 53 height 18
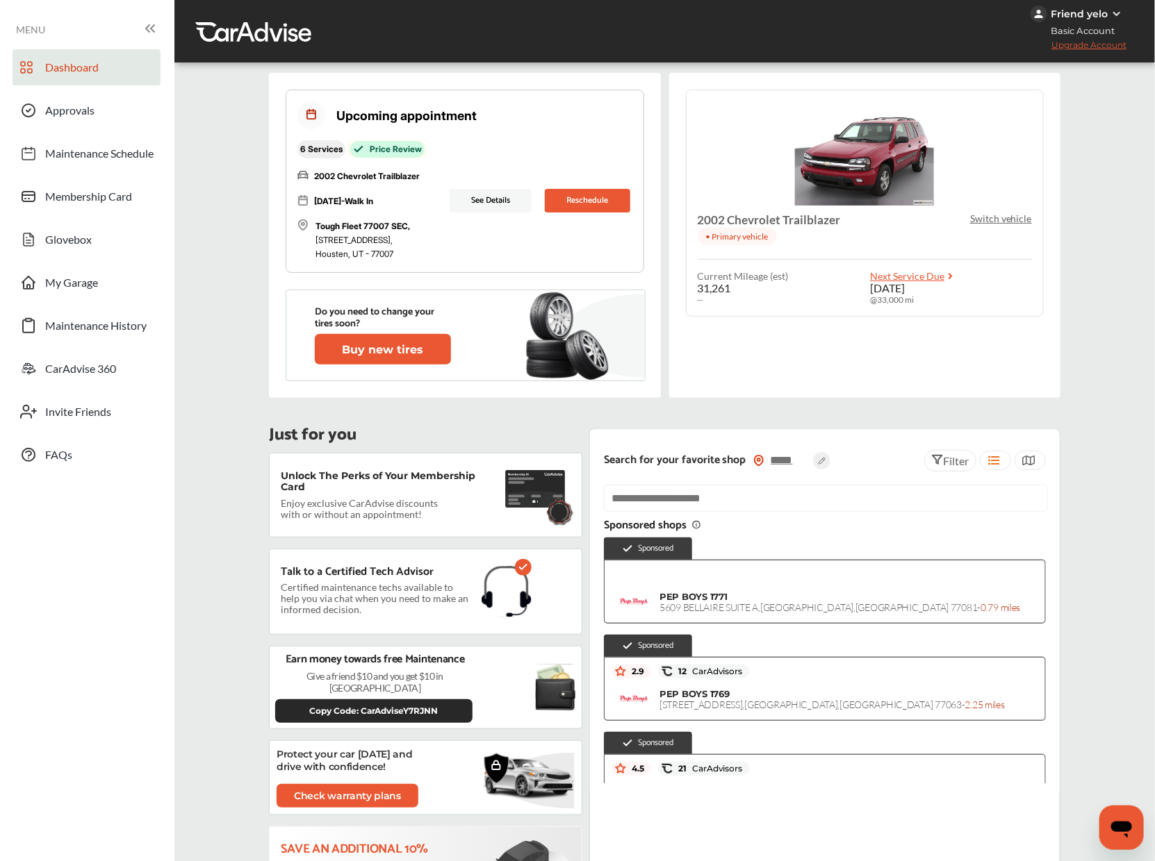
click at [92, 58] on link "Dashboard" at bounding box center [87, 67] width 148 height 36
